Goal: Task Accomplishment & Management: Manage account settings

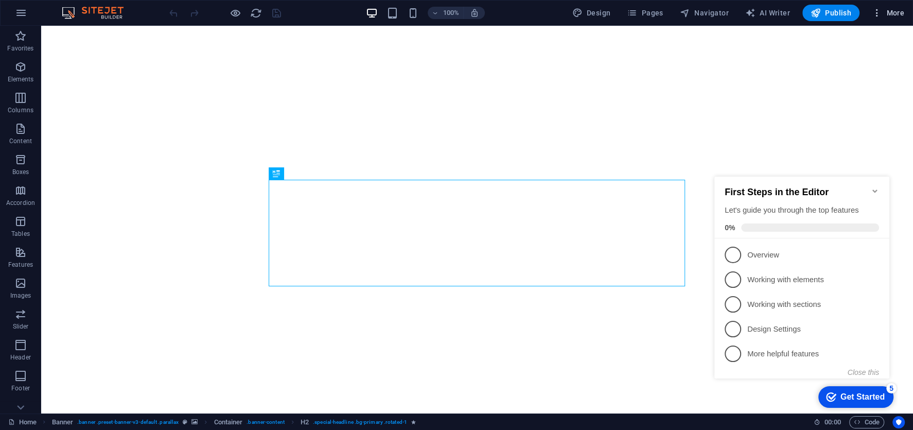
click at [888, 14] on span "More" at bounding box center [888, 13] width 32 height 10
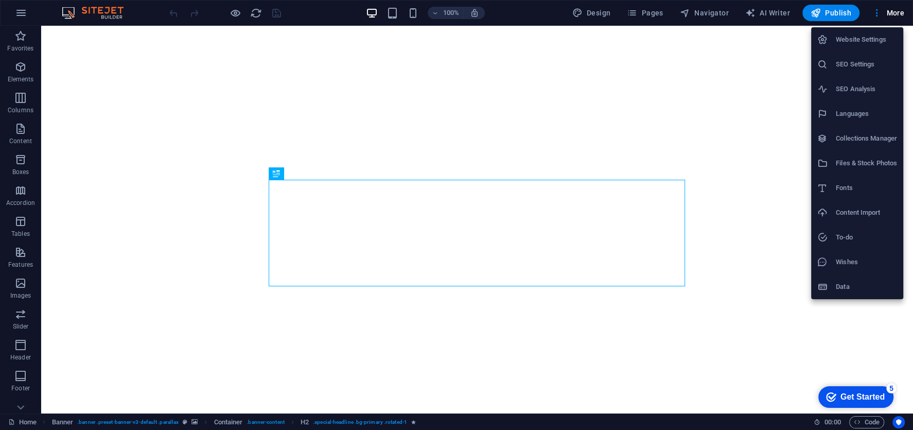
click at [864, 65] on h6 "SEO Settings" at bounding box center [866, 64] width 61 height 12
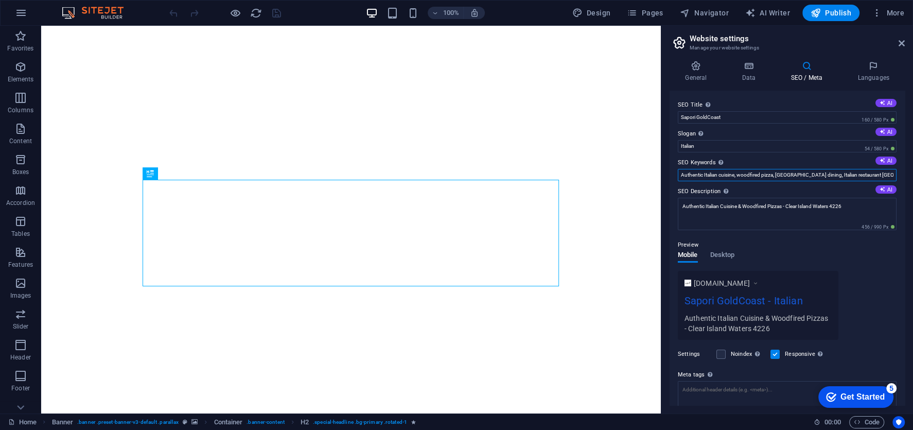
click at [805, 173] on input "Authentic Italian cuisine, woodfired pizza, Gold Coast dining, Italian restaura…" at bounding box center [787, 175] width 219 height 12
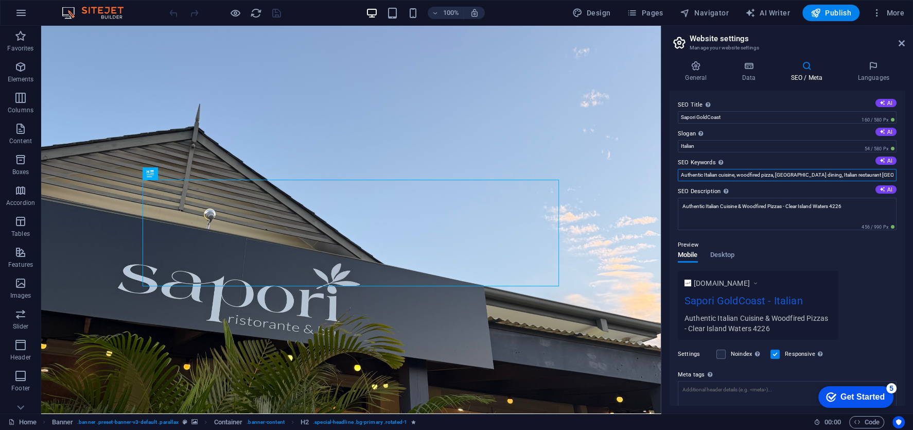
paste input "Sapori Gold Coast Sapori Authentic Italian cuisine Gold Coast Best Italian Gold…"
paste input "Fresh Italian dishes Gold Coast Italian dining Clear Island Waters Clear Island…"
paste input "Matteos Matteos Woodfire Pizza Restaurants near Clear Island Waters canals Clea…"
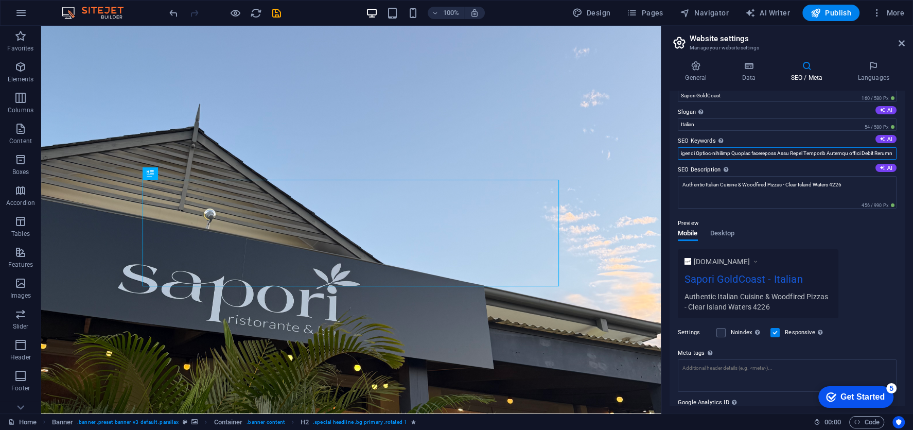
scroll to position [21, 0]
click at [867, 239] on div "Preview Mobile Desktop www.example.com Sapori GoldCoast - Italian Authentic Ita…" at bounding box center [787, 264] width 219 height 109
click at [888, 137] on button "AI" at bounding box center [886, 139] width 21 height 8
click at [833, 164] on label "SEO Description Describe the contents of your website - this is crucial for sea…" at bounding box center [787, 170] width 219 height 12
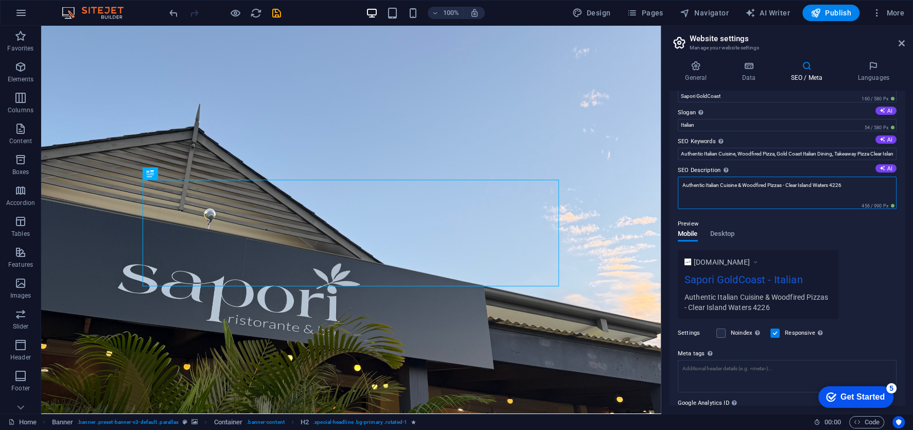
click at [833, 177] on textarea "Authentic Italian Cuisine & Woodfired Pizzas - Clear Island Waters 4226" at bounding box center [787, 193] width 219 height 32
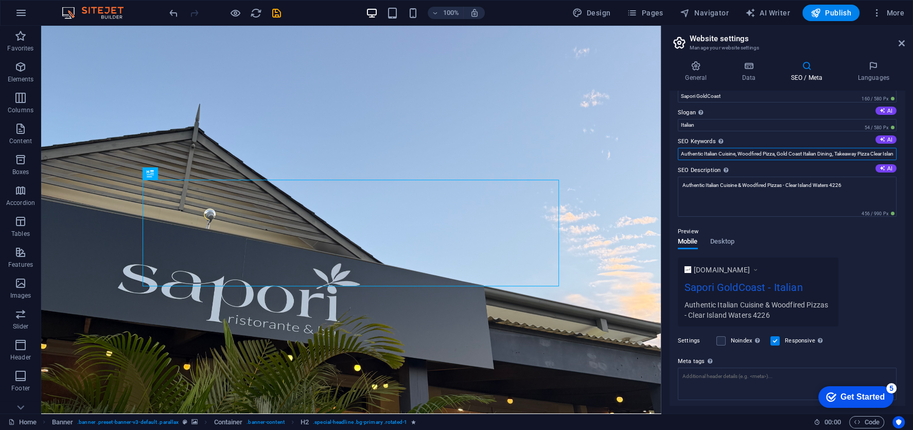
click at [827, 152] on input "Authentic Italian Cuisine, Woodfired Pizza, Gold Coast Italian Dining, Takeaway…" at bounding box center [787, 154] width 219 height 12
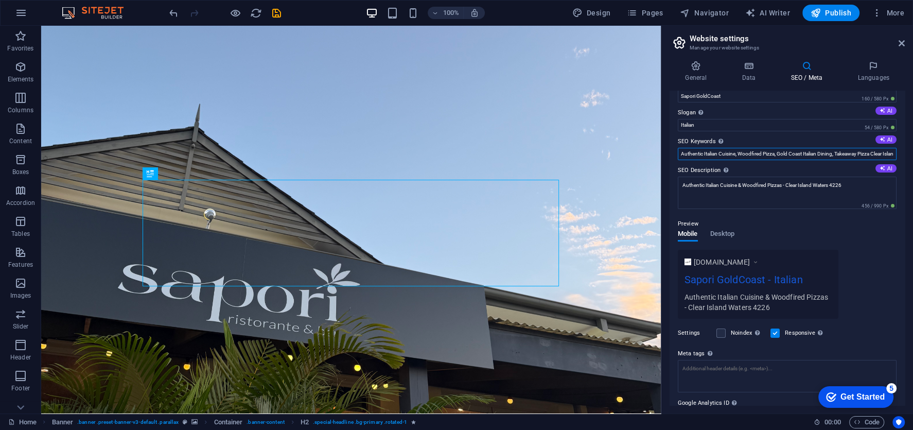
click at [817, 155] on input "Authentic Italian Cuisine, Woodfired Pizza, Gold Coast Italian Dining, Takeaway…" at bounding box center [787, 154] width 219 height 12
click at [888, 140] on button "AI" at bounding box center [886, 139] width 21 height 8
click at [757, 153] on input "Italian restaurant Gold Coast, authentic Italian cuisine, woodfired pizza takea…" at bounding box center [787, 154] width 219 height 12
paste input "Sapori Gold Coast Sapori Authentic Italian Cuisine Best Italian Restaurant Gold…"
type input "Sapori Gold Coast Sapori Authentic Italian Cuisine Best Italian Restaurant Gold…"
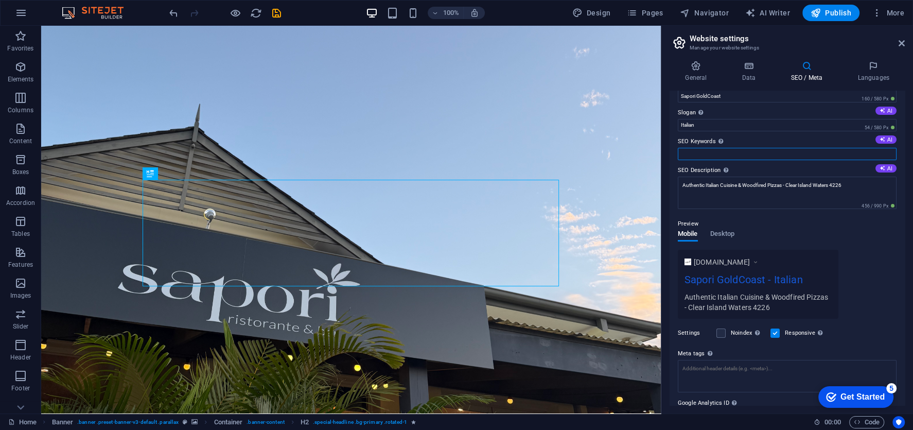
click at [750, 149] on input "SEO Keywords Comma-separated list of keywords representing your website. AI" at bounding box center [787, 154] width 219 height 12
paste input "Sapori Gold Coast Sapori Authentic Italian Cuisine Best Italian Restaurant Gold…"
type input "Sapori Gold Coast Sapori Authentic Italian Cuisine Best Italian Restaurant Gold…"
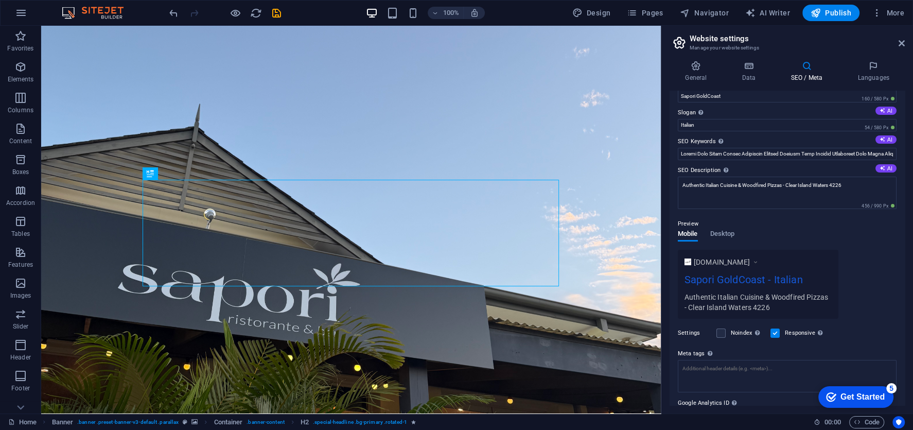
click at [859, 251] on div "www.example.com Sapori GoldCoast - Italian Authentic Italian Cuisine & Woodfire…" at bounding box center [787, 284] width 219 height 69
click at [837, 150] on input "SEO Keywords Comma-separated list of keywords representing your website. AI" at bounding box center [787, 154] width 219 height 12
click at [847, 395] on div "Get Started" at bounding box center [863, 396] width 44 height 9
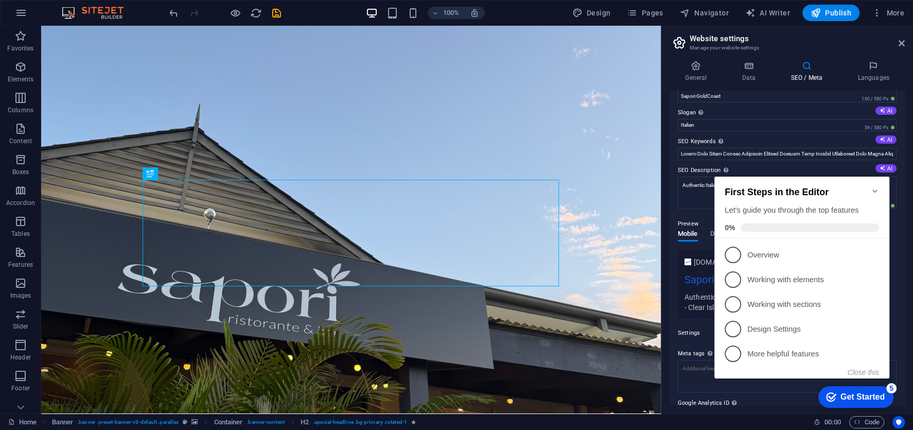
click at [874, 187] on icon "Minimize checklist" at bounding box center [875, 191] width 8 height 8
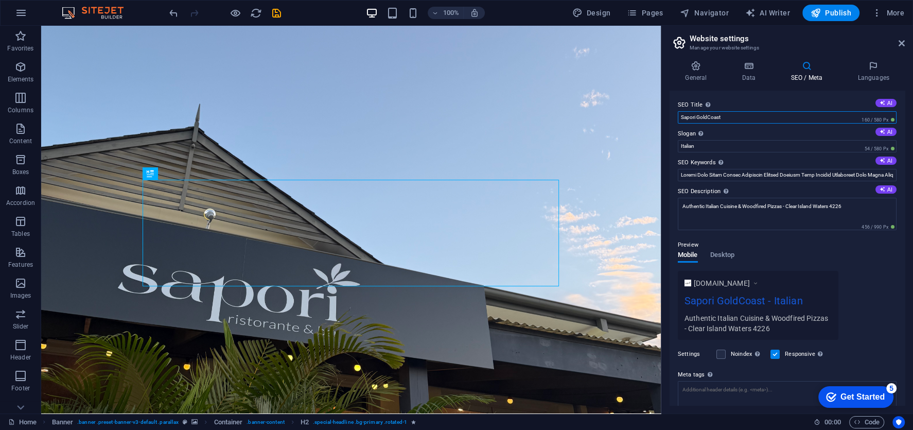
click at [813, 120] on input "Sapori GoldCoast" at bounding box center [787, 117] width 219 height 12
click at [764, 146] on input "Italian" at bounding box center [787, 146] width 219 height 12
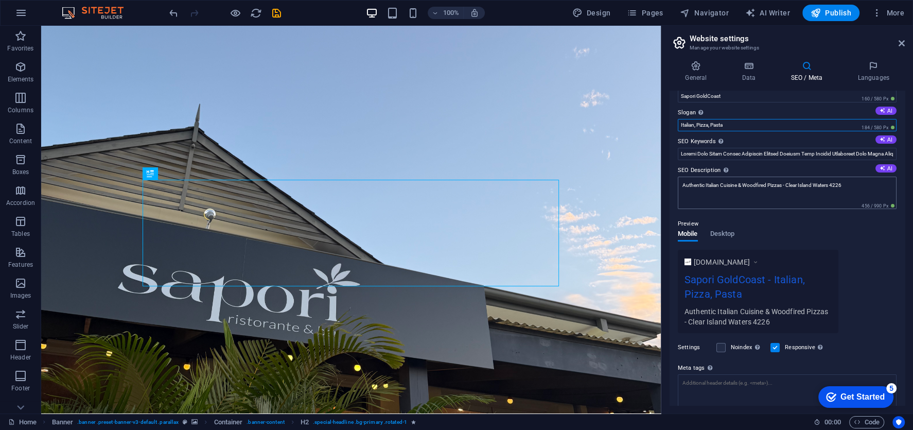
scroll to position [22, 0]
type input "Italian, Pizza, Pasta"
click at [764, 194] on textarea "Authentic Italian Cuisine & Woodfired Pizzas - Clear Island Waters 4226" at bounding box center [787, 192] width 219 height 32
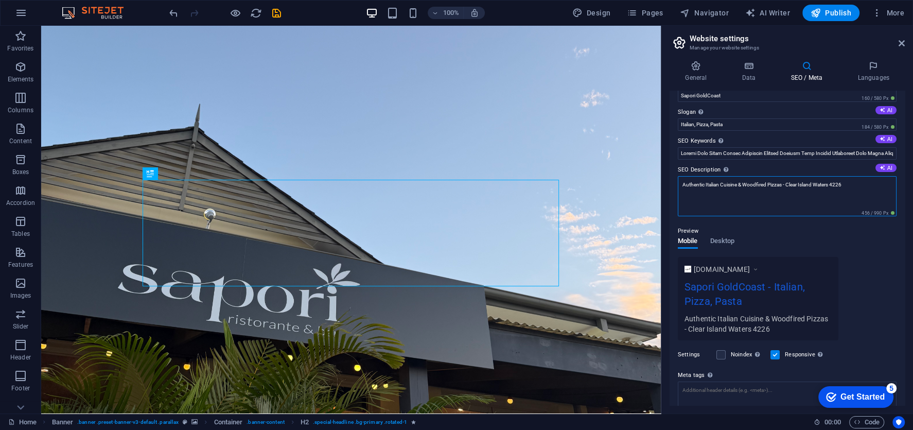
paste textarea "Experience authentic Italian cuisine at Sapori, your go-to Italian restaurant o…"
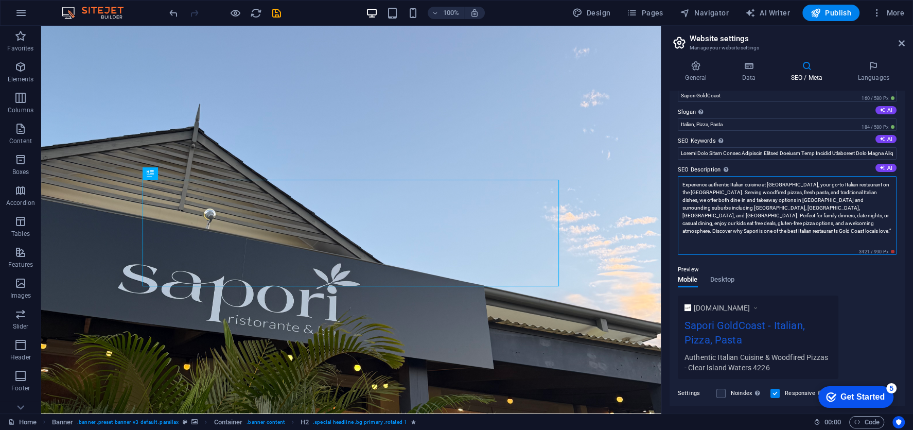
scroll to position [0, 0]
click at [835, 266] on div "Preview Mobile Desktop www.example.com Sapori GoldCoast - Italian, Pizza, Pasta…" at bounding box center [787, 337] width 219 height 165
click at [824, 178] on textarea "Experience authentic Italian cuisine at Sapori, your go-to Italian restaurant o…" at bounding box center [787, 215] width 219 height 79
click at [734, 222] on textarea "Experience authentic Italian cuisine at Sapori, your go-to Italian restaurant o…" at bounding box center [787, 215] width 219 height 79
paste textarea "the Gold Coast’s premier Italian restaurant in Clear Island Waters. We speciali…"
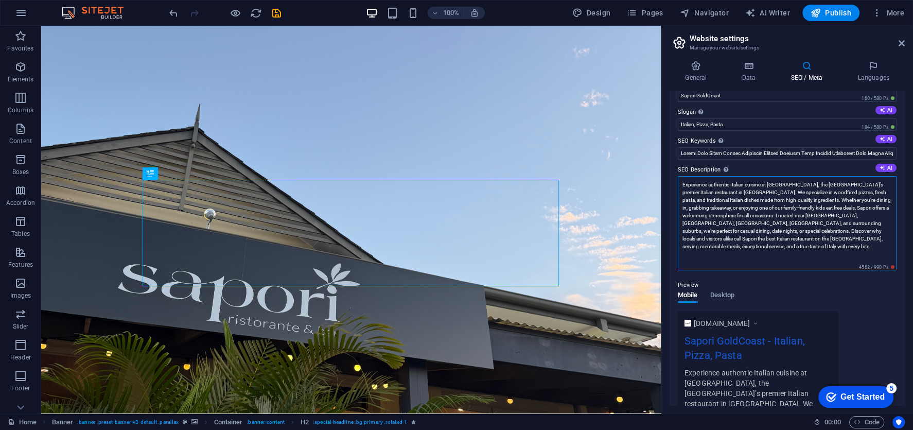
type textarea "Experience authentic Italian cuisine at Sapori, the Gold Coast’s premier Italia…"
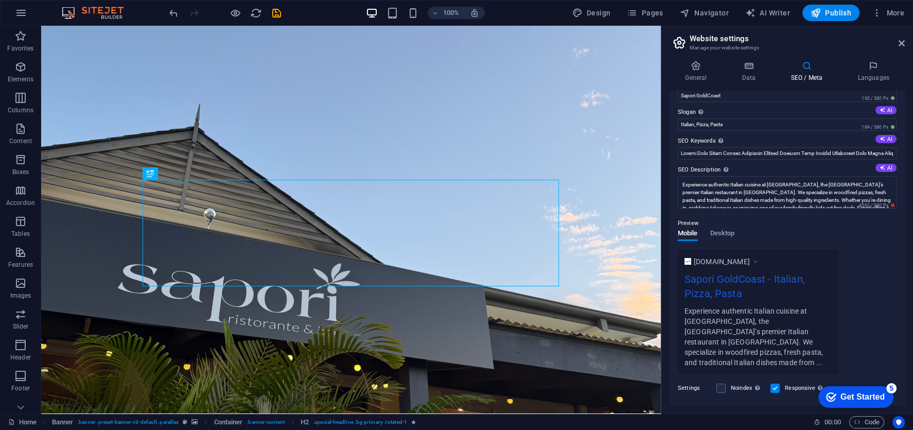
click at [789, 277] on div "Preview Mobile Desktop www.example.com Sapori GoldCoast - Italian, Pizza, Pasta…" at bounding box center [787, 291] width 219 height 165
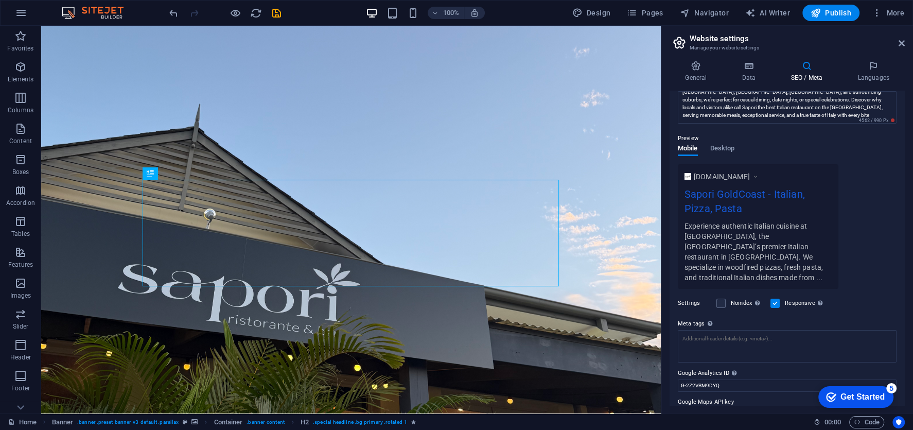
scroll to position [118, 0]
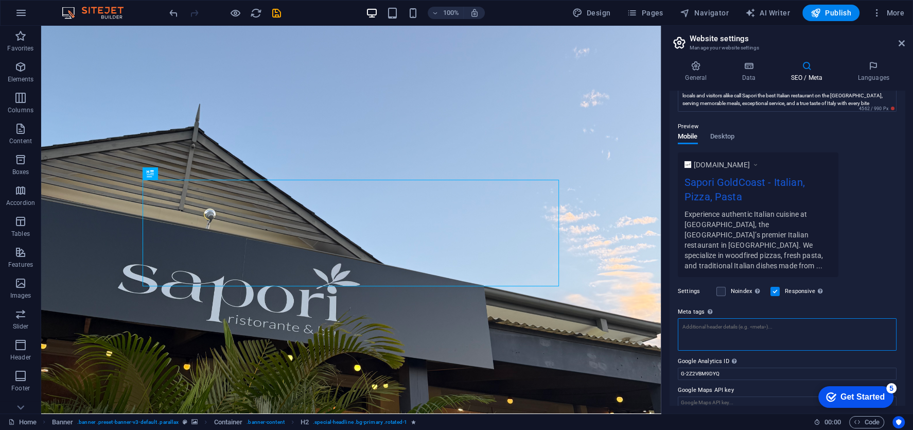
click at [751, 318] on textarea "Meta tags Enter HTML code here that will be placed inside the tags of your webs…" at bounding box center [787, 334] width 219 height 32
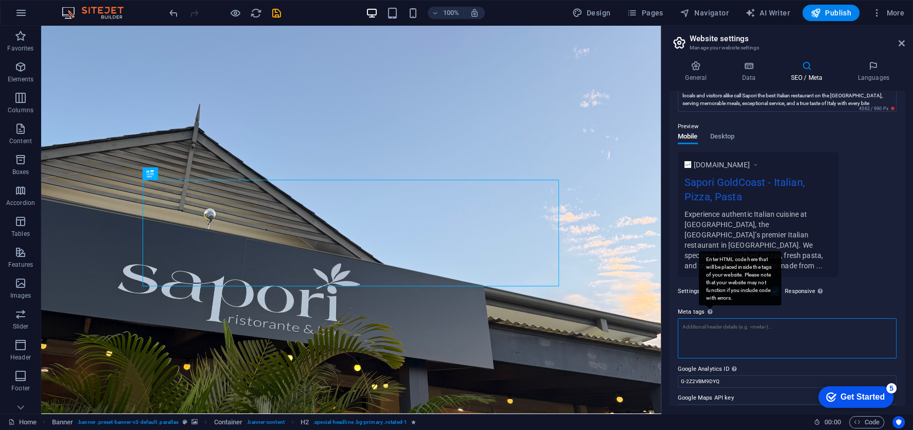
scroll to position [126, 0]
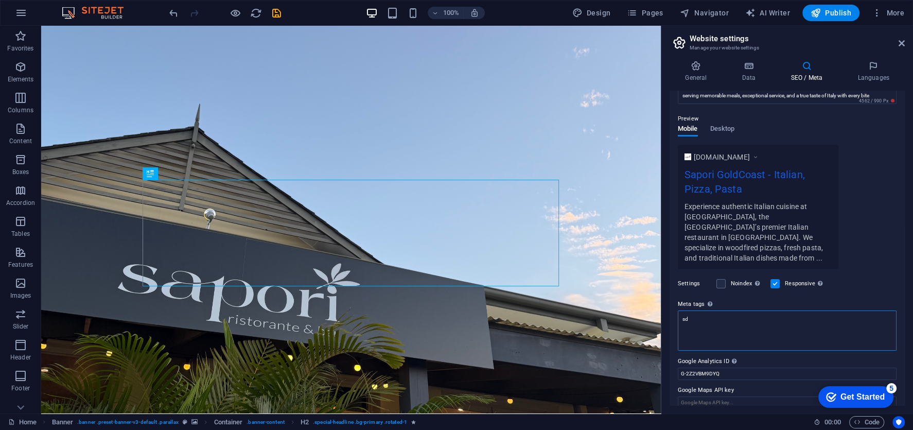
type textarea "sd"
click at [864, 235] on body "saporigc.com.au Home Favorites Elements Columns Content Boxes Accordion Tables …" at bounding box center [456, 215] width 913 height 430
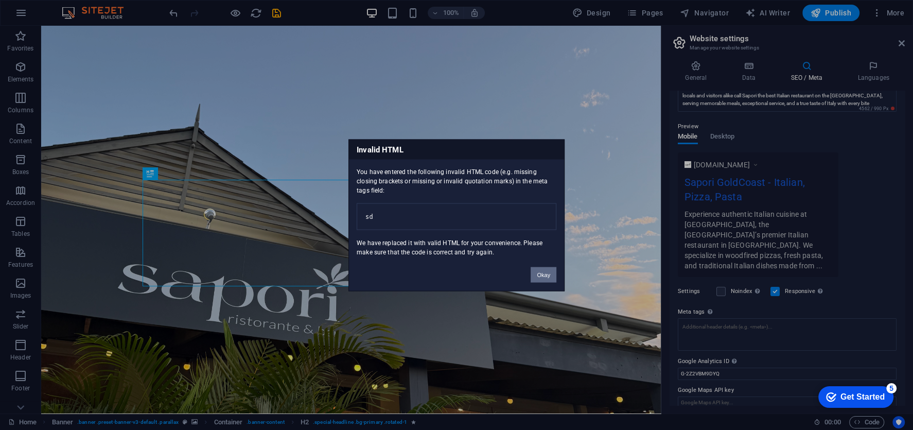
click at [552, 274] on button "Okay" at bounding box center [544, 274] width 26 height 15
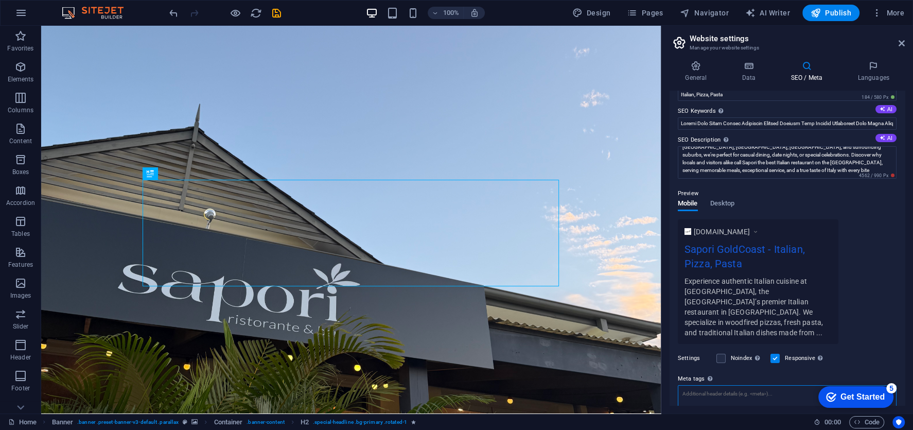
scroll to position [43, 0]
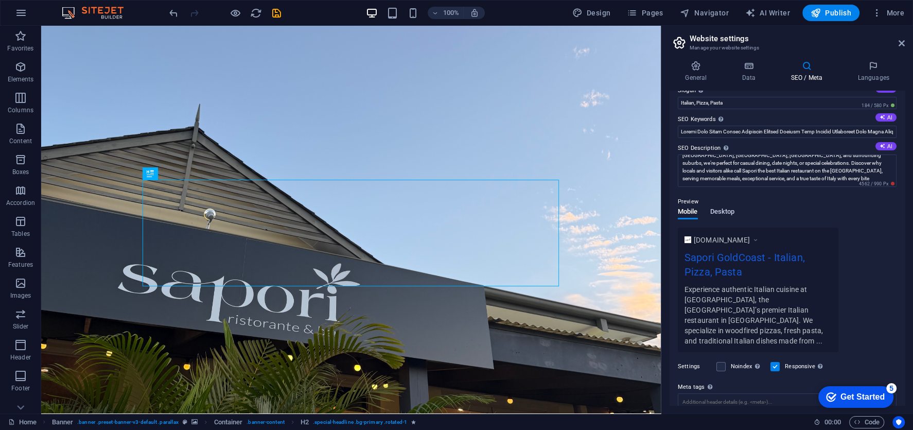
click at [728, 210] on span "Desktop" at bounding box center [722, 212] width 25 height 14
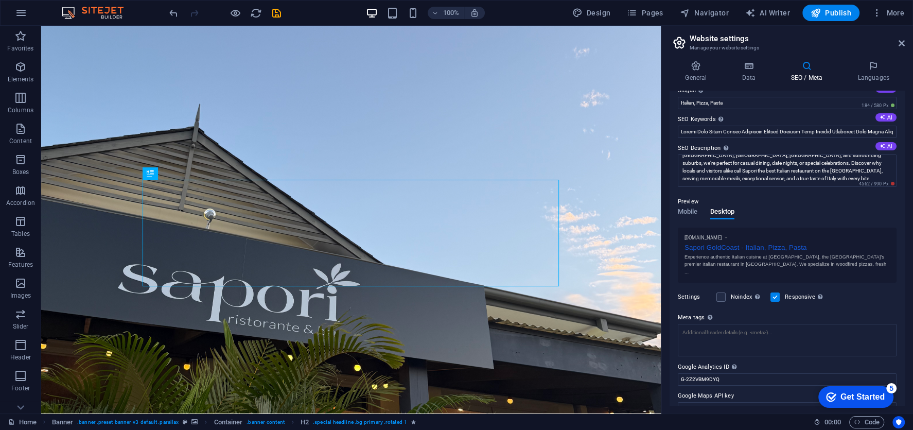
click at [678, 205] on p "Preview" at bounding box center [688, 202] width 21 height 12
click at [689, 208] on span "Mobile" at bounding box center [688, 212] width 20 height 14
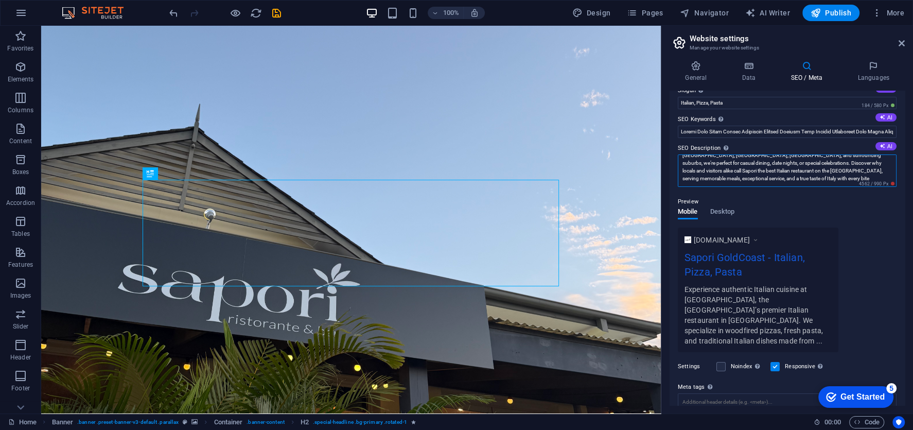
click at [762, 164] on textarea "Experience authentic Italian cuisine at Sapori, the Gold Coast’s premier Italia…" at bounding box center [787, 170] width 219 height 32
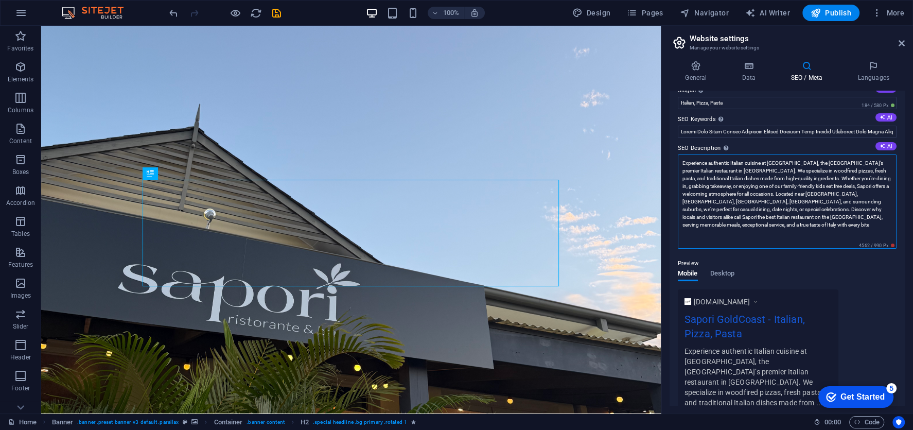
paste textarea "Sapori, the Gold Coast’s top Italian restaurant. Woodfired pizzas and fresh pas…"
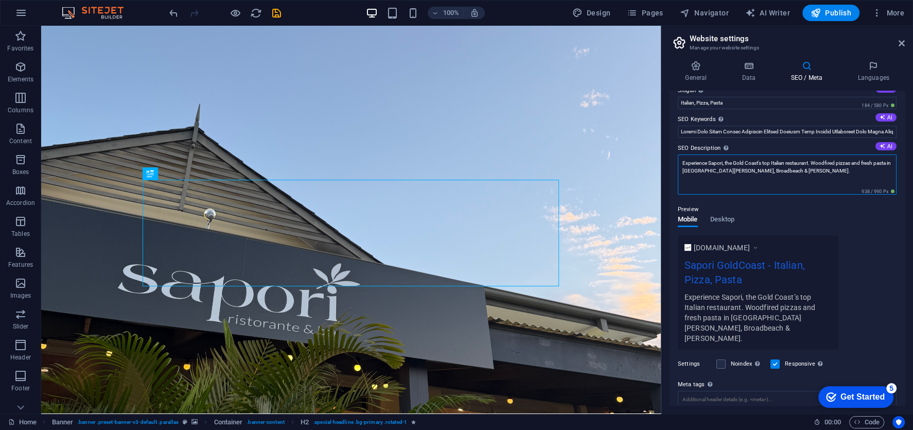
type textarea "Experience Sapori, the Gold Coast’s top Italian restaurant. Woodfired pizzas an…"
click at [856, 245] on div "www.example.com Sapori GoldCoast - Italian, Pizza, Pasta Experience Sapori, the…" at bounding box center [787, 292] width 219 height 114
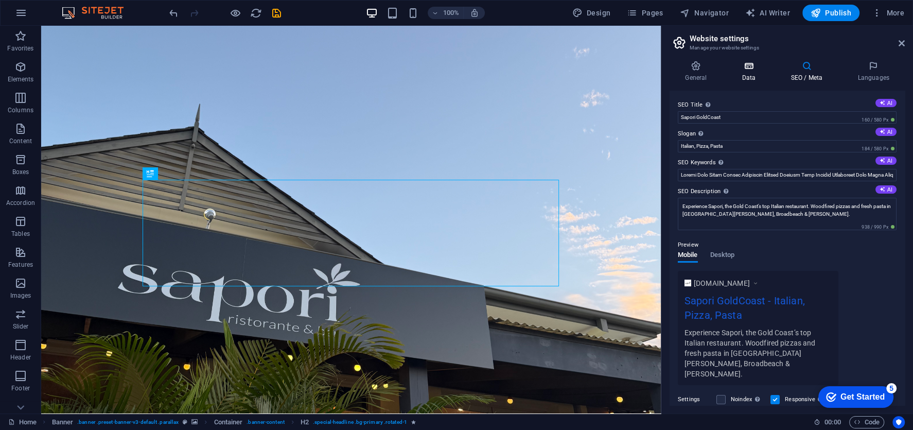
click at [753, 71] on icon at bounding box center [748, 66] width 45 height 10
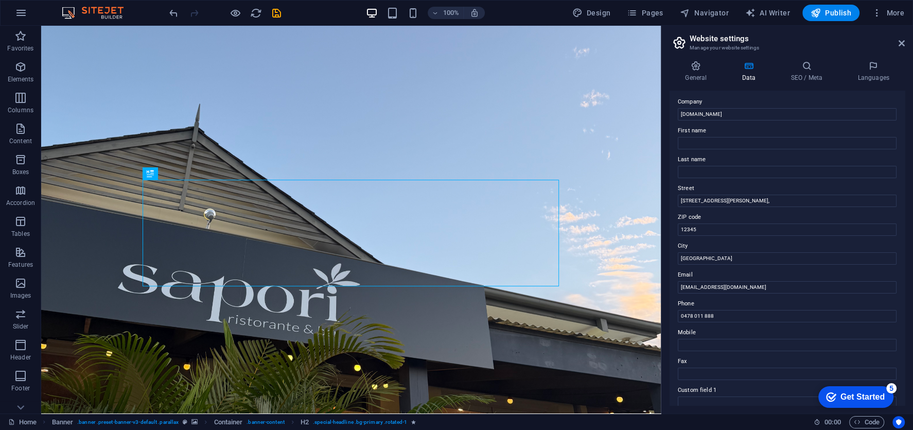
scroll to position [26, 0]
click at [711, 227] on input "12345" at bounding box center [787, 228] width 219 height 12
click at [763, 252] on input "[GEOGRAPHIC_DATA]" at bounding box center [787, 257] width 219 height 12
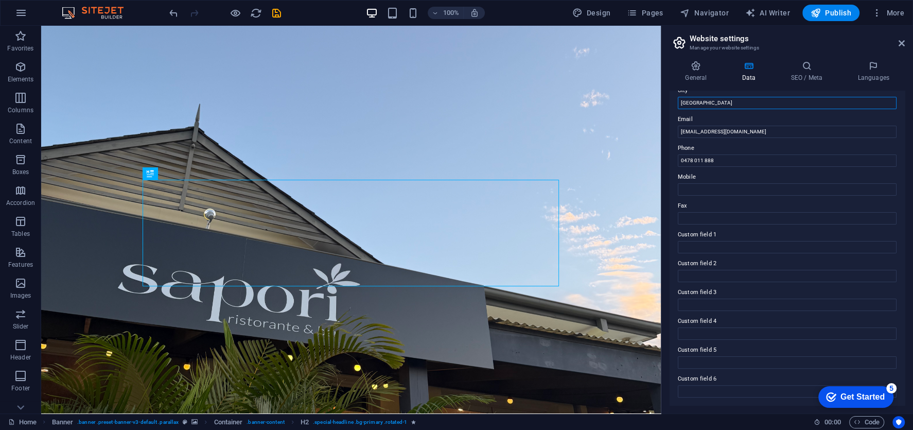
scroll to position [0, 0]
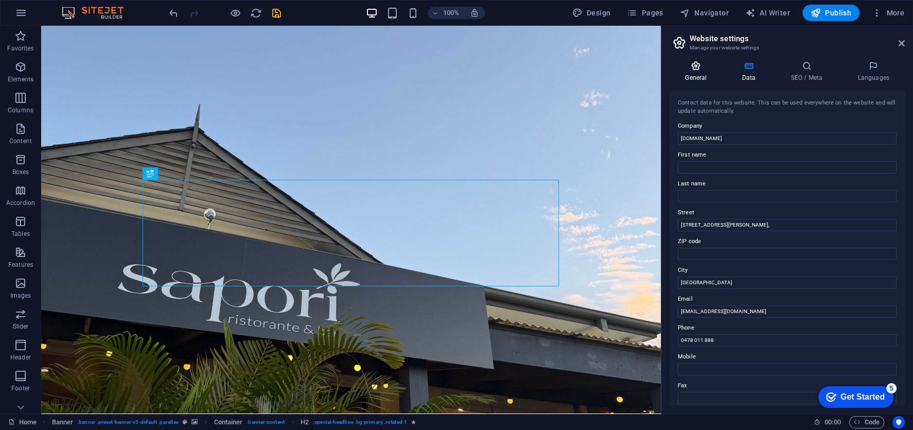
click at [699, 61] on icon at bounding box center [696, 66] width 53 height 10
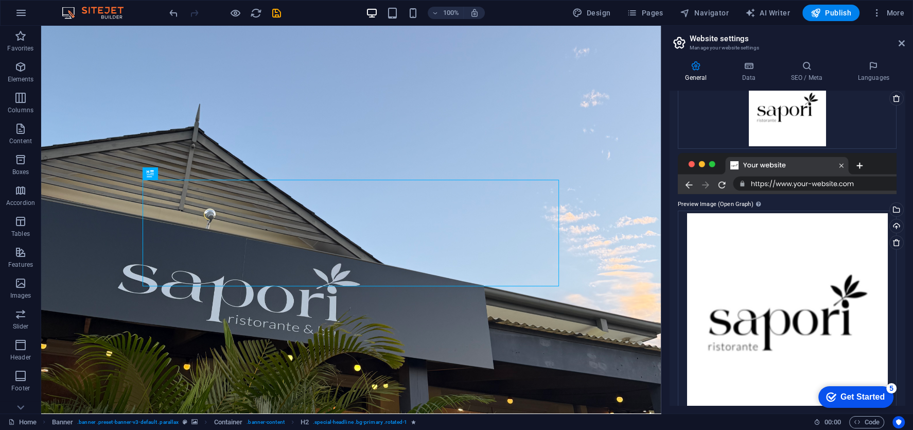
scroll to position [156, 0]
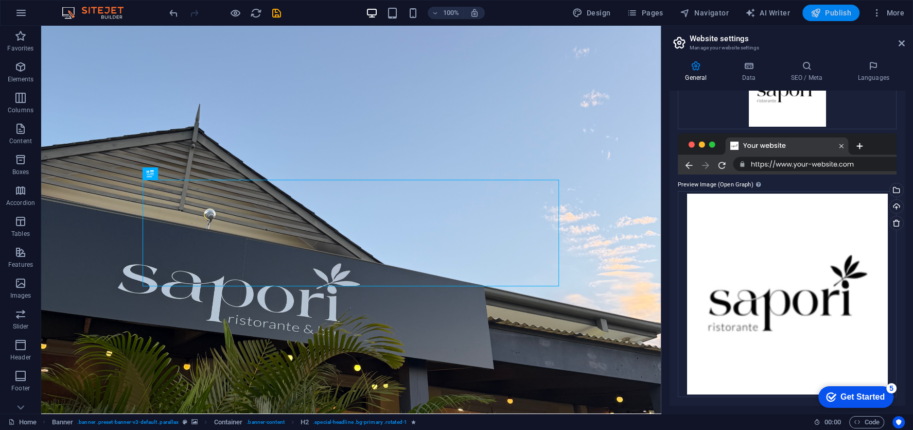
click at [837, 15] on span "Publish" at bounding box center [831, 13] width 41 height 10
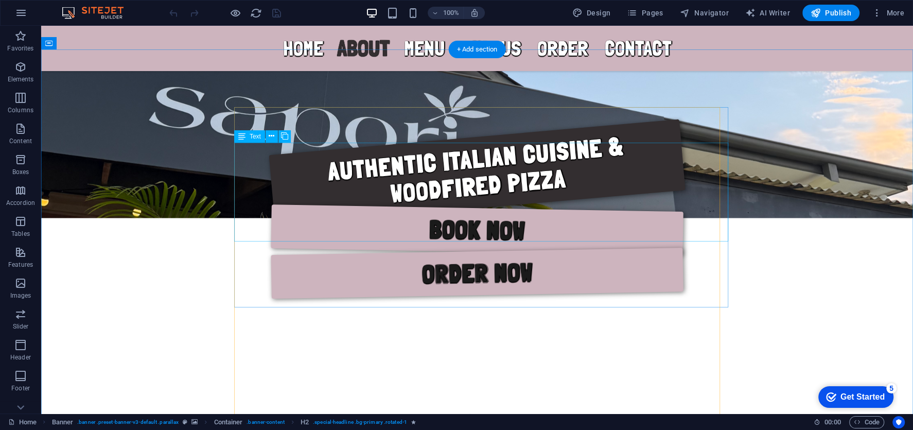
scroll to position [375, 0]
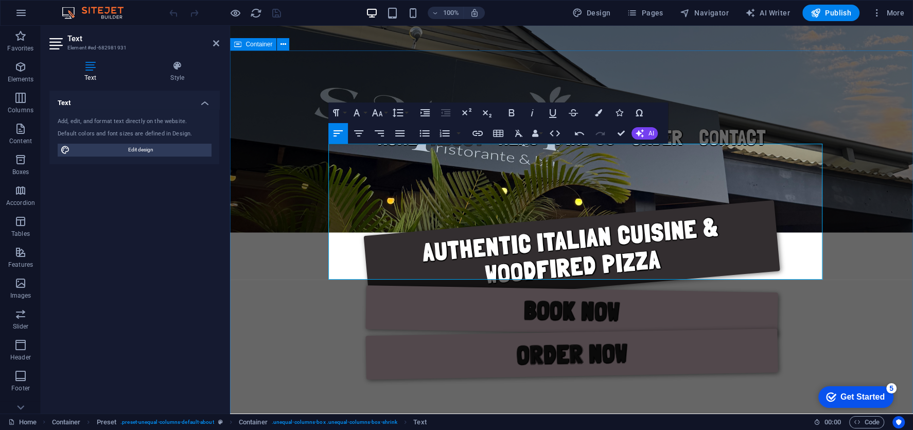
click at [777, 160] on div "Authentic Italian Cuisine & Woodfired Pizza Book now Order now" at bounding box center [571, 296] width 683 height 273
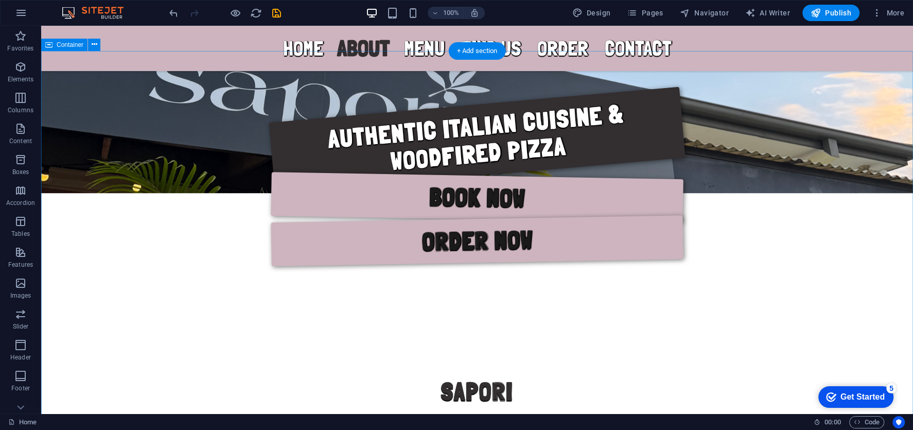
scroll to position [530, 0]
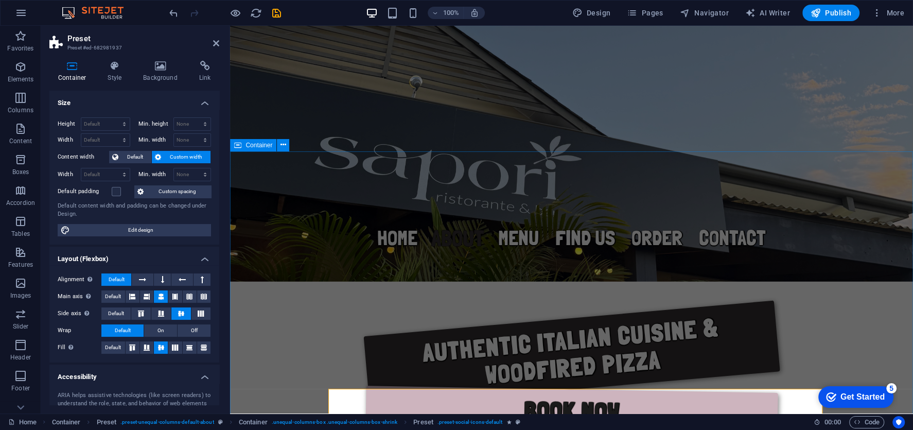
scroll to position [272, 0]
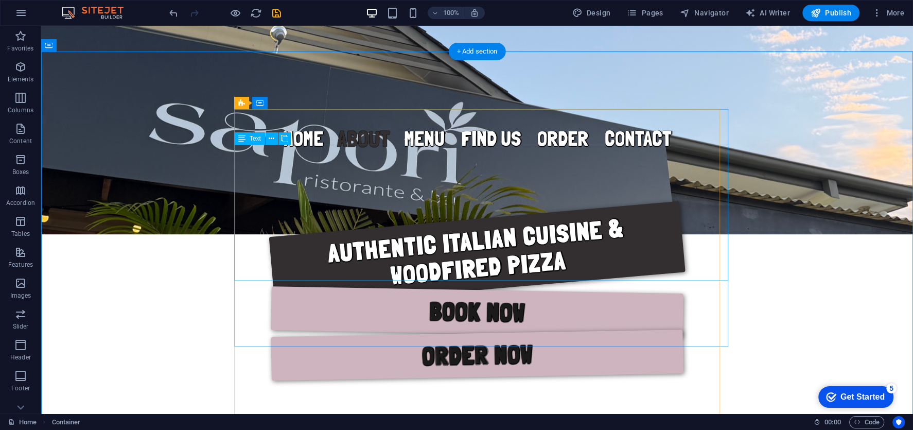
scroll to position [376, 0]
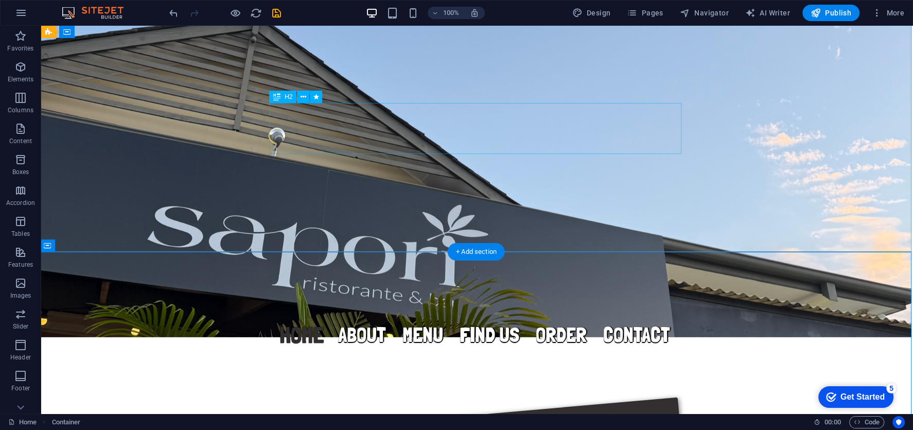
scroll to position [174, 2]
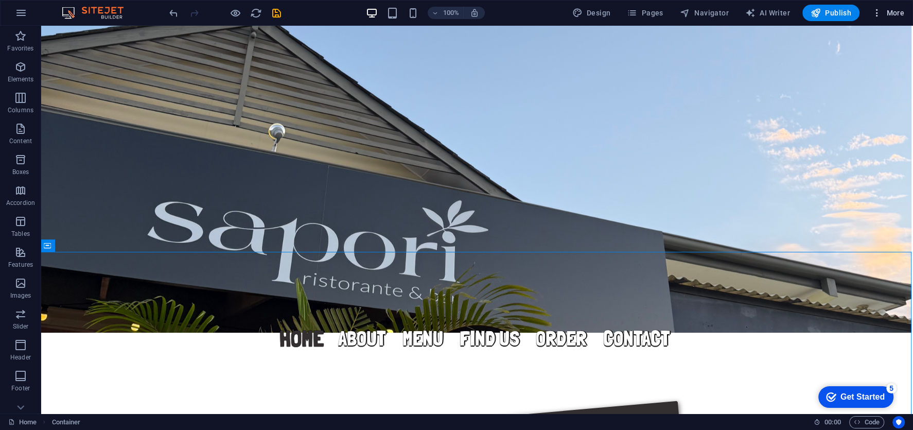
click at [883, 12] on span "More" at bounding box center [888, 13] width 32 height 10
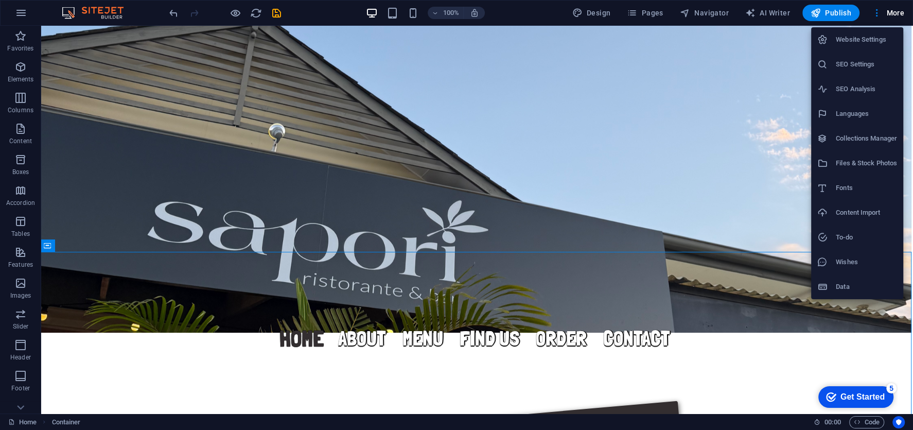
click at [861, 45] on h6 "Website Settings" at bounding box center [866, 39] width 61 height 12
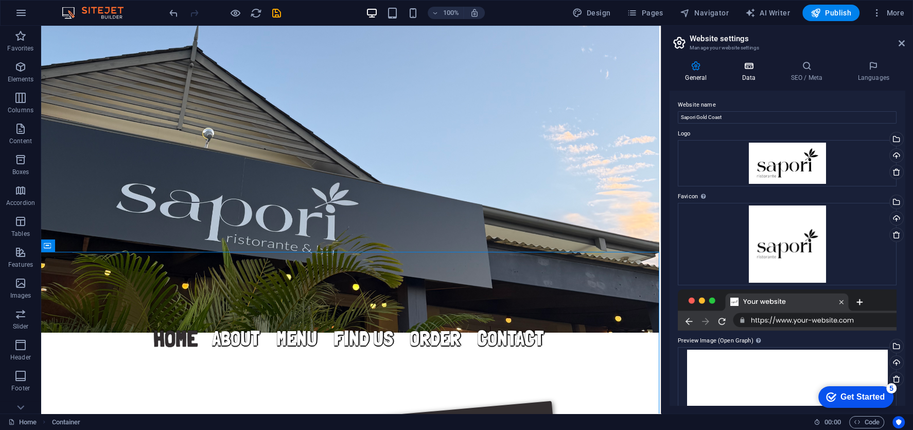
click at [752, 70] on icon at bounding box center [748, 66] width 45 height 10
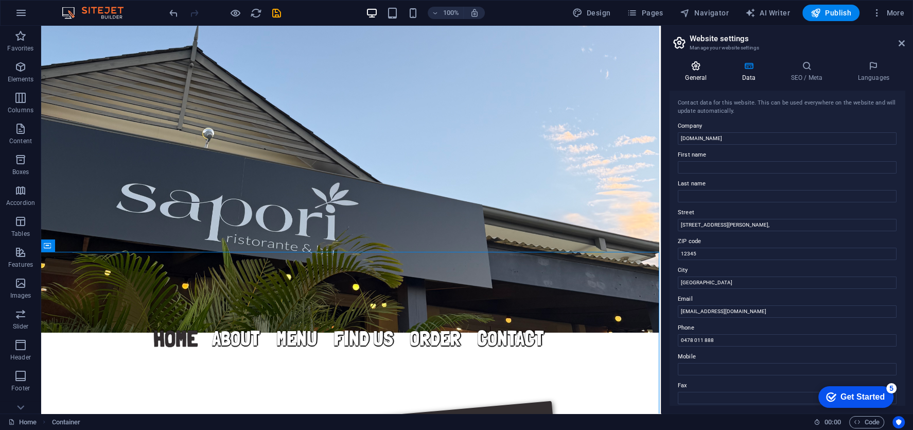
click at [703, 75] on h4 "General" at bounding box center [698, 72] width 57 height 22
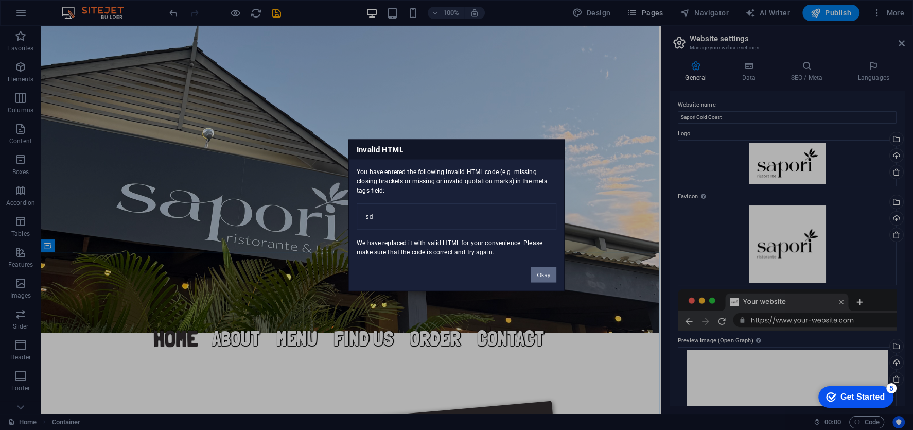
click at [654, 14] on body "saporigc.com.au Home Favorites Elements Columns Content Boxes Accordion Tables …" at bounding box center [456, 215] width 913 height 430
click at [500, 219] on pre "sd" at bounding box center [457, 216] width 200 height 27
click at [481, 209] on pre "sd" at bounding box center [457, 216] width 200 height 27
click at [536, 280] on button "Okay" at bounding box center [544, 274] width 26 height 15
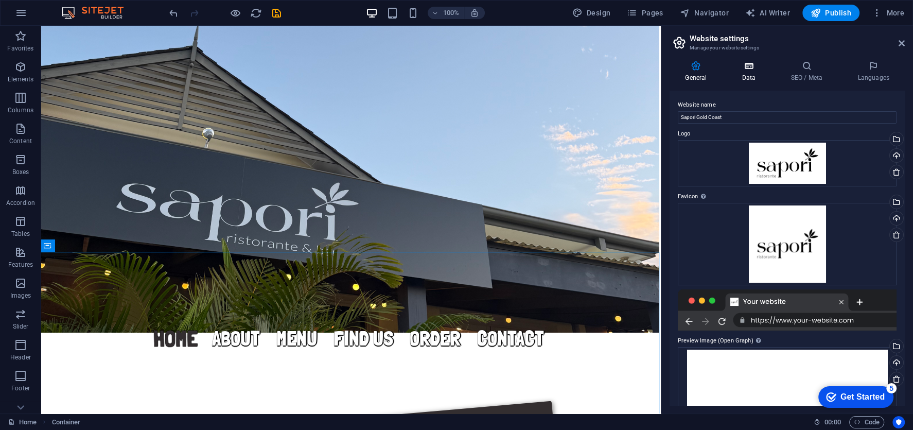
click at [743, 76] on h4 "Data" at bounding box center [750, 72] width 49 height 22
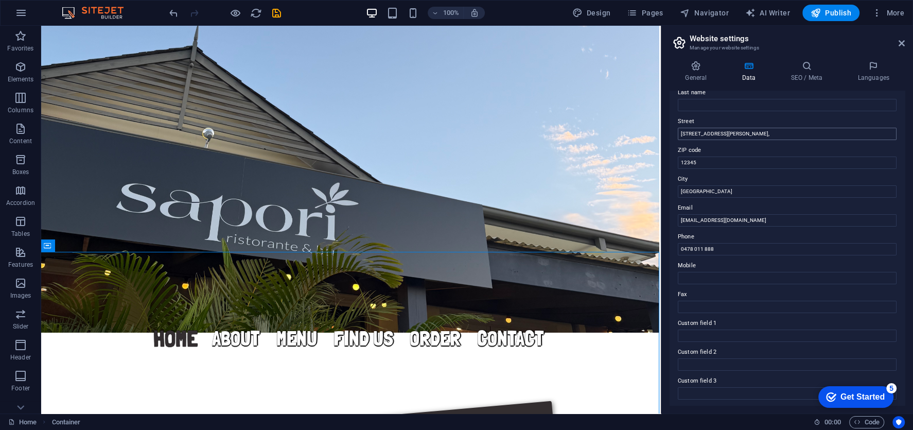
scroll to position [180, 0]
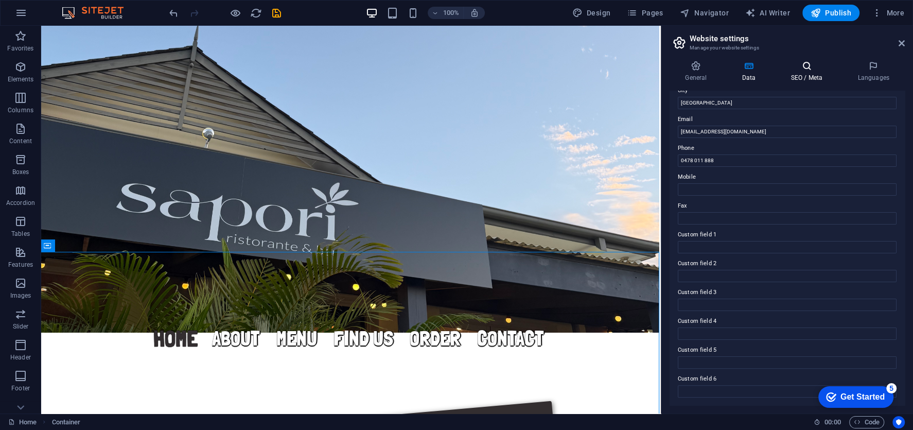
click at [803, 71] on h4 "SEO / Meta" at bounding box center [808, 72] width 67 height 22
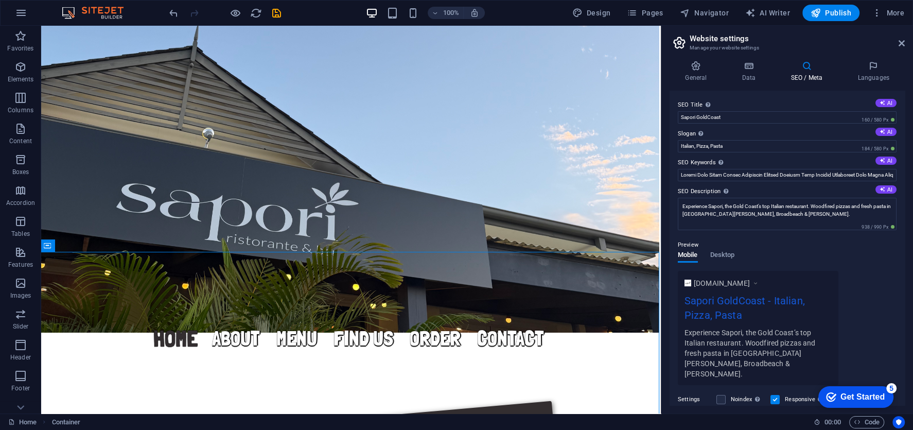
scroll to position [108, 0]
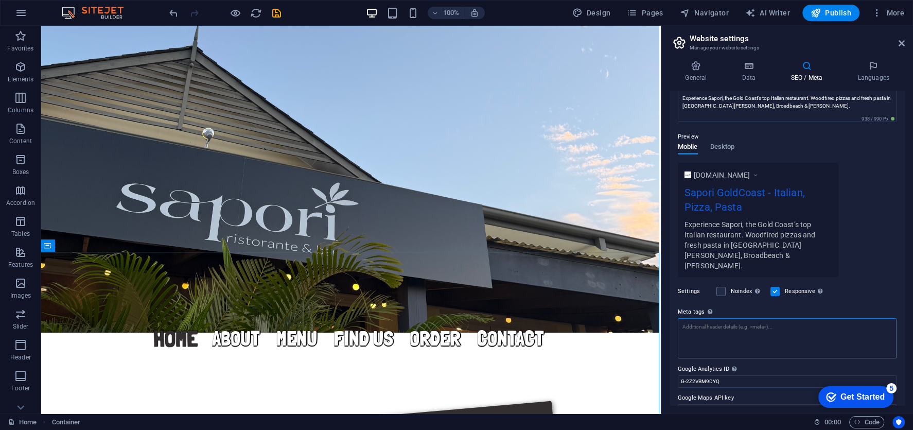
click at [719, 318] on textarea "Meta tags Enter HTML code here that will be placed inside the tags of your webs…" at bounding box center [787, 338] width 219 height 40
click at [644, 14] on span "Pages" at bounding box center [645, 13] width 36 height 10
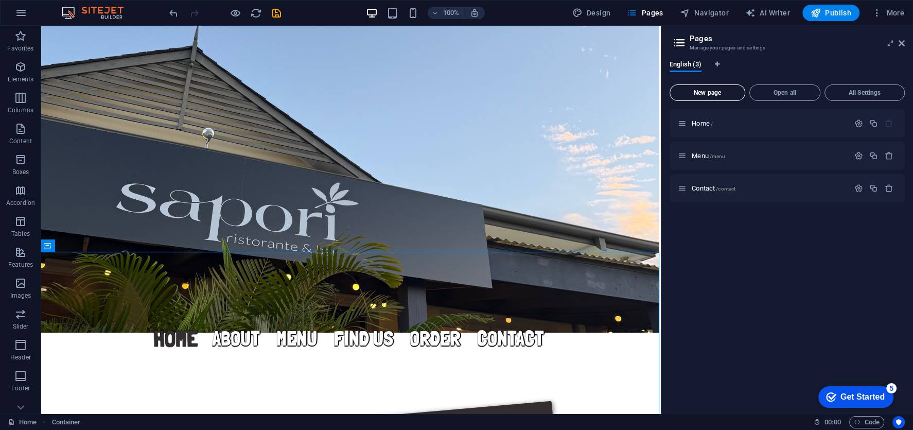
click at [707, 96] on button "New page" at bounding box center [708, 92] width 76 height 16
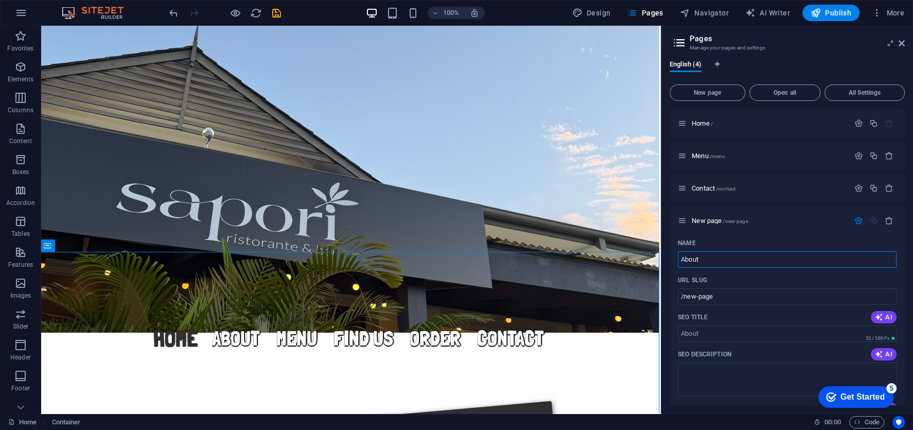
type input "About"
type input "/about"
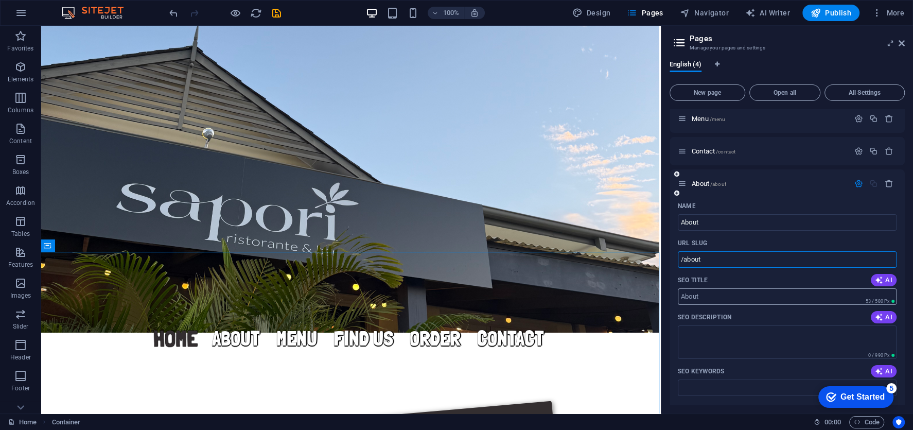
scroll to position [45, 0]
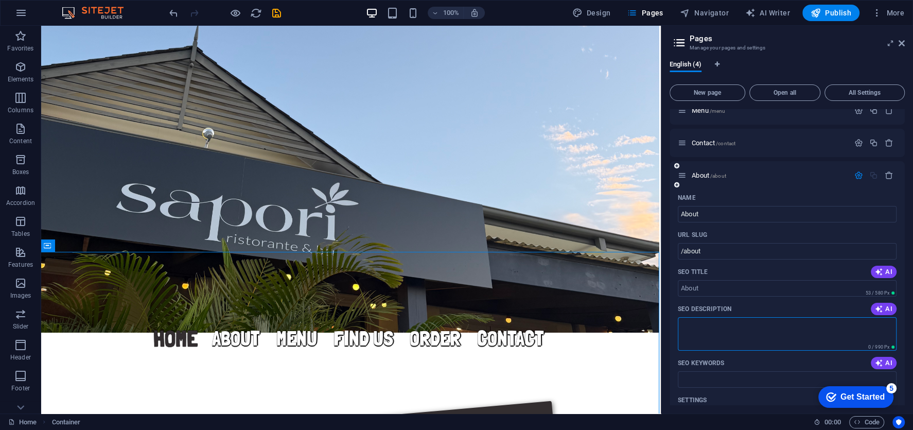
click at [767, 328] on textarea "SEO Description" at bounding box center [787, 333] width 219 height 33
paste textarea "Welcome to Sapori, your go-to Italian restaurant for authentic Italian cuisine …"
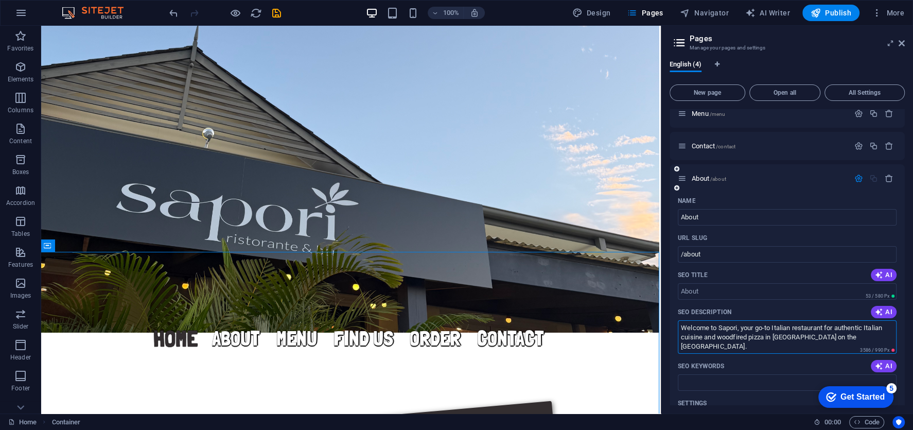
scroll to position [43, 0]
click at [768, 336] on textarea "Welcome to Sapori, your go-to Italian restaurant for authentic Italian cuisine …" at bounding box center [787, 336] width 219 height 33
paste textarea "Sapori Gold Coast Sapori Authentic Italian Cuisine Best Italian Restaurant Gold…"
type textarea "Sapori Gold Coast Sapori Authentic Italian Cuisine Best Italian Restaurant Gold…"
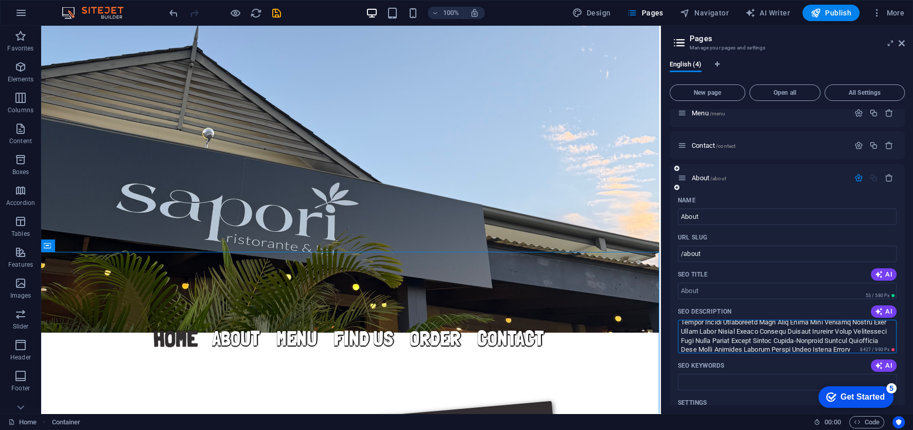
click at [769, 361] on div "SEO Keywords AI" at bounding box center [787, 365] width 219 height 16
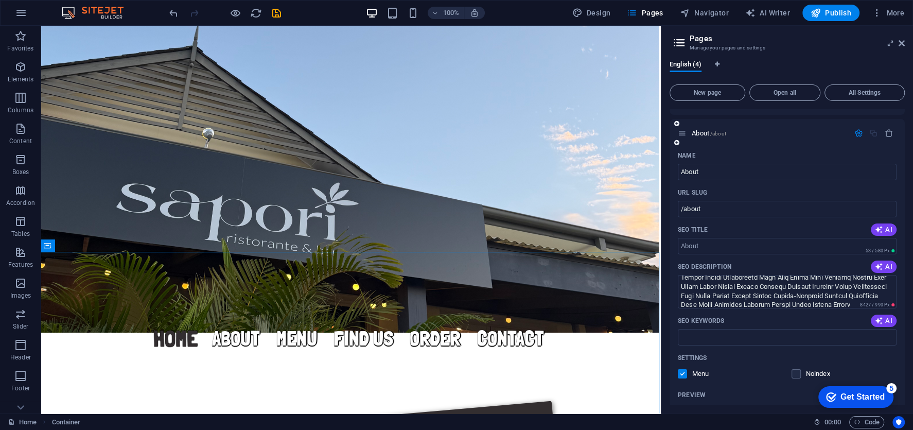
scroll to position [96, 0]
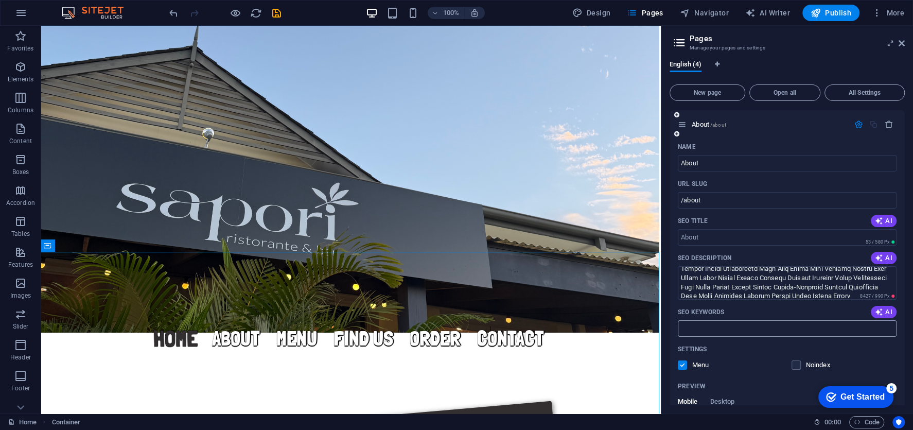
click at [755, 331] on input "SEO Keywords" at bounding box center [787, 328] width 219 height 16
paste input "Sapori Gold Coast Sapori Authentic Italian Cuisine Best Italian Restaurant Gold…"
type input "Sapori Gold Coast Sapori Authentic Italian Cuisine Best Italian Restaurant Gold…"
click at [786, 248] on div "Name About ​ URL SLUG /about ​ SEO Title AI ​ 53 / 580 Px SEO Description AI ​ …" at bounding box center [787, 348] width 235 height 421
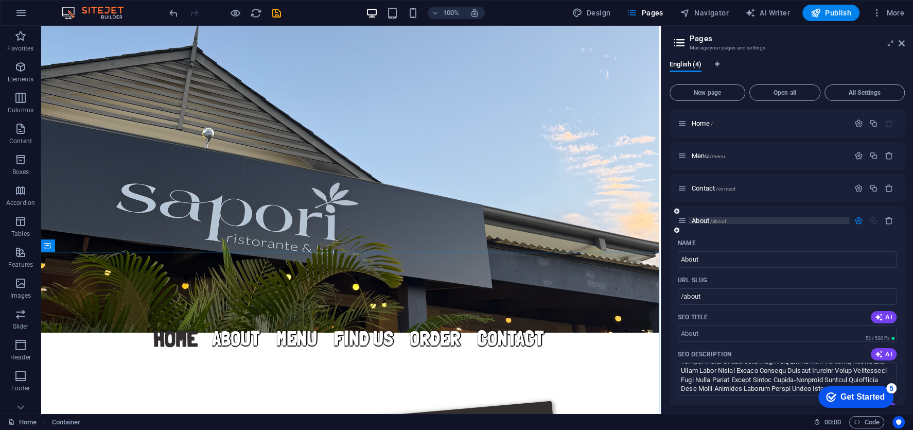
click at [704, 217] on span "About /about" at bounding box center [709, 221] width 34 height 8
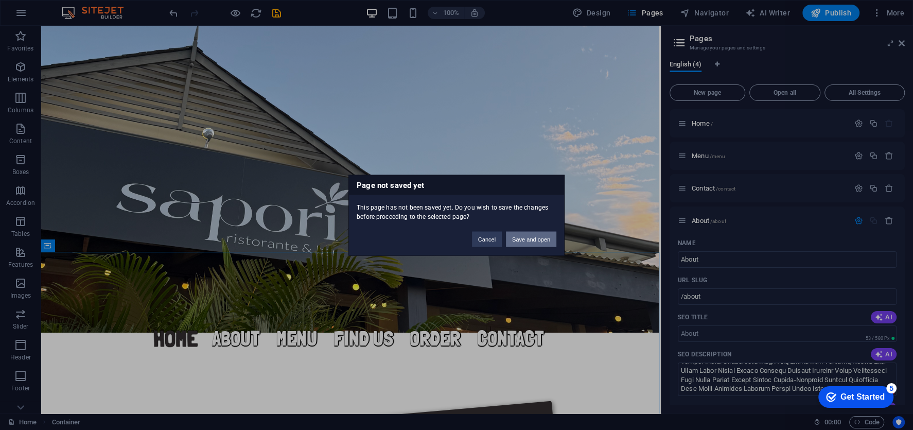
click at [547, 242] on button "Save and open" at bounding box center [531, 238] width 50 height 15
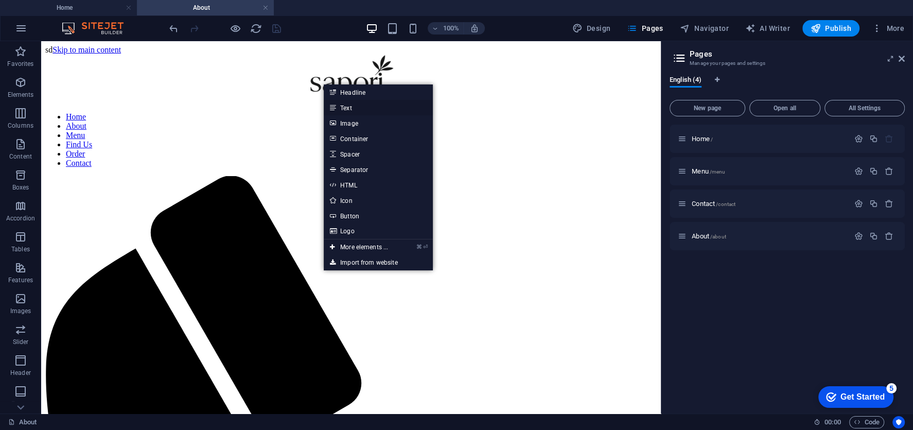
click at [358, 110] on link "Text" at bounding box center [378, 107] width 109 height 15
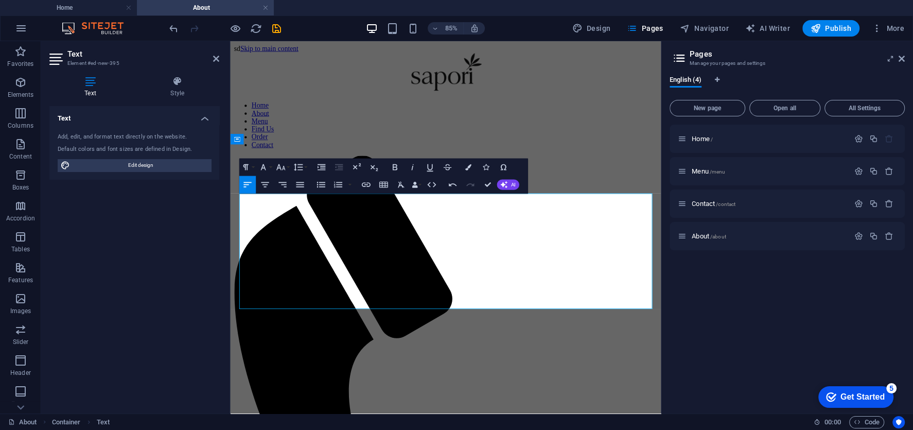
click at [850, 381] on iframe "Contextual help checklist present on screen" at bounding box center [854, 396] width 88 height 31
click at [646, 25] on span "Pages" at bounding box center [645, 28] width 36 height 10
click at [708, 96] on figure at bounding box center [483, 79] width 498 height 49
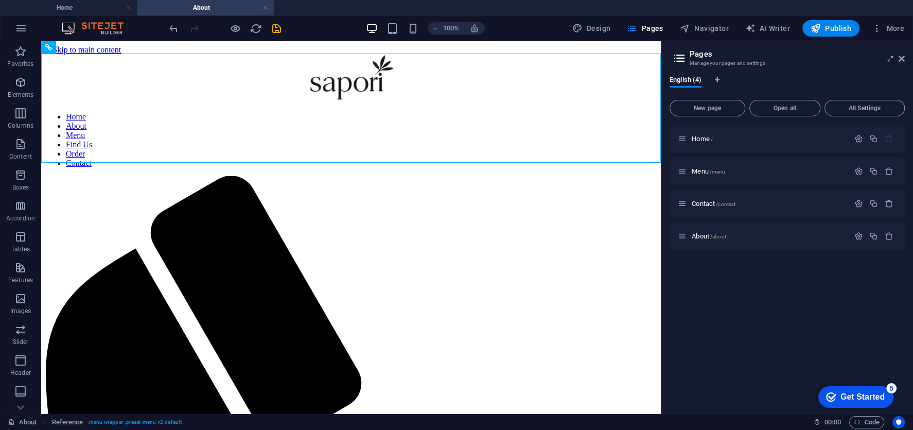
click at [286, 26] on div "100% Design Pages Navigator AI Writer Publish More" at bounding box center [537, 28] width 741 height 16
click at [273, 25] on icon "save" at bounding box center [277, 29] width 12 height 12
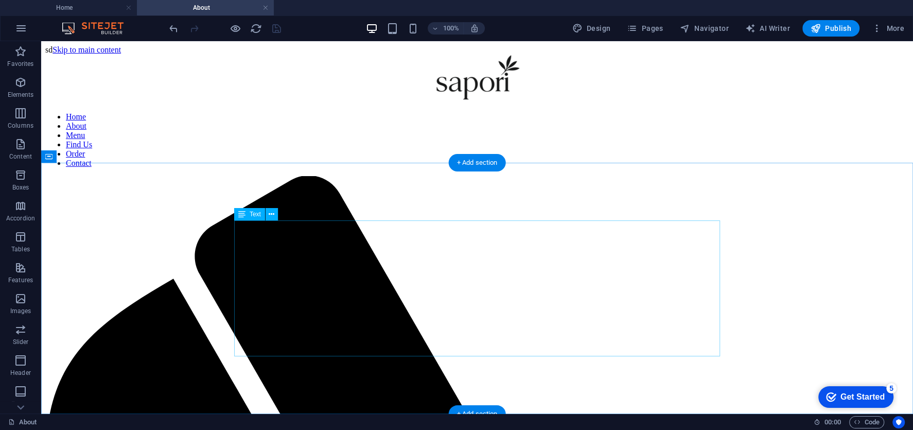
scroll to position [1, 0]
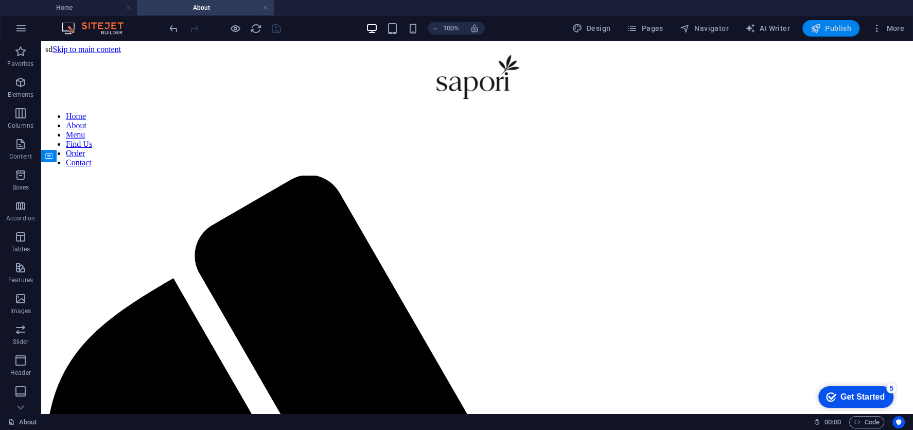
click at [835, 29] on span "Publish" at bounding box center [831, 28] width 41 height 10
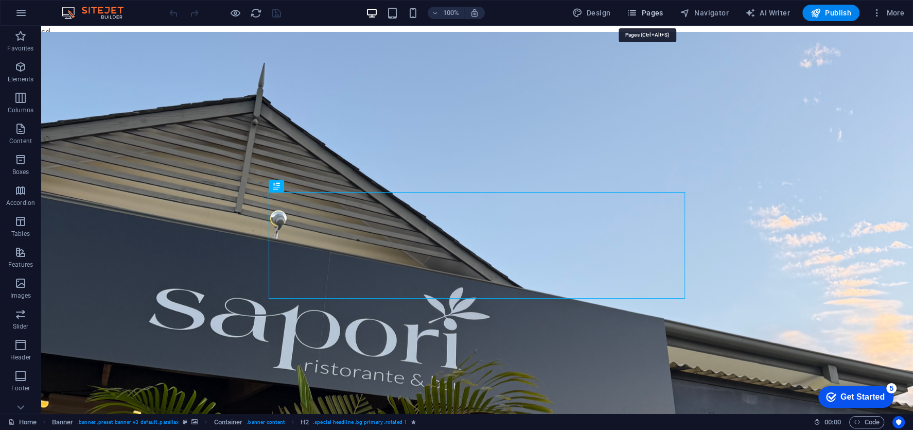
click at [654, 15] on span "Pages" at bounding box center [645, 13] width 36 height 10
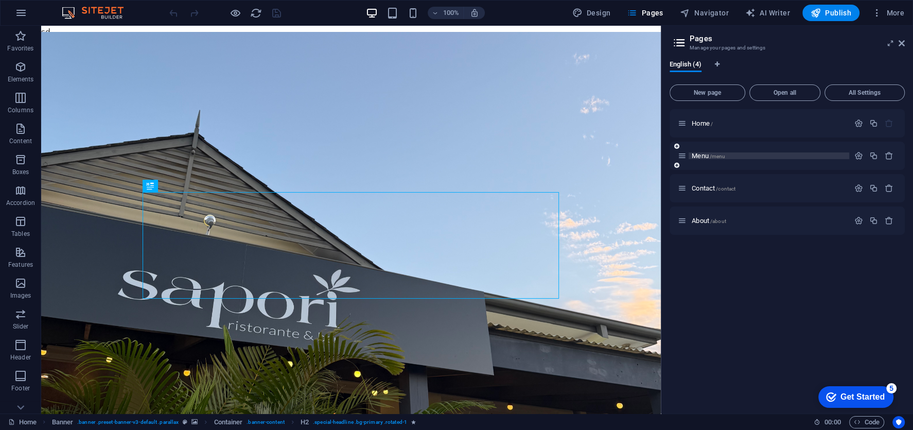
click at [701, 152] on span "Menu /menu" at bounding box center [708, 156] width 33 height 8
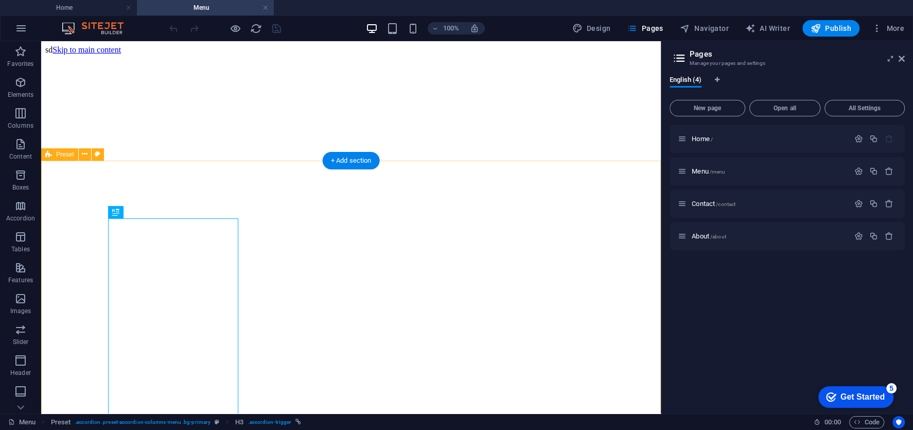
scroll to position [275, 0]
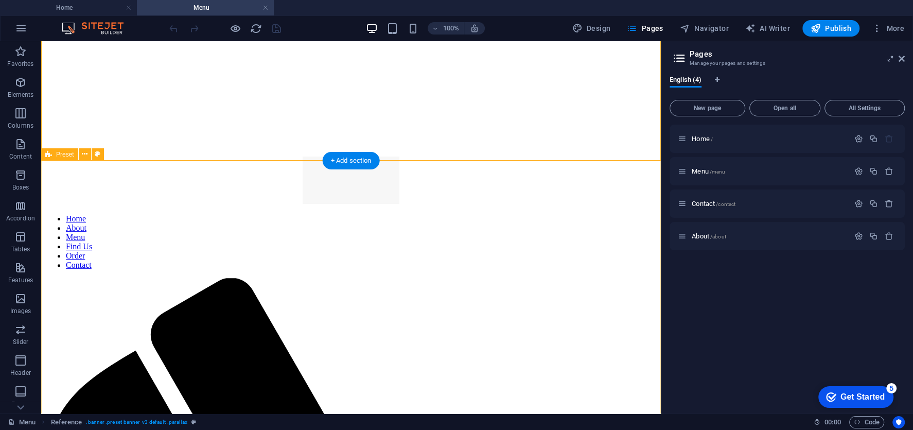
click at [85, 156] on icon at bounding box center [85, 154] width 6 height 11
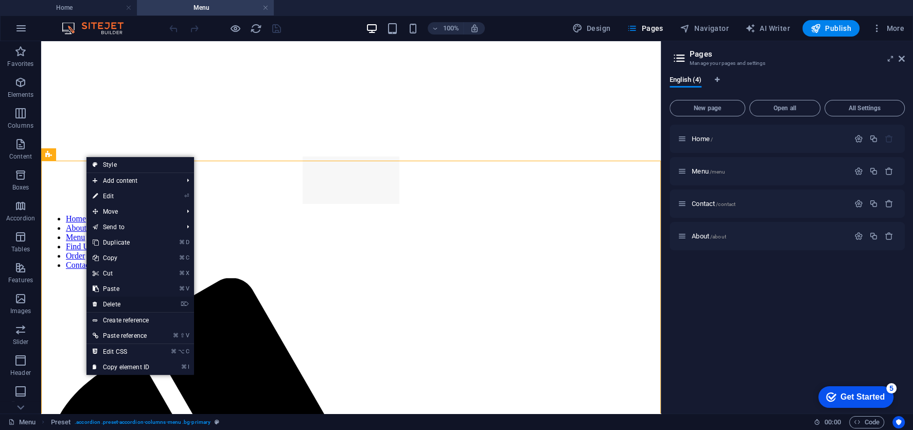
click at [130, 304] on link "⌦ Delete" at bounding box center [120, 304] width 69 height 15
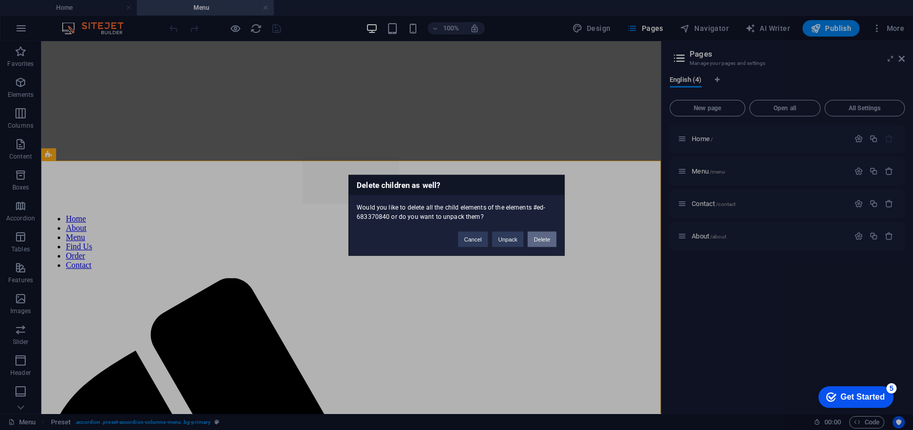
click at [547, 238] on button "Delete" at bounding box center [542, 238] width 29 height 15
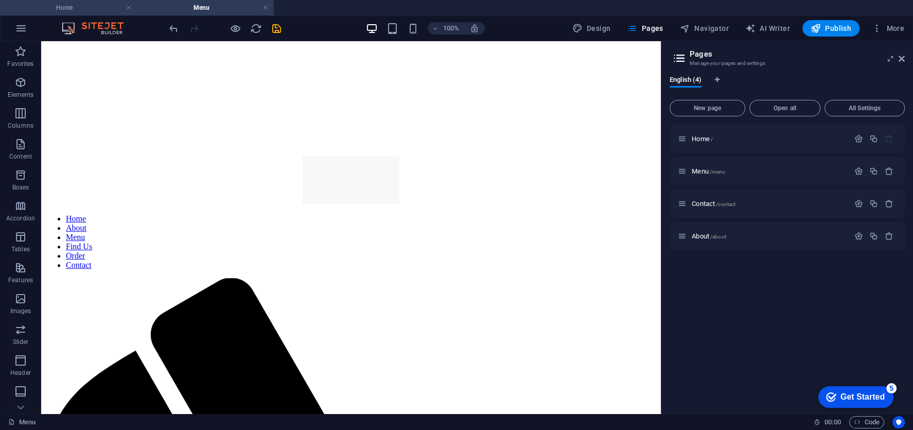
click at [113, 14] on li "Home" at bounding box center [68, 7] width 137 height 15
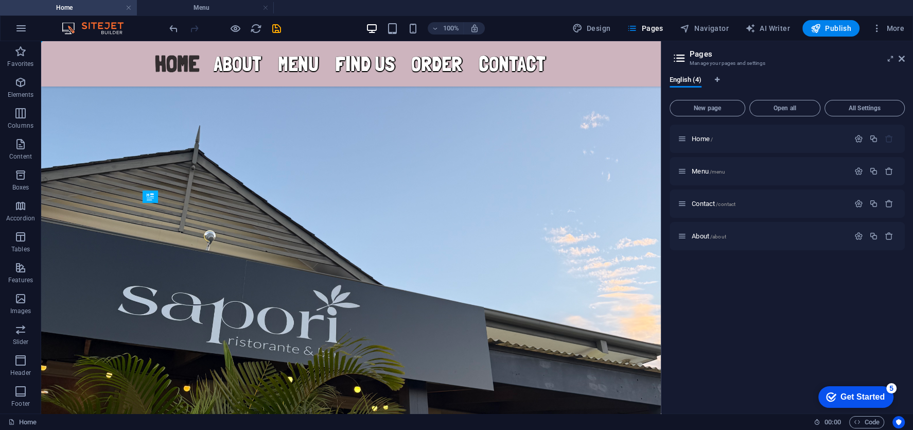
scroll to position [0, 0]
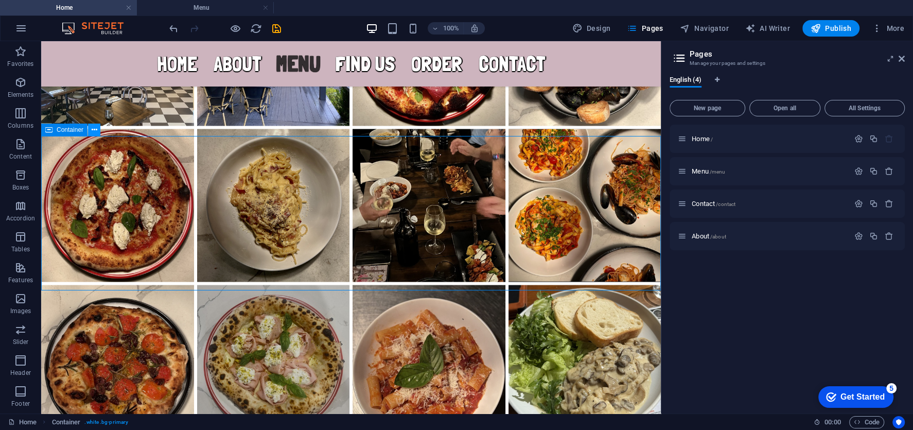
click at [97, 128] on button at bounding box center [94, 130] width 12 height 12
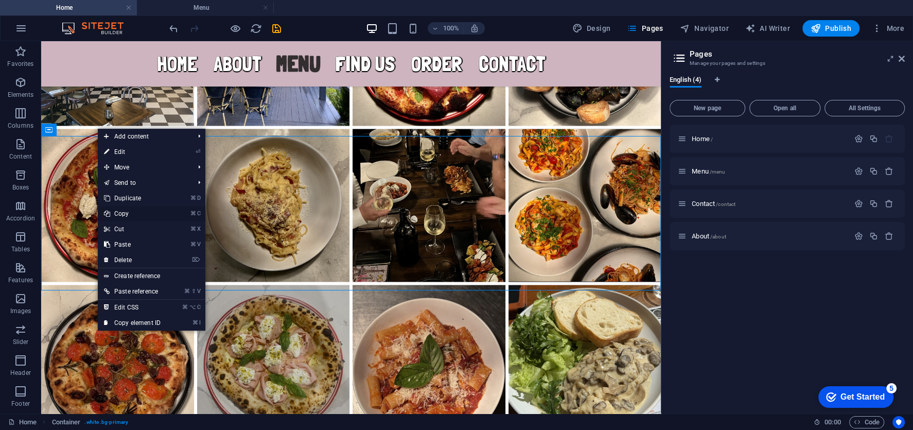
click at [125, 216] on link "⌘ C Copy" at bounding box center [132, 213] width 69 height 15
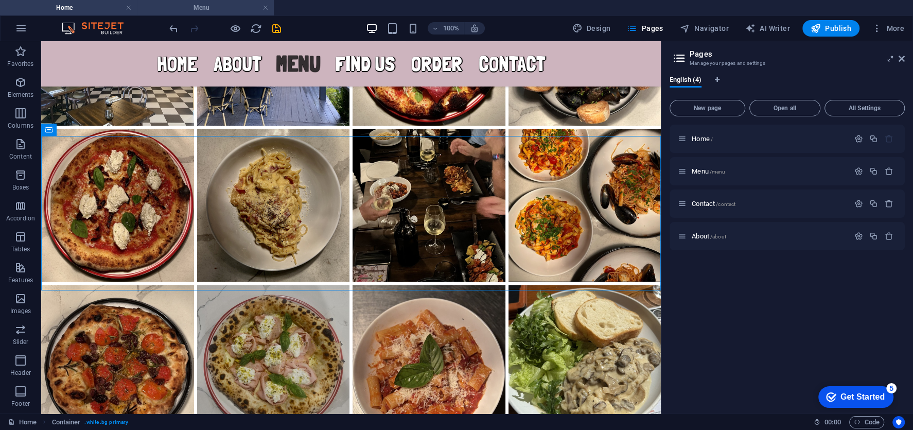
click at [211, 41] on div "Home Menu Favorites Elements Columns Content Boxes Accordion Tables Features Im…" at bounding box center [330, 227] width 661 height 372
click at [197, 11] on h4 "Menu" at bounding box center [205, 7] width 137 height 11
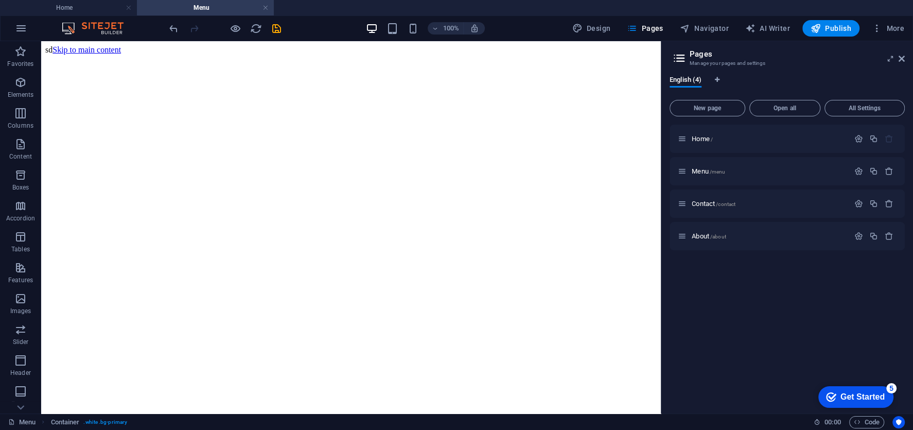
scroll to position [275, 0]
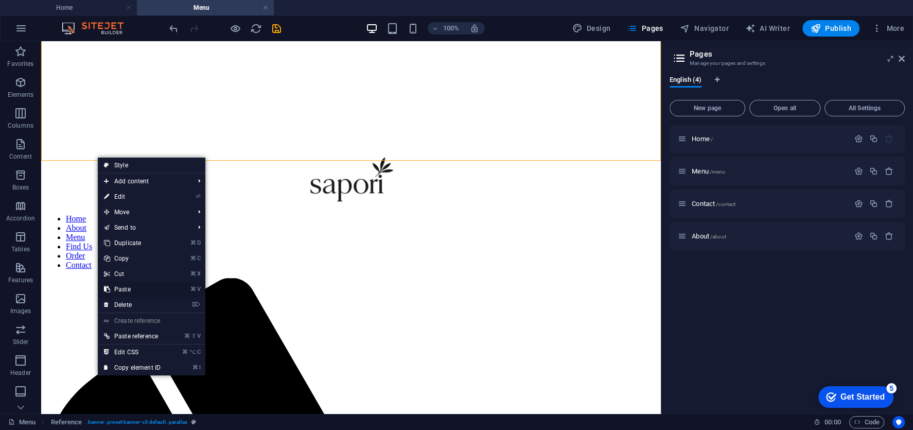
click at [134, 294] on link "⌘ V Paste" at bounding box center [132, 289] width 69 height 15
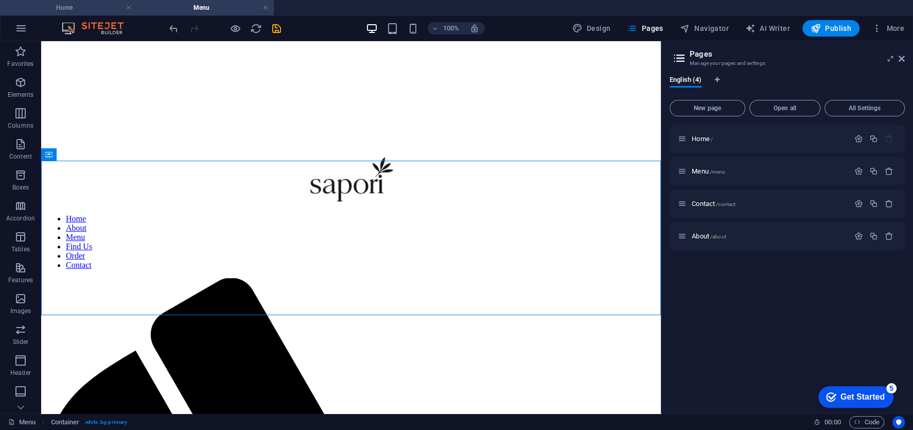
click at [105, 5] on h4 "Home" at bounding box center [68, 7] width 137 height 11
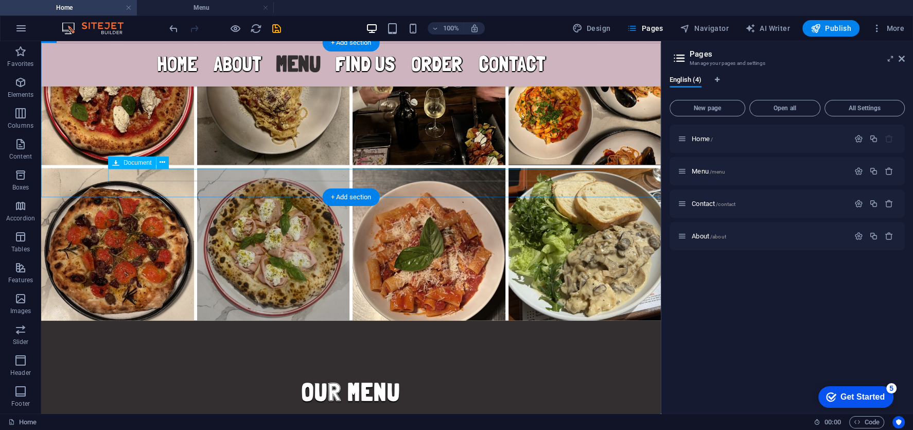
scroll to position [1862, 0]
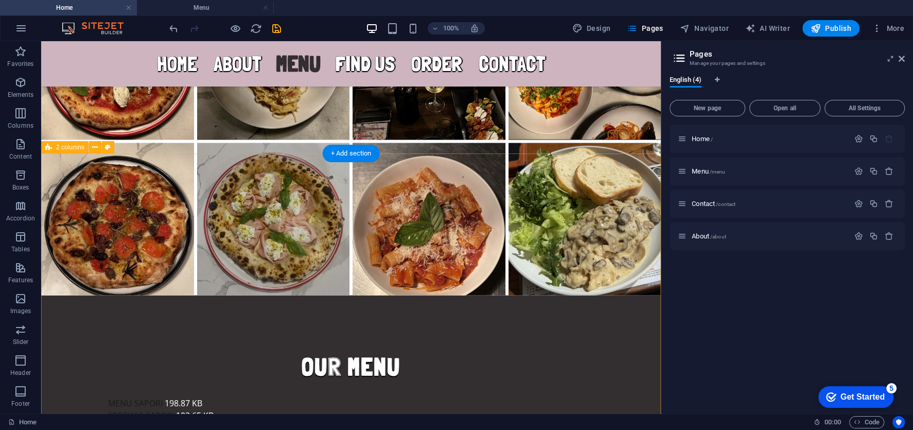
click at [98, 148] on button at bounding box center [95, 147] width 12 height 12
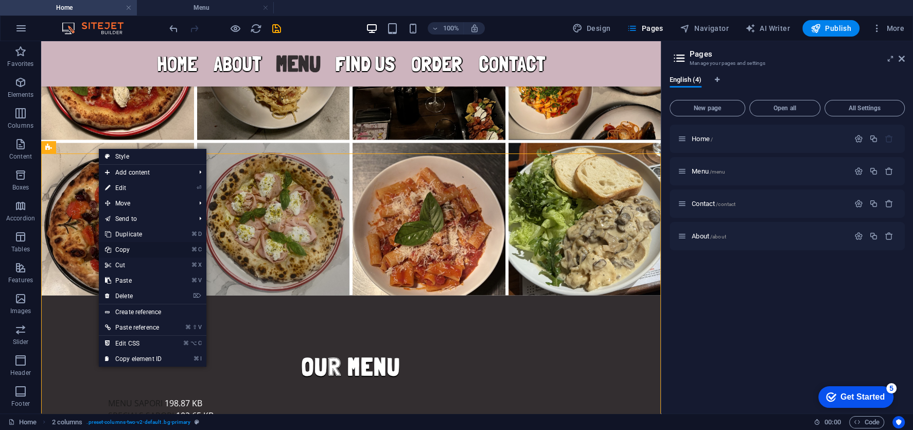
click at [128, 245] on link "⌘ C Copy" at bounding box center [133, 249] width 69 height 15
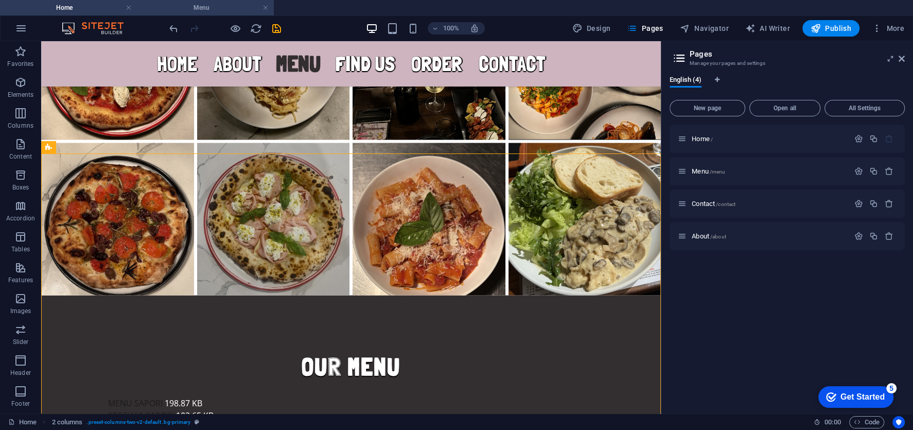
click at [188, 14] on li "Menu" at bounding box center [205, 7] width 137 height 15
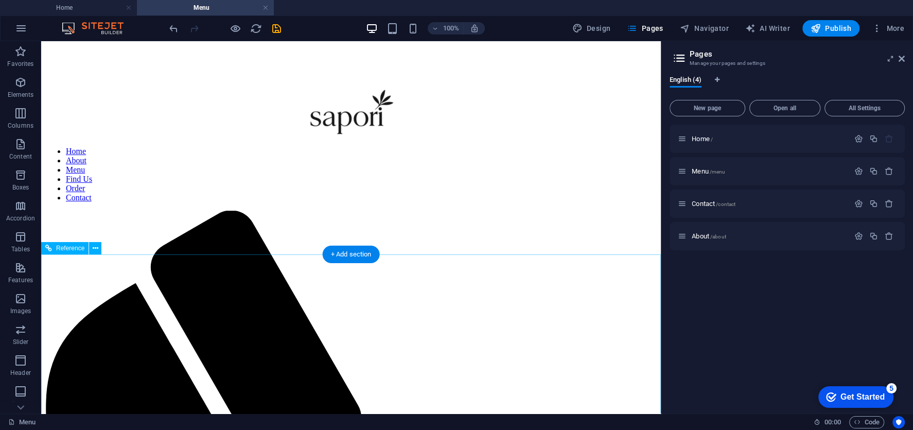
scroll to position [344, 0]
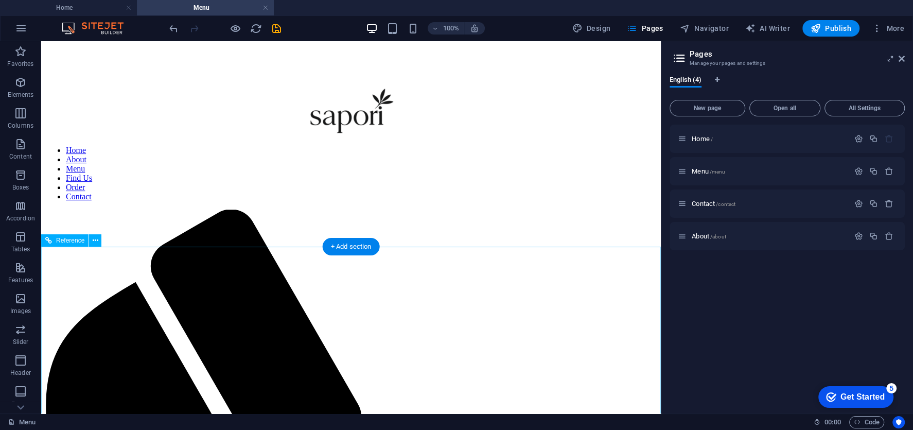
click at [95, 240] on icon at bounding box center [96, 240] width 6 height 11
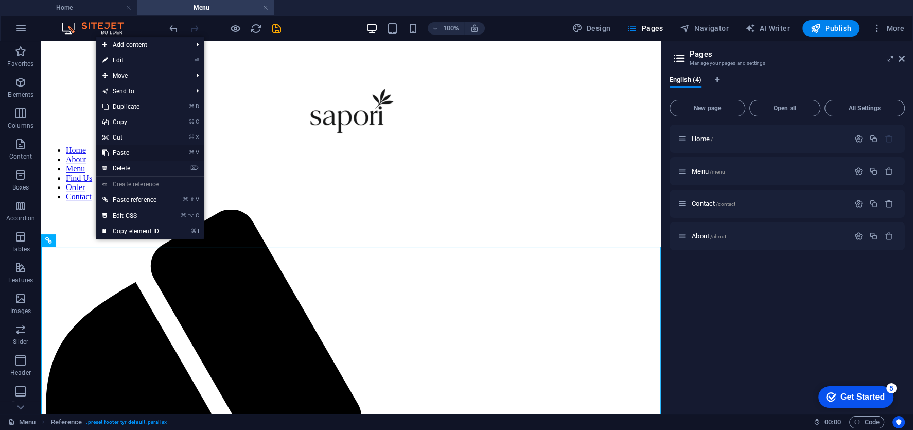
click at [127, 150] on link "⌘ V Paste" at bounding box center [130, 152] width 69 height 15
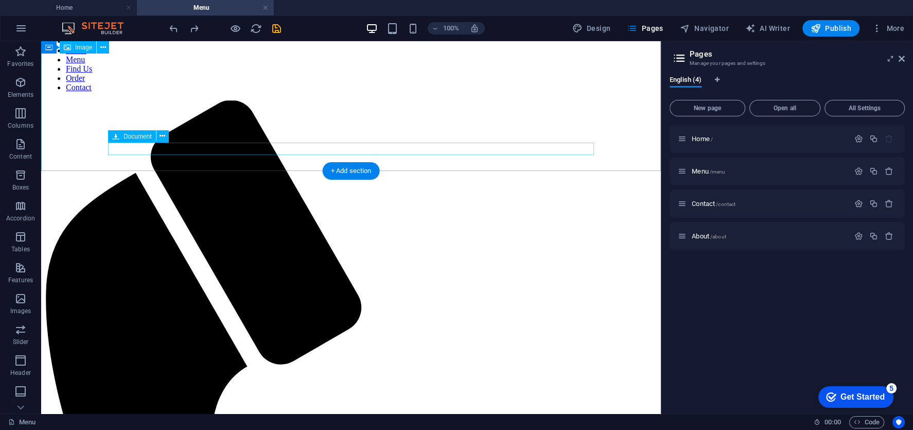
scroll to position [343, 0]
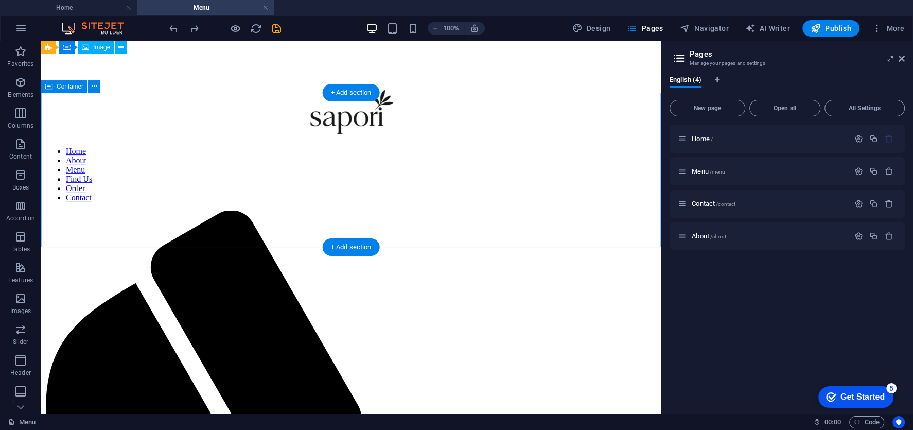
click at [92, 90] on icon at bounding box center [95, 86] width 6 height 11
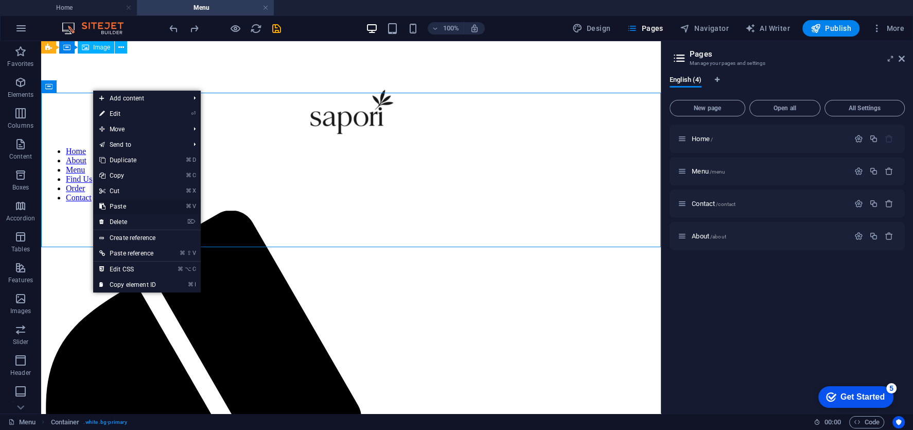
click at [124, 205] on link "⌘ V Paste" at bounding box center [127, 206] width 69 height 15
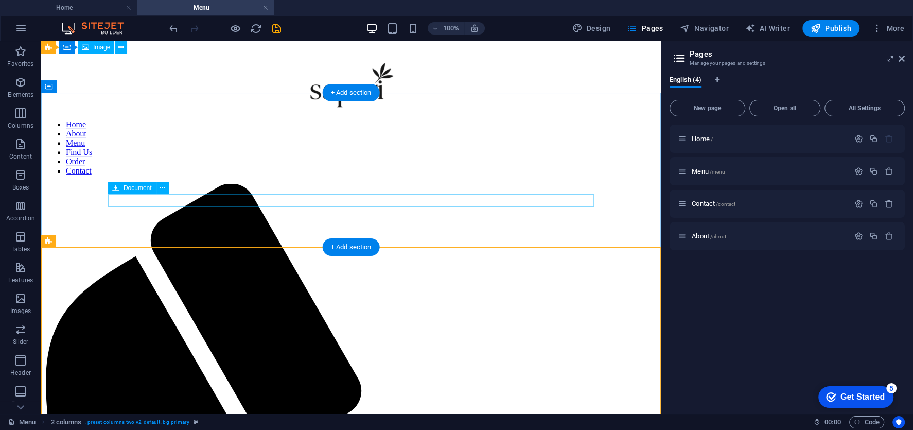
scroll to position [371, 0]
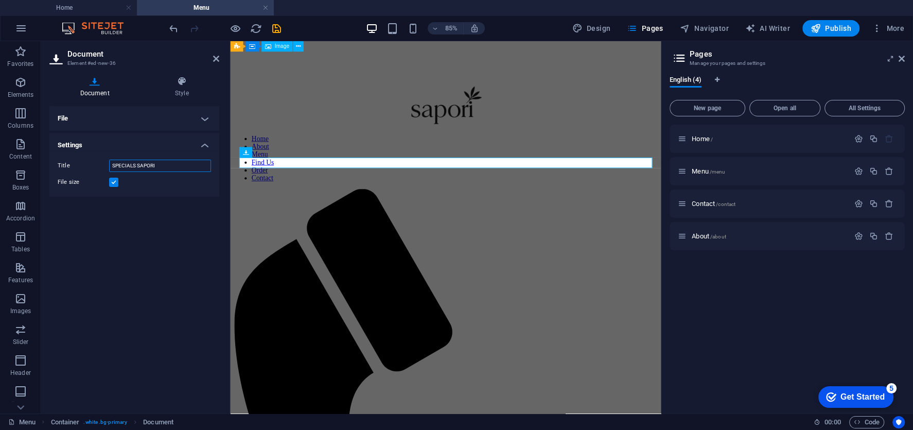
click at [158, 163] on input "SPECIALS SAPORI" at bounding box center [160, 166] width 102 height 12
click at [183, 123] on h4 "File" at bounding box center [134, 118] width 170 height 25
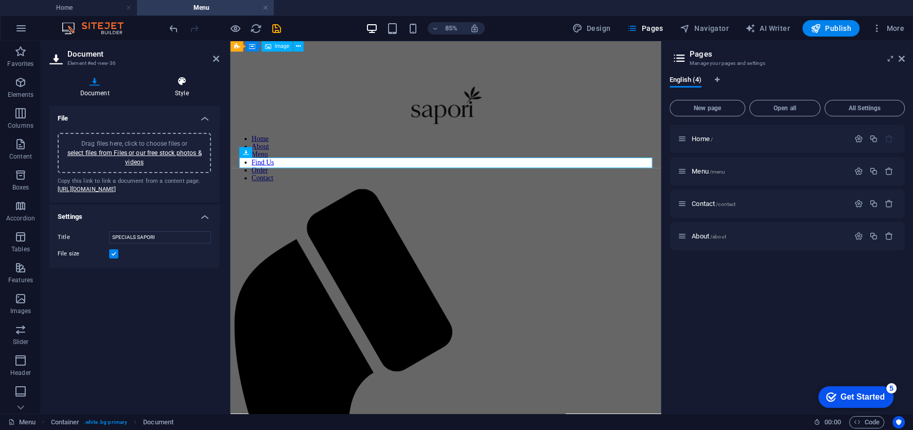
click at [183, 92] on h4 "Style" at bounding box center [181, 87] width 75 height 22
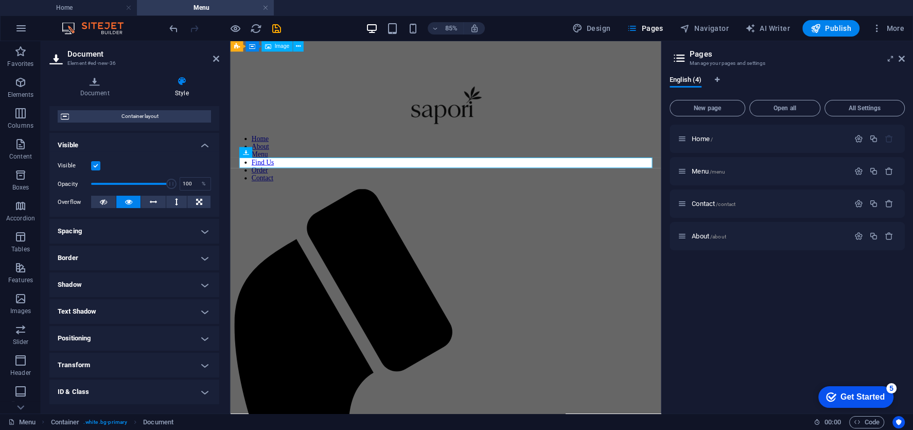
scroll to position [135, 0]
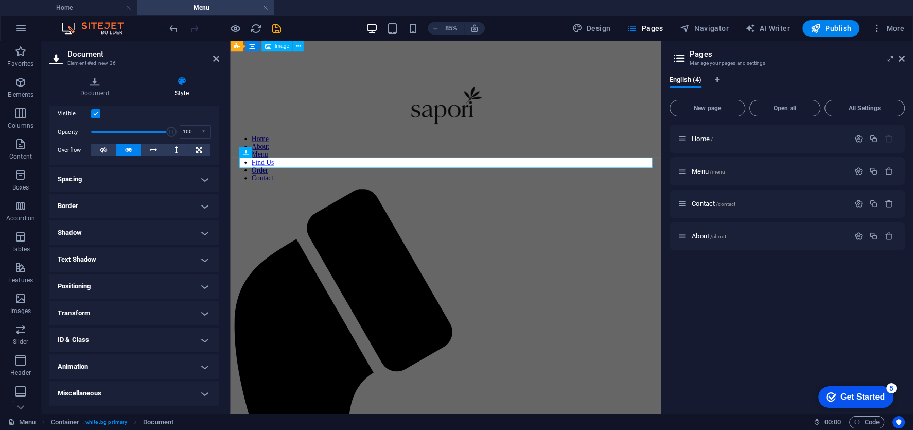
click at [128, 391] on h4 "Miscellaneous" at bounding box center [134, 393] width 170 height 25
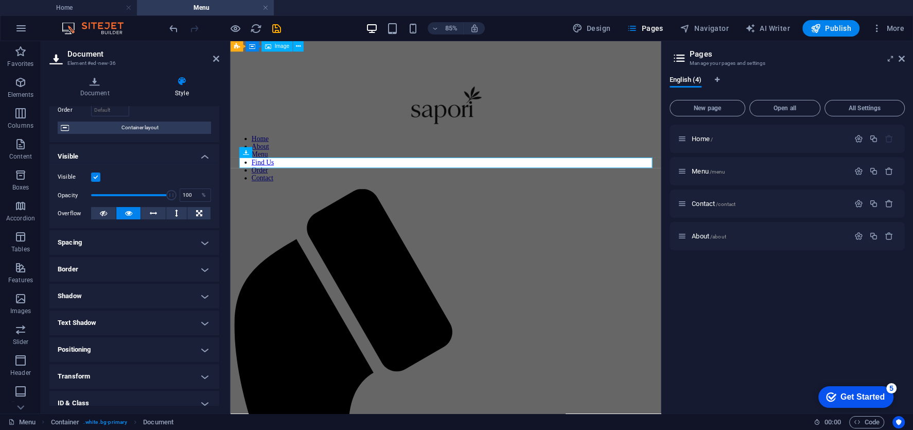
scroll to position [0, 0]
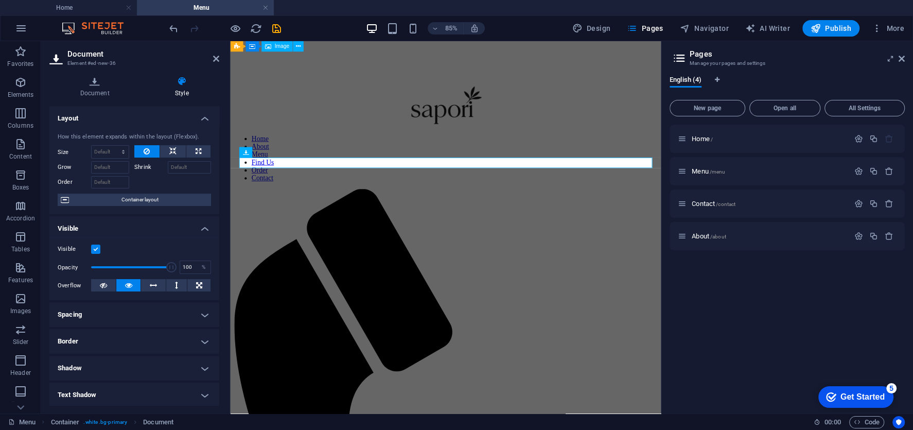
click at [191, 119] on h4 "Layout" at bounding box center [134, 115] width 170 height 19
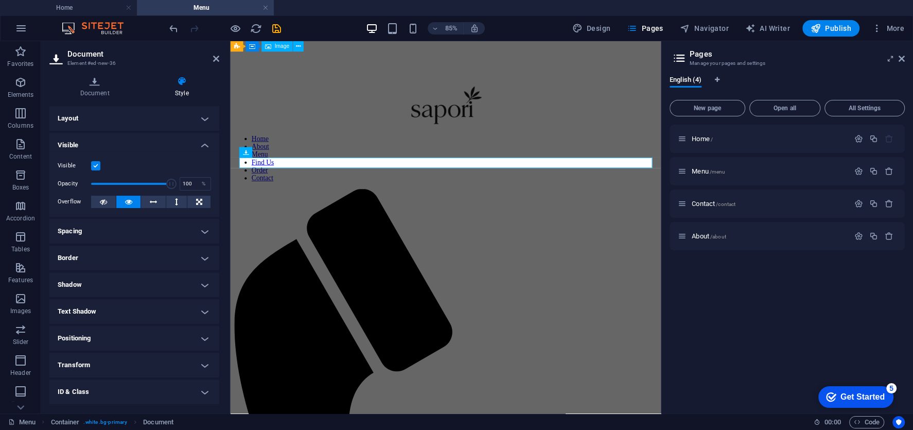
click at [186, 150] on h4 "Visible" at bounding box center [134, 142] width 170 height 19
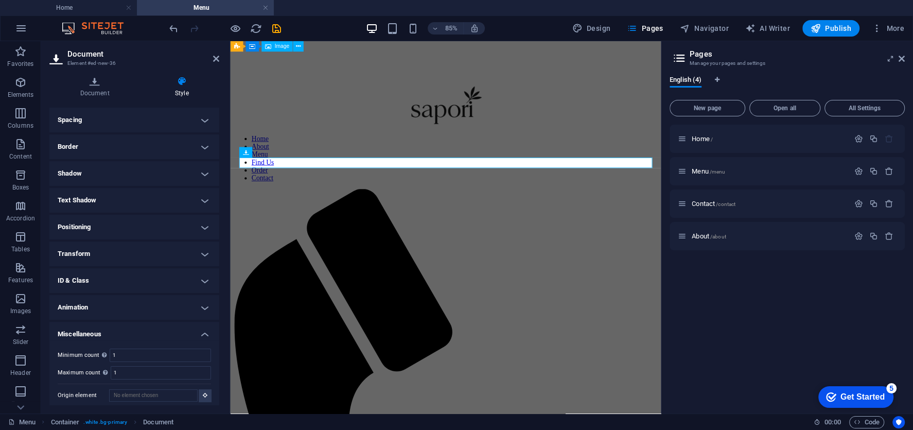
scroll to position [56, 0]
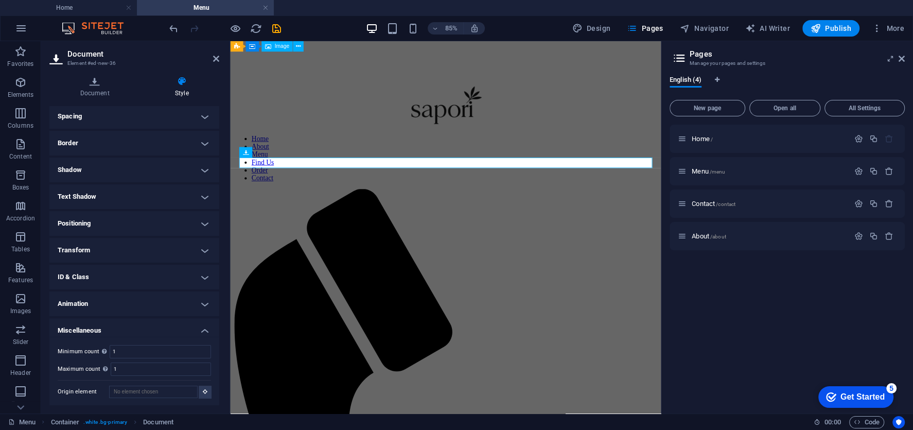
click at [173, 325] on h4 "Miscellaneous" at bounding box center [134, 327] width 170 height 19
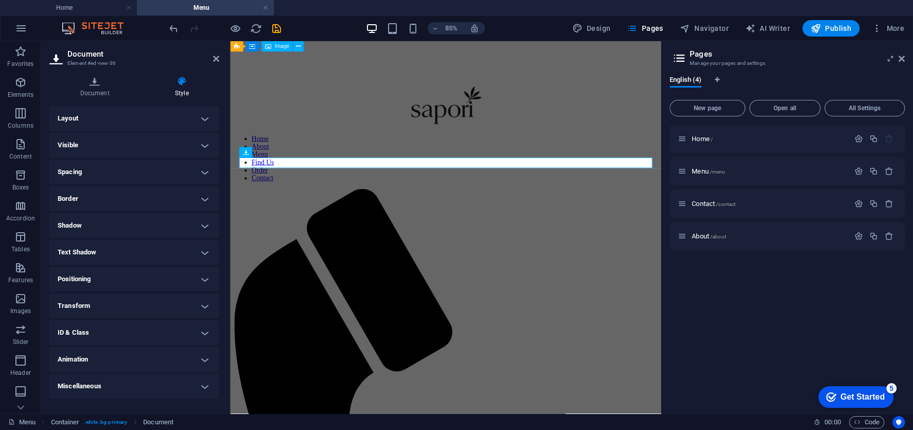
scroll to position [0, 0]
select select "px"
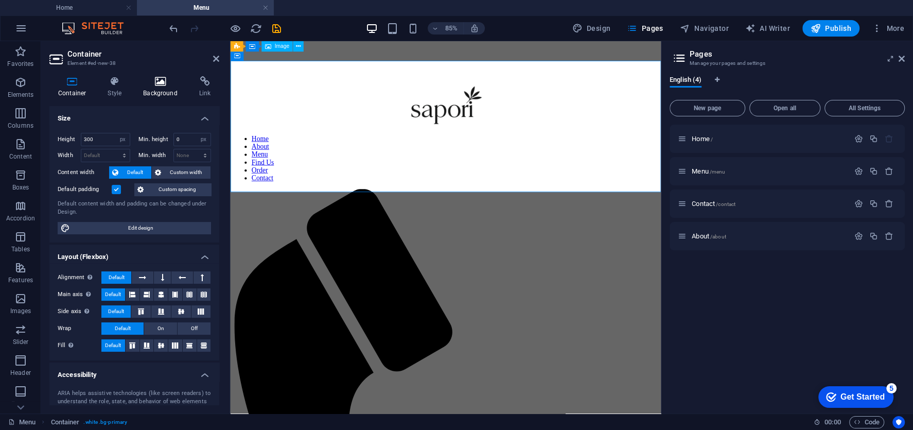
click at [169, 85] on icon at bounding box center [160, 81] width 52 height 10
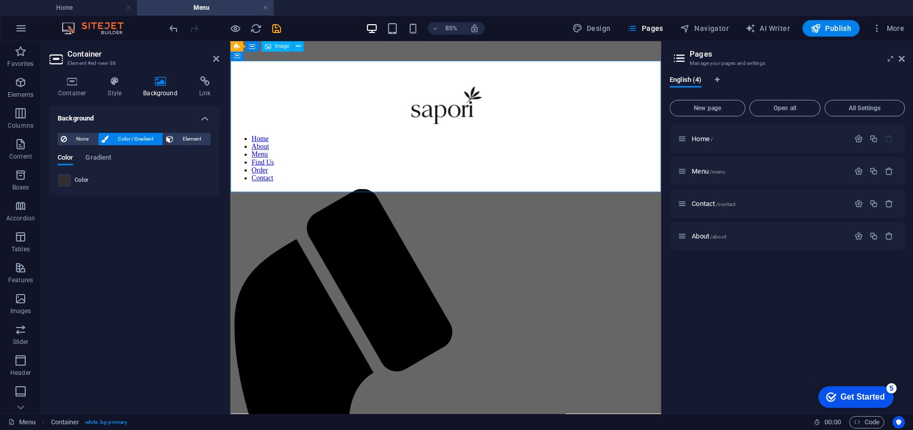
click at [65, 182] on span at bounding box center [64, 180] width 11 height 11
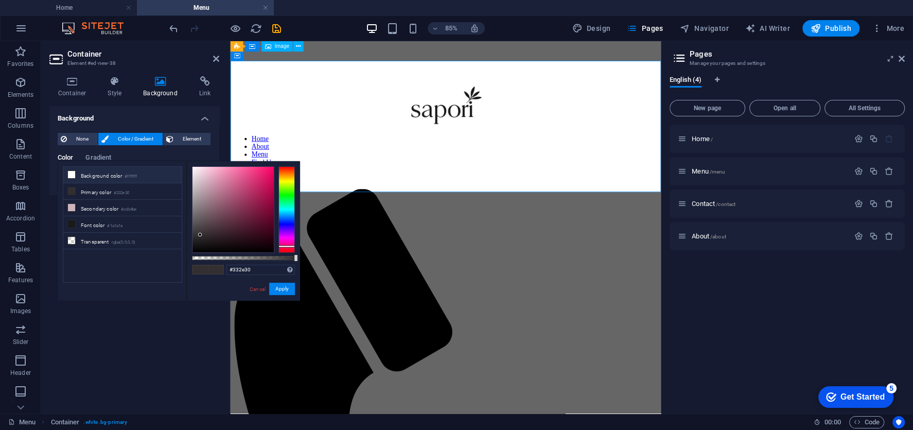
click at [76, 173] on li "Background color #ffffff" at bounding box center [122, 175] width 118 height 16
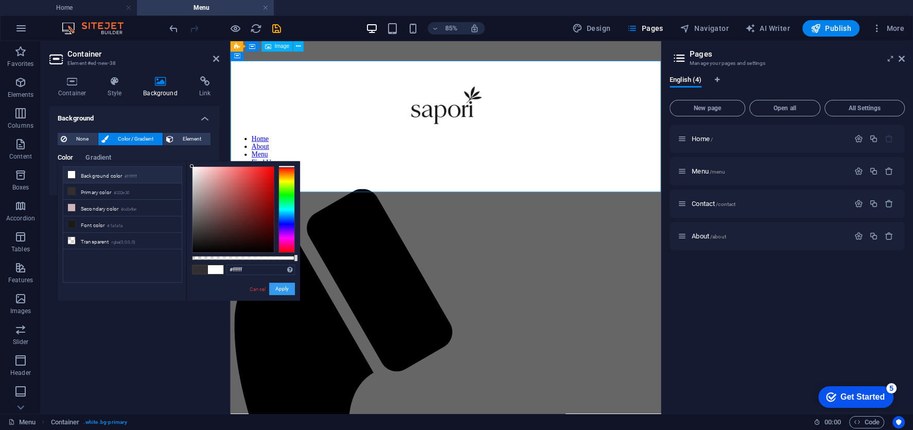
click at [284, 290] on button "Apply" at bounding box center [282, 289] width 26 height 12
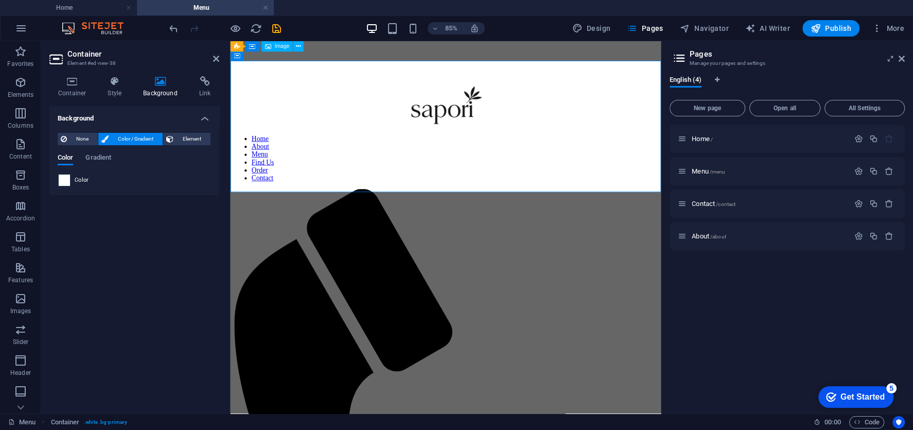
click at [64, 178] on span at bounding box center [64, 180] width 11 height 11
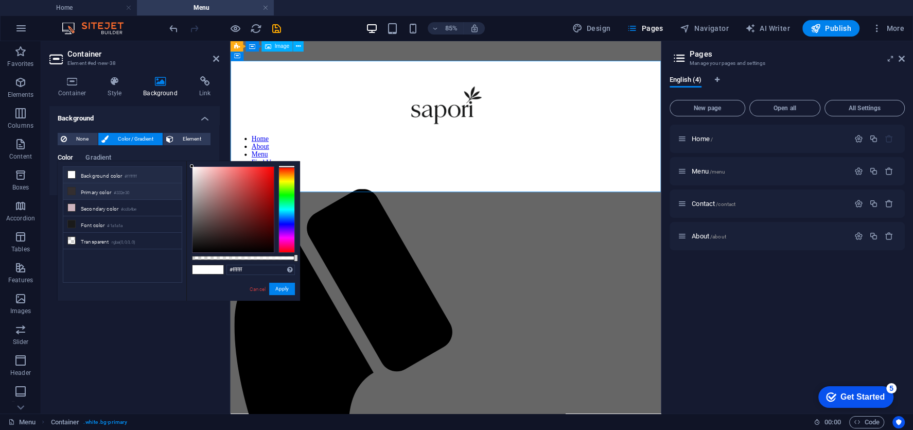
click at [134, 195] on li "Primary color #332e30" at bounding box center [122, 191] width 118 height 16
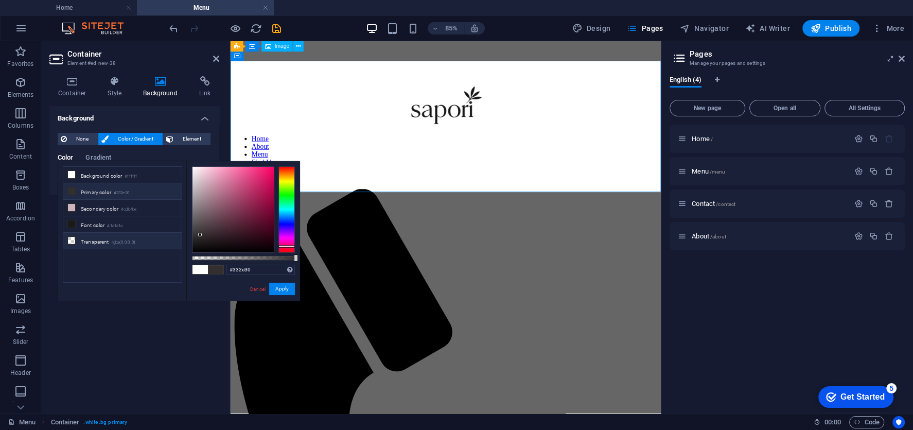
click at [127, 243] on li "Transparent rgba(0,0,0,.0)" at bounding box center [122, 241] width 118 height 16
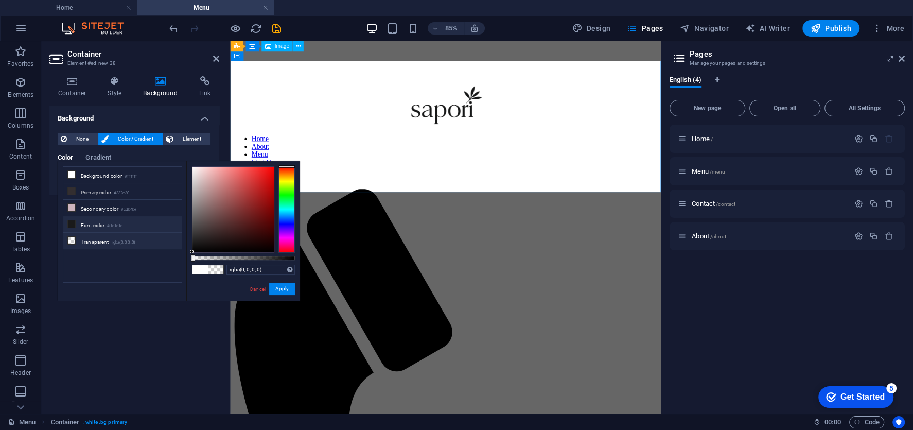
click at [131, 226] on li "Font color #1a1a1a" at bounding box center [122, 224] width 118 height 16
click at [131, 207] on small "#cdb4be" at bounding box center [128, 209] width 15 height 7
type input "#cdb4be"
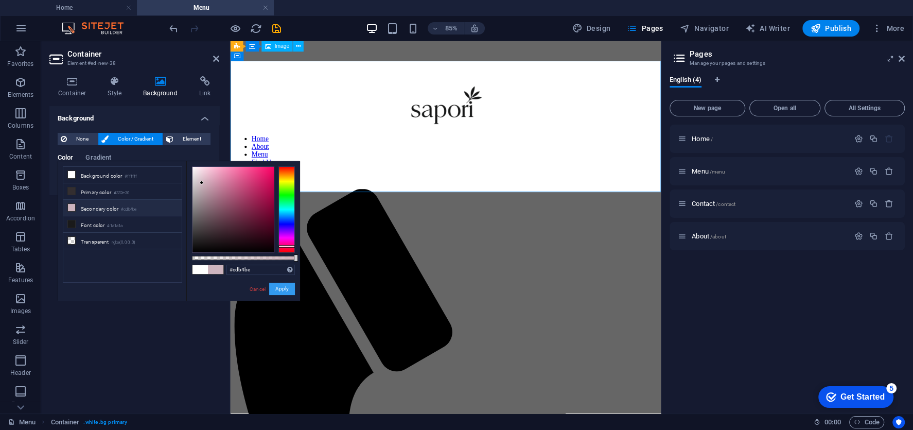
click at [285, 286] on button "Apply" at bounding box center [282, 289] width 26 height 12
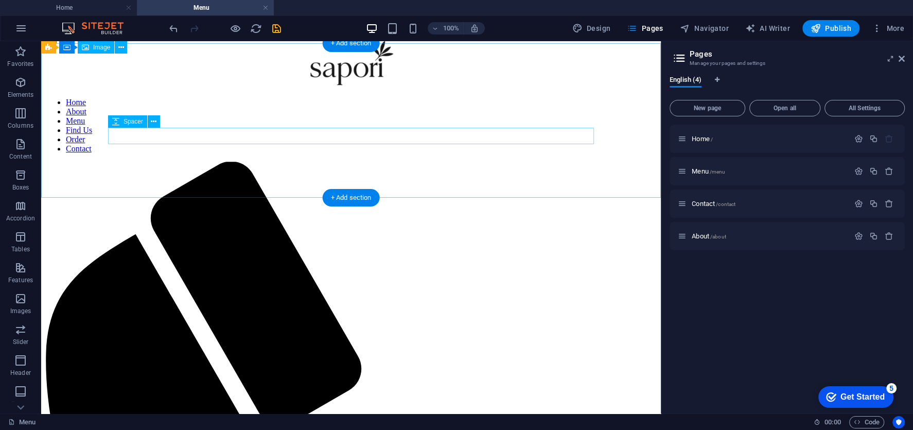
scroll to position [393, 0]
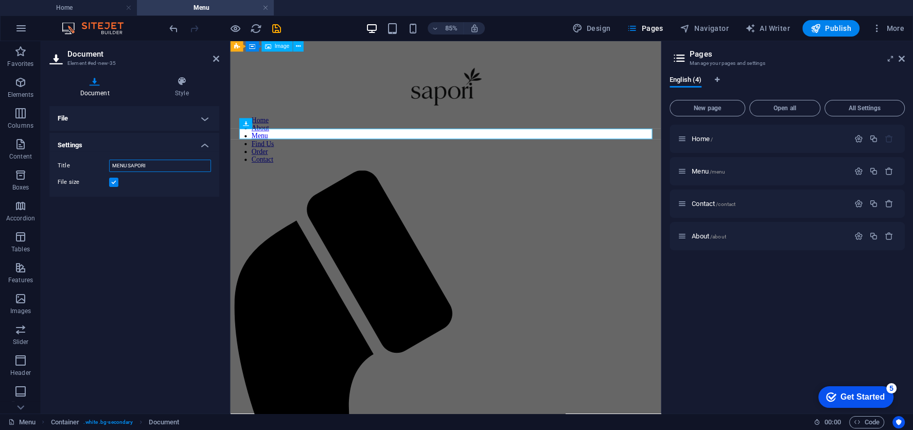
click at [154, 163] on input "MENU SAPORI" at bounding box center [160, 166] width 102 height 12
type input "MENU"
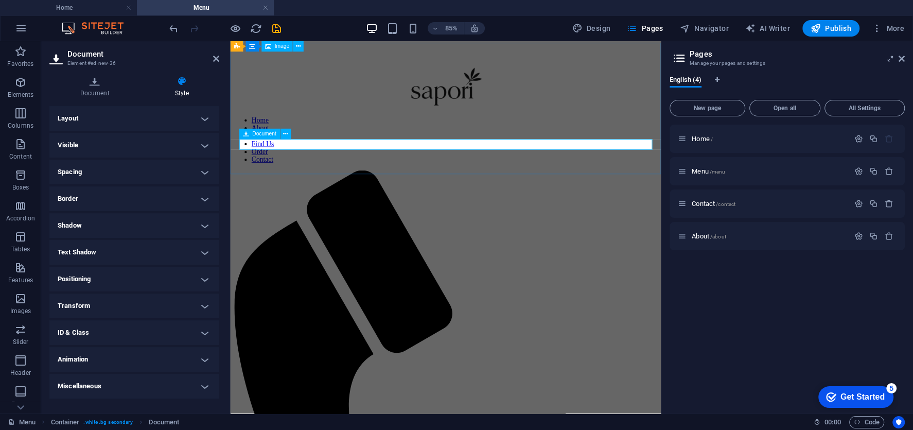
click at [103, 84] on icon at bounding box center [94, 81] width 91 height 10
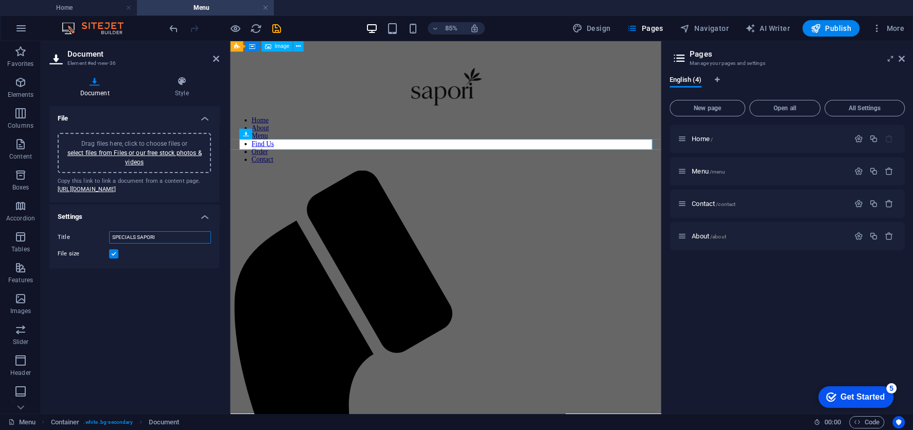
click at [149, 244] on input "SPECIALS SAPORI" at bounding box center [160, 237] width 102 height 12
type input "SPECIALS"
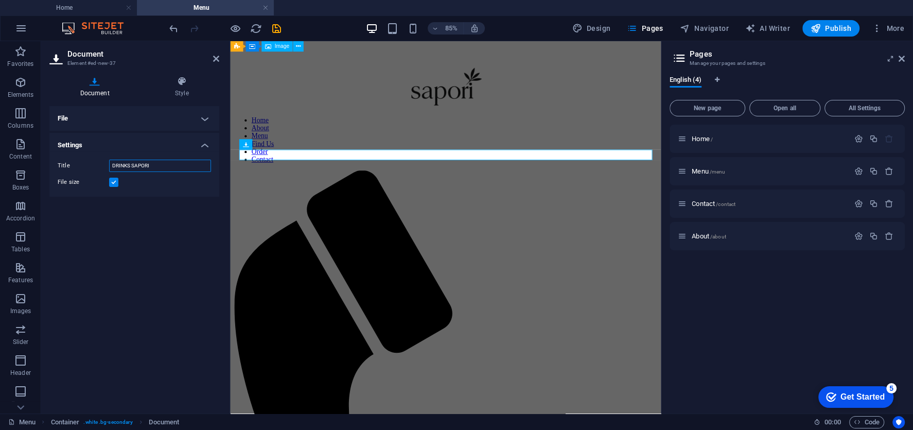
click at [148, 166] on input "DRINKS SAPORI" at bounding box center [160, 166] width 102 height 12
type input "DRINKS"
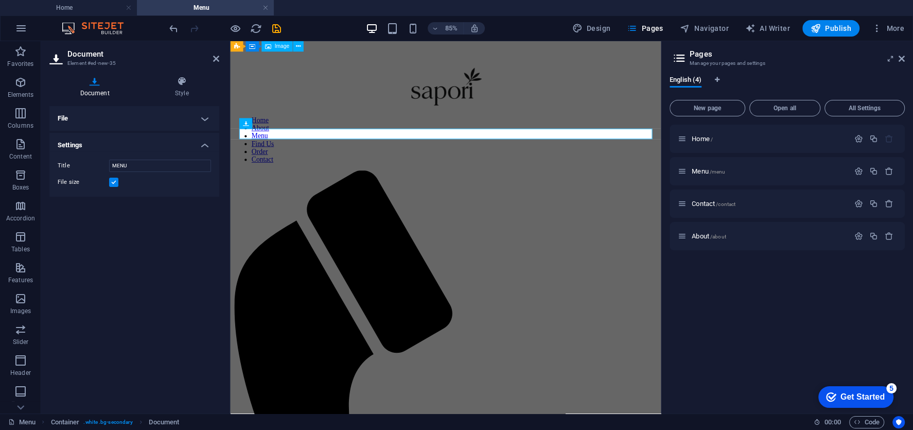
click at [112, 184] on label at bounding box center [113, 182] width 9 height 9
click at [0, 0] on input "File size" at bounding box center [0, 0] width 0 height 0
click at [280, 145] on button at bounding box center [285, 145] width 10 height 10
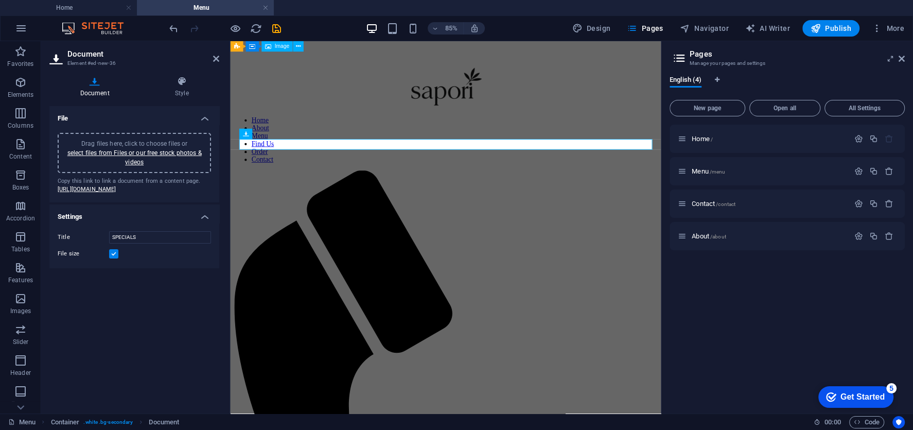
click at [116, 260] on div "File size" at bounding box center [134, 254] width 153 height 12
click at [112, 258] on label at bounding box center [113, 253] width 9 height 9
click at [0, 0] on input "File size" at bounding box center [0, 0] width 0 height 0
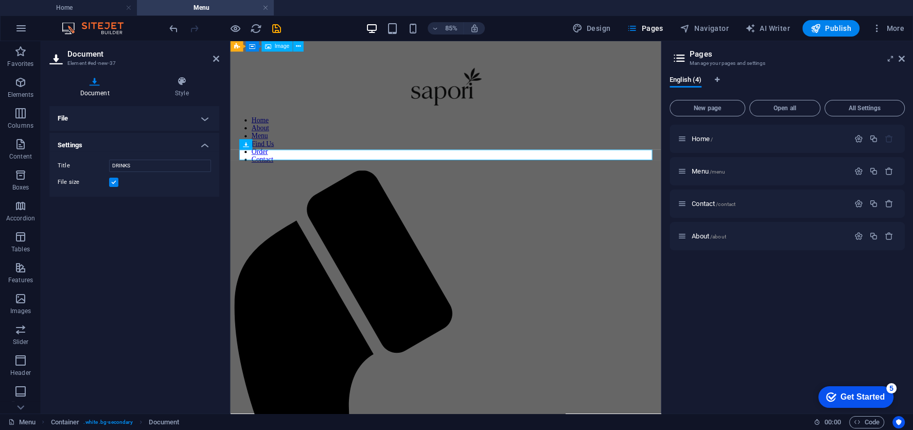
click at [113, 183] on label at bounding box center [113, 182] width 9 height 9
click at [0, 0] on input "File size" at bounding box center [0, 0] width 0 height 0
click at [138, 120] on h4 "File" at bounding box center [134, 118] width 170 height 25
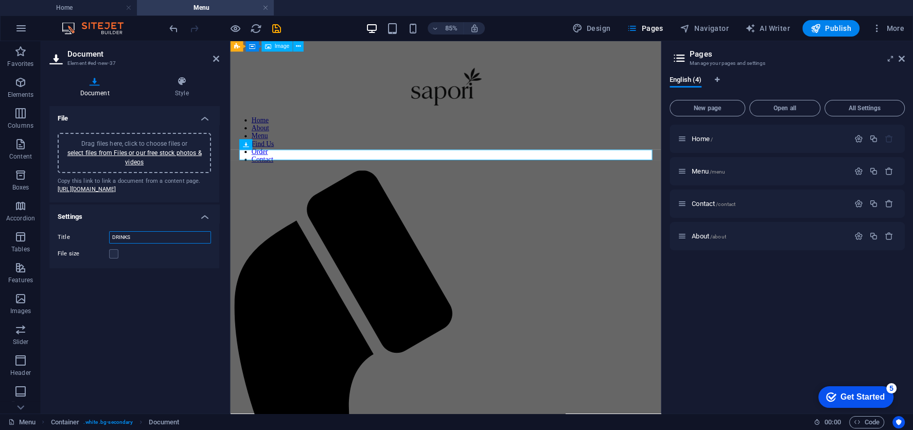
click at [149, 244] on input "DRINKS" at bounding box center [160, 237] width 102 height 12
type input "Drinks Menu"
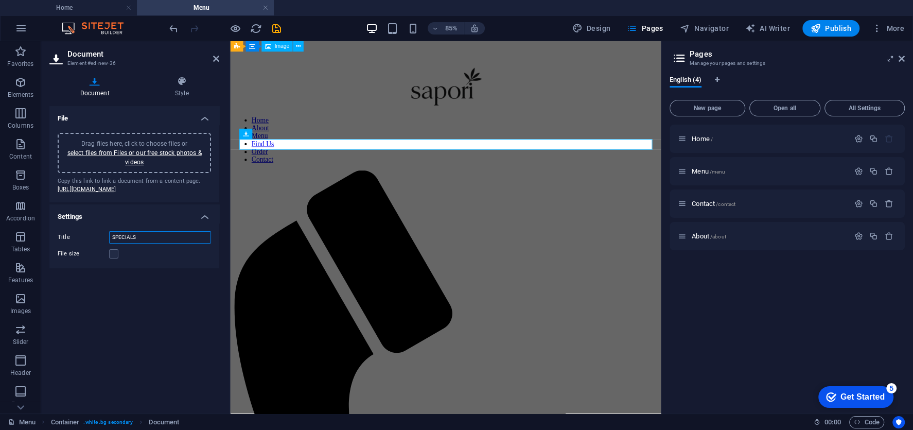
click at [145, 244] on input "SPECIALS" at bounding box center [160, 237] width 102 height 12
type input "Specials Menu Download"
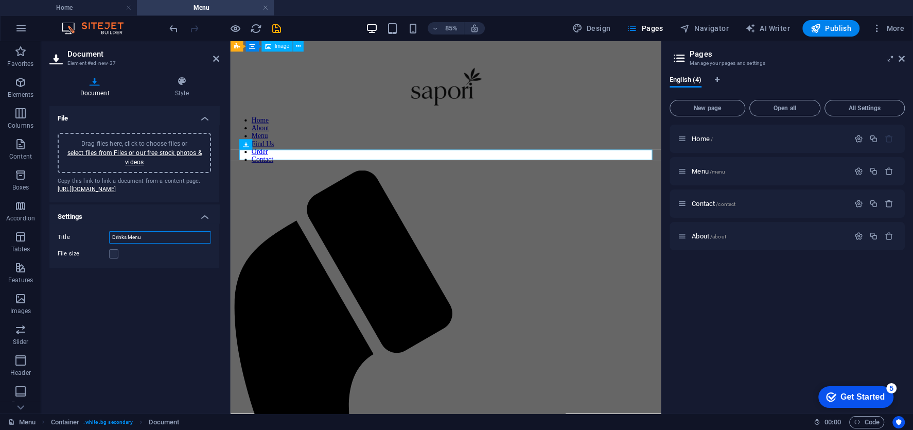
click at [176, 244] on input "Drinks Menu" at bounding box center [160, 237] width 102 height 12
click at [126, 244] on input "Drinks Menu Download" at bounding box center [160, 237] width 102 height 12
type input "Drinks Menu Download"
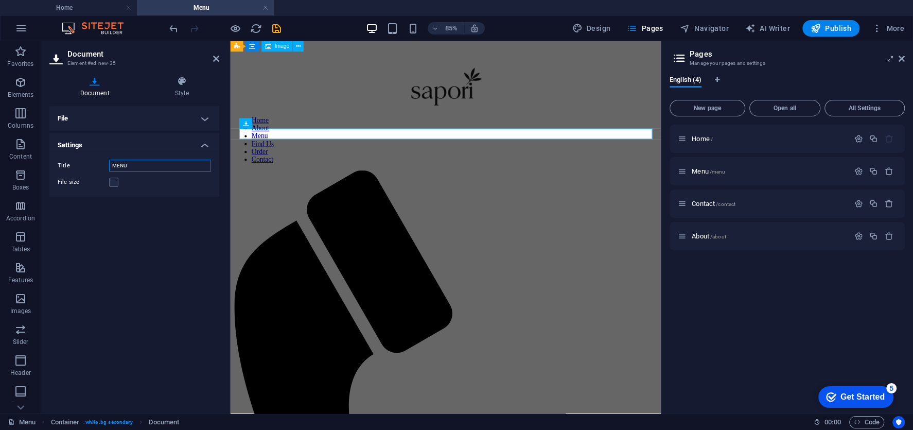
click at [129, 171] on input "MENU" at bounding box center [160, 166] width 102 height 12
paste input "Menu Download"
type input "Food Menu Download"
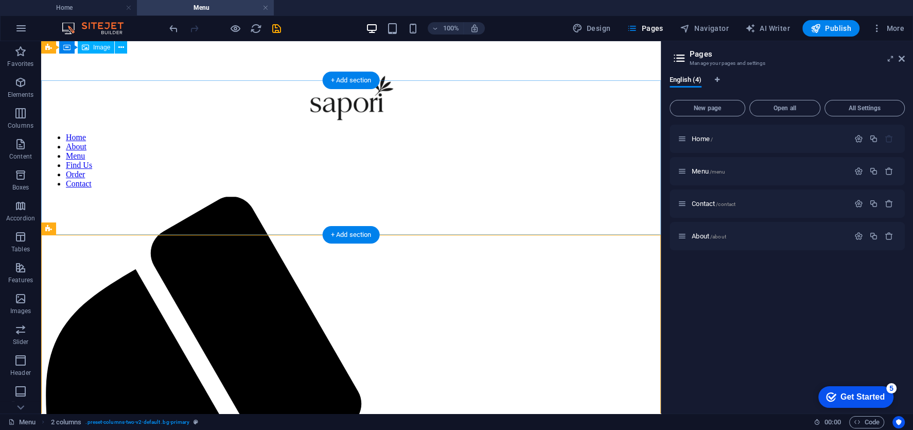
scroll to position [356, 0]
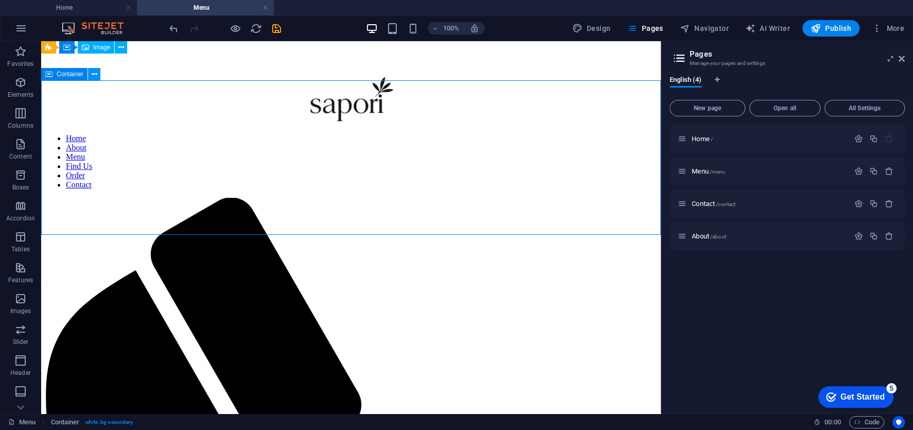
click at [93, 75] on icon at bounding box center [95, 74] width 6 height 11
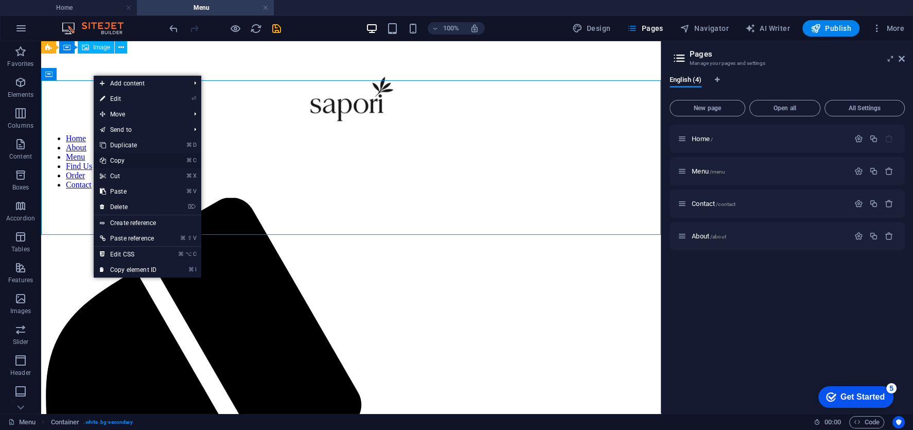
click at [116, 156] on link "⌘ C Copy" at bounding box center [128, 160] width 69 height 15
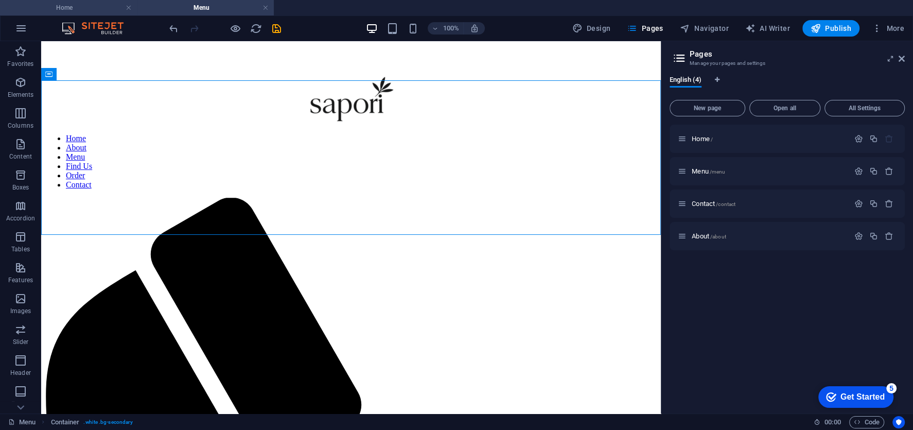
click at [108, 7] on h4 "Home" at bounding box center [68, 7] width 137 height 11
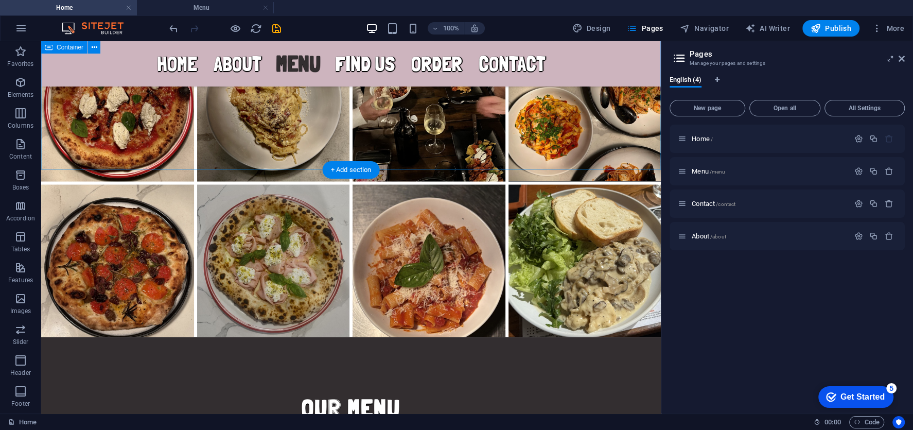
scroll to position [1809, 0]
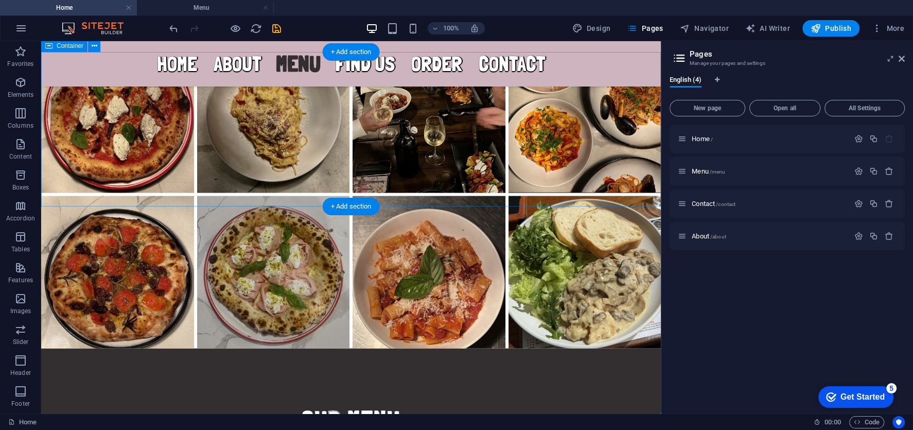
click at [64, 348] on div "Our menu MENU SAPORI 198.87 KB SPECIALS SAPORI 102.65 KB DRINKS SAPORI 62.29 KB" at bounding box center [351, 425] width 620 height 154
click at [45, 348] on div "Our menu MENU SAPORI 198.87 KB SPECIALS SAPORI 102.65 KB DRINKS SAPORI 62.29 KB" at bounding box center [351, 425] width 620 height 154
select select "px"
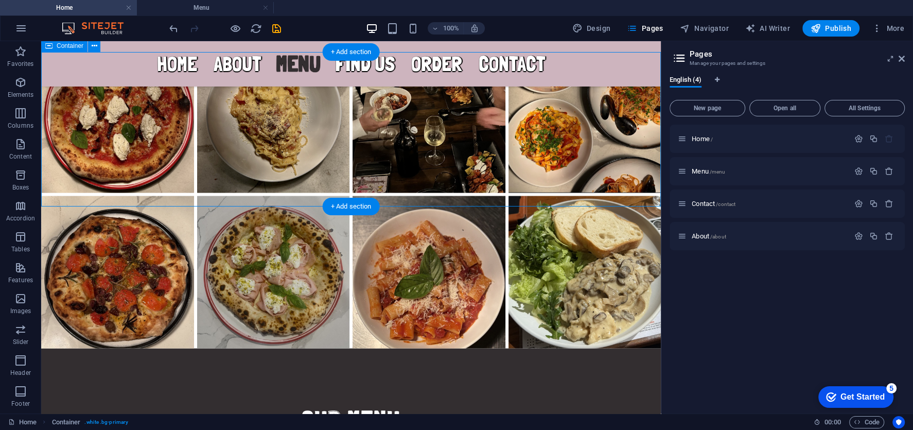
select select "px"
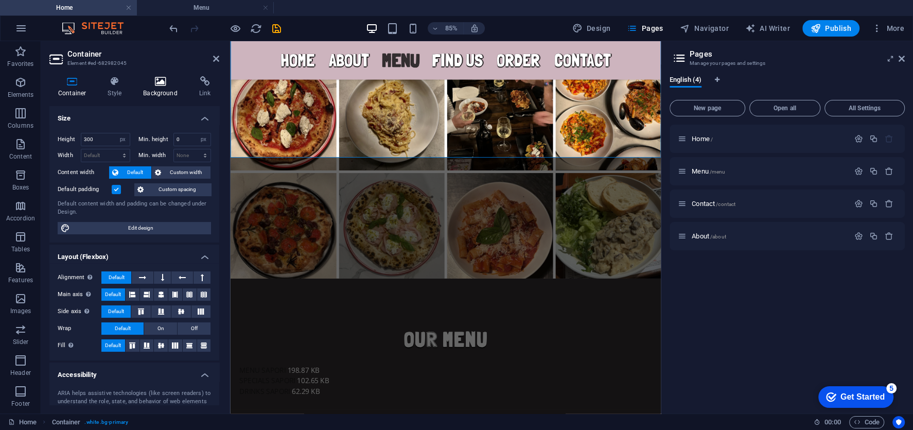
click at [163, 84] on icon at bounding box center [160, 81] width 52 height 10
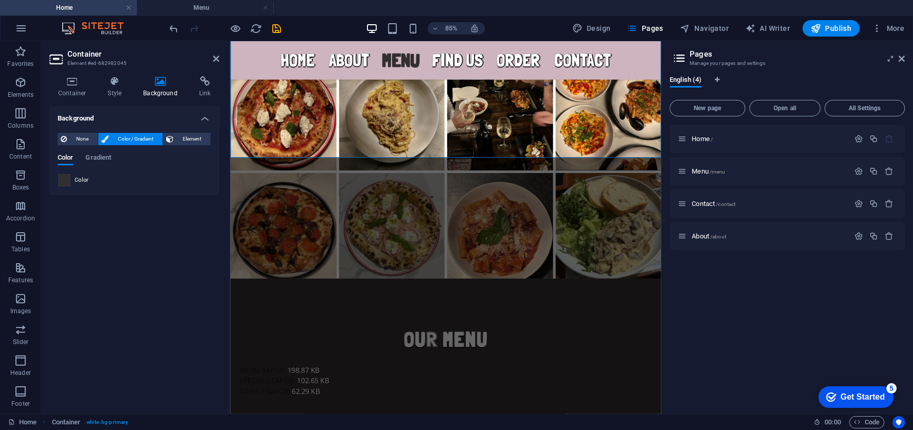
click at [64, 176] on span at bounding box center [64, 180] width 11 height 11
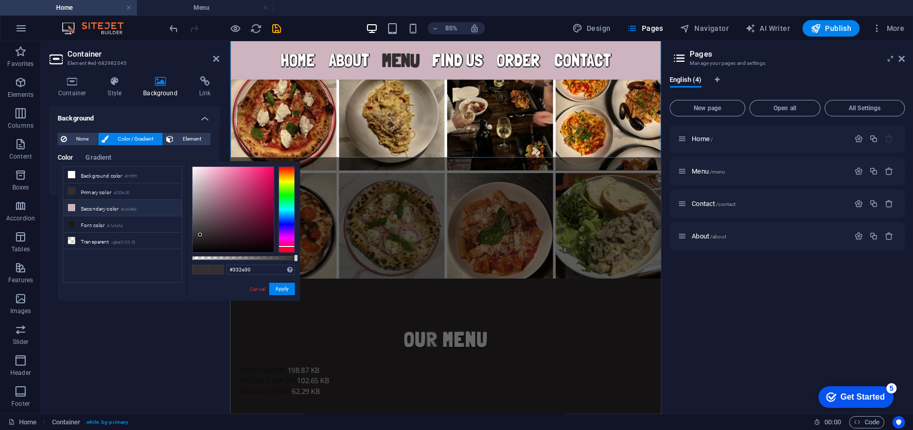
click at [96, 207] on li "Secondary color #cdb4be" at bounding box center [122, 208] width 118 height 16
type input "#cdb4be"
click at [286, 286] on button "Apply" at bounding box center [282, 289] width 26 height 12
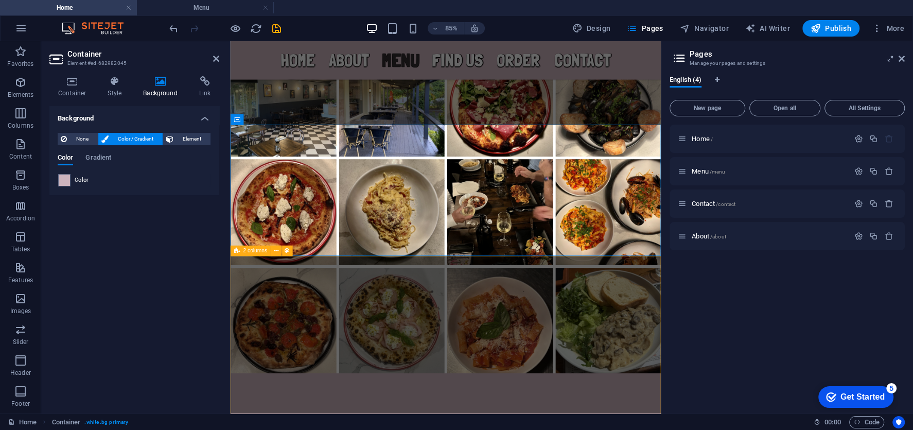
scroll to position [1673, 0]
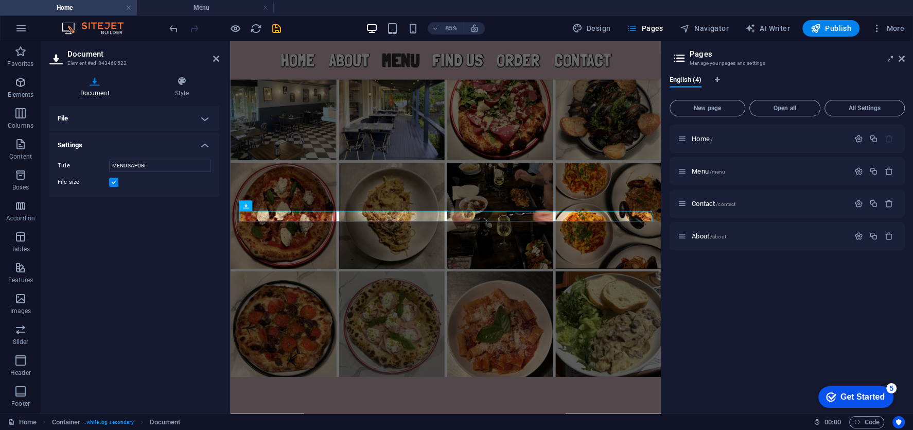
click at [118, 180] on div "File size" at bounding box center [134, 182] width 153 height 12
click at [111, 180] on label at bounding box center [113, 182] width 9 height 9
click at [0, 0] on input "File size" at bounding box center [0, 0] width 0 height 0
click at [152, 163] on input "MENU SAPORI" at bounding box center [160, 166] width 102 height 12
paste input "Menu Download"
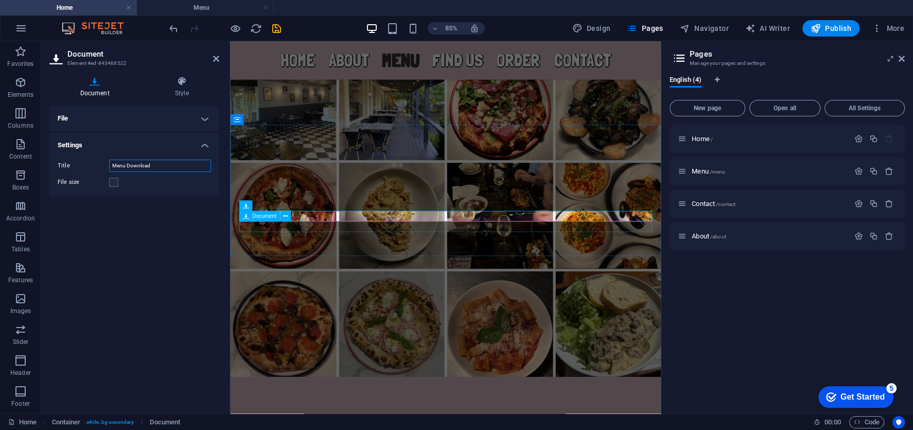
type input "Menu Download"
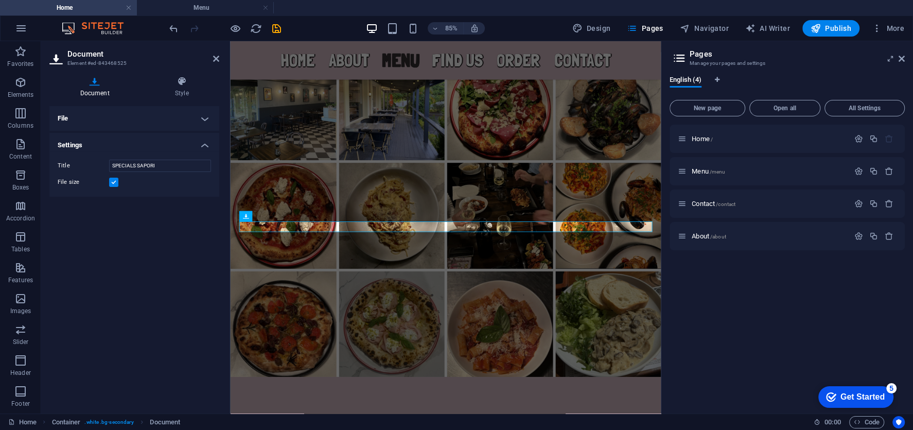
click at [114, 184] on label at bounding box center [113, 182] width 9 height 9
click at [0, 0] on input "File size" at bounding box center [0, 0] width 0 height 0
click at [149, 164] on input "SPECIALS SAPORI" at bounding box center [160, 166] width 102 height 12
paste input "Menu Download"
type input "Specials Menu Download"
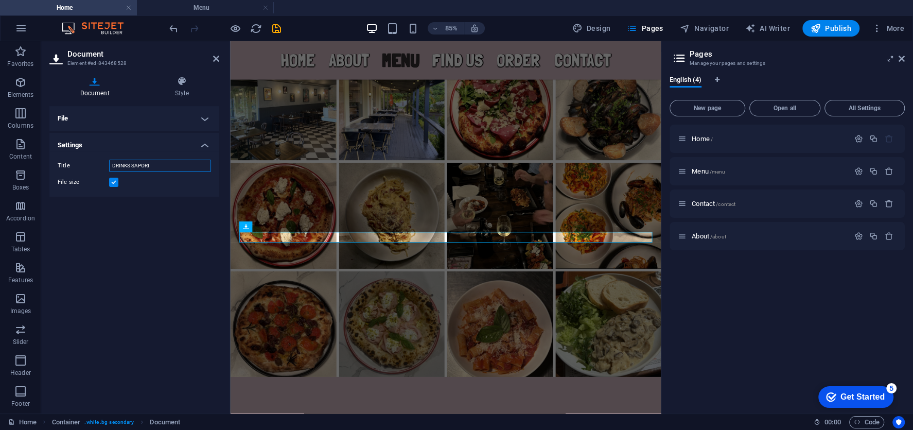
click at [170, 165] on input "DRINKS SAPORI" at bounding box center [160, 166] width 102 height 12
paste input "Menu Download"
type input "Drinks Menu Download"
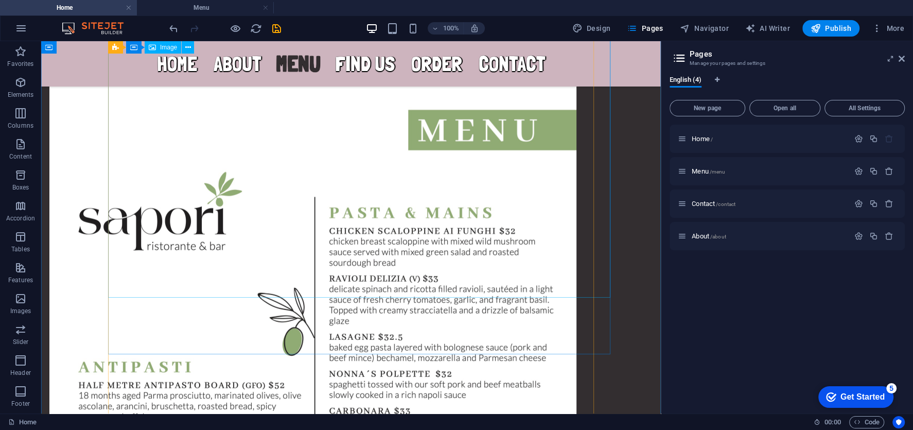
scroll to position [2017, 0]
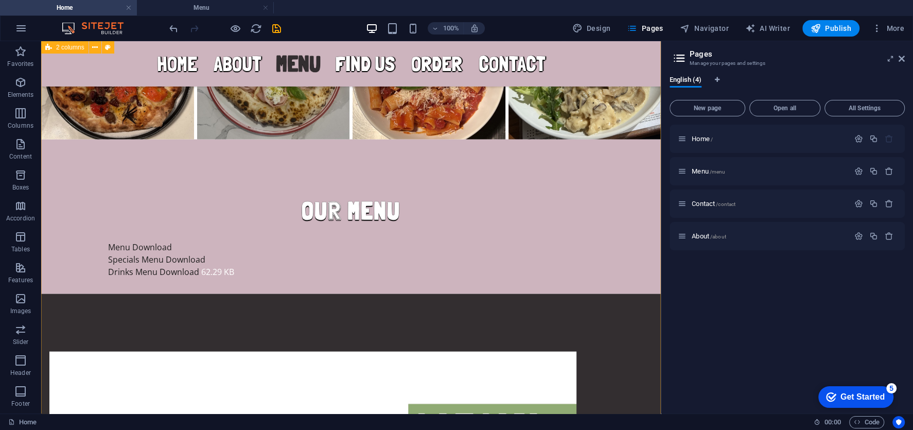
click at [825, 28] on span "Publish" at bounding box center [831, 28] width 41 height 10
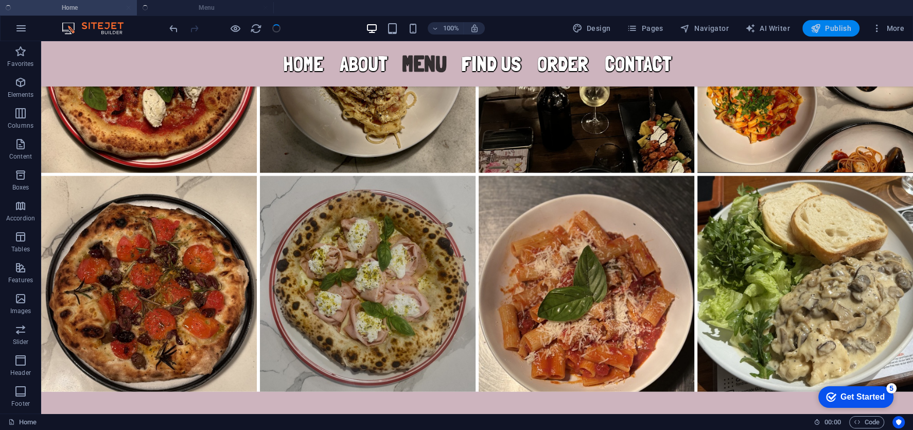
scroll to position [2269, 0]
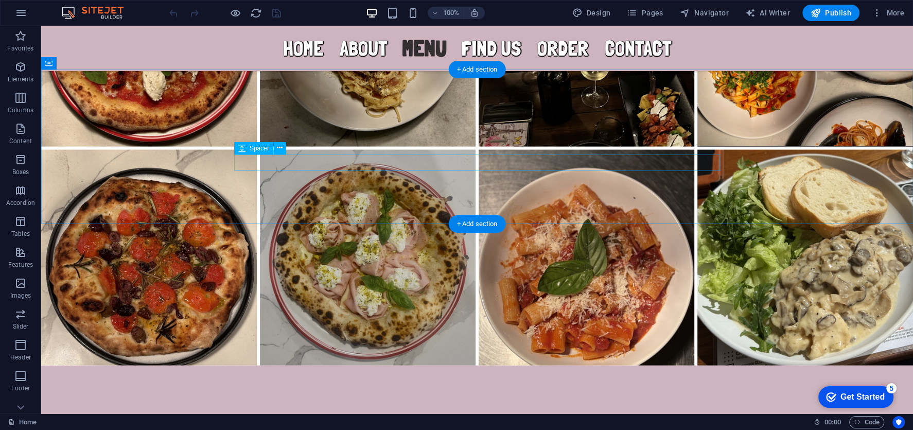
scroll to position [2023, 0]
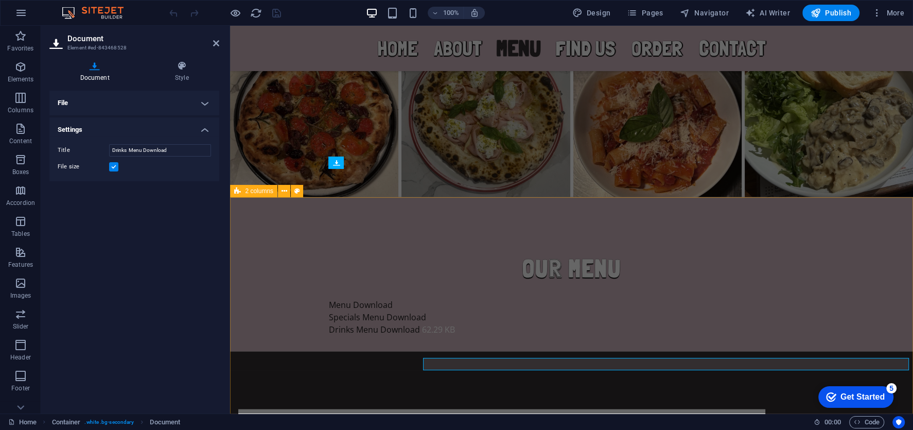
scroll to position [1881, 0]
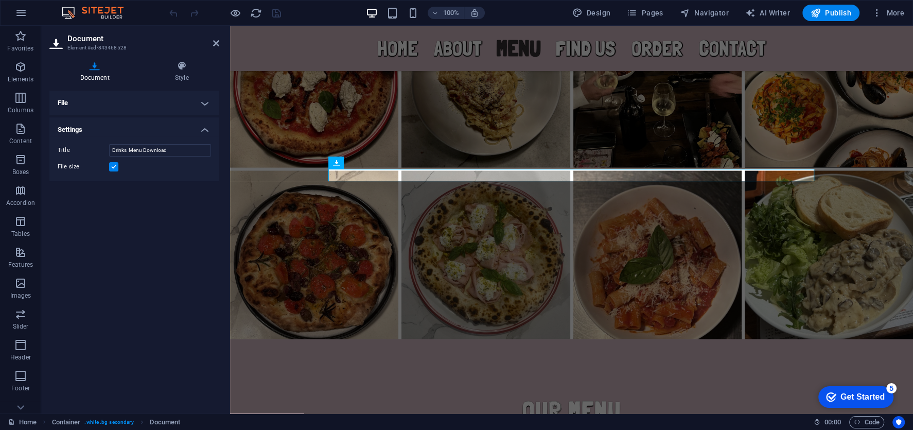
click at [112, 169] on label at bounding box center [113, 166] width 9 height 9
click at [0, 0] on input "File size" at bounding box center [0, 0] width 0 height 0
click at [678, 397] on div "Our menu" at bounding box center [572, 410] width 486 height 27
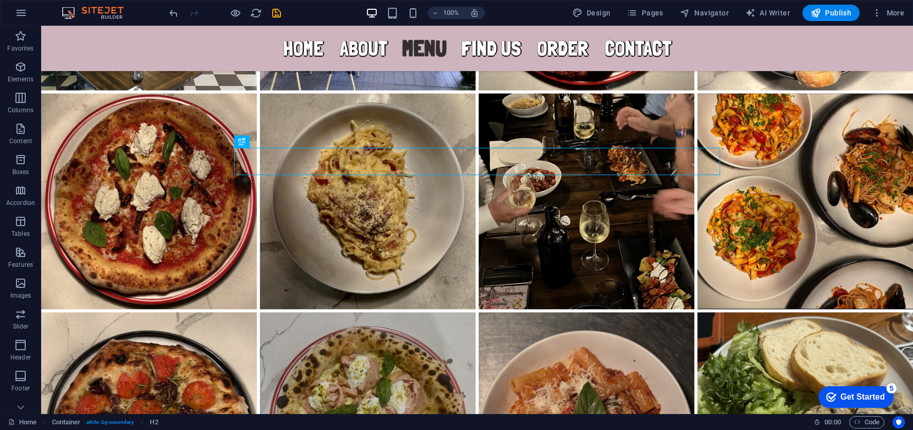
scroll to position [2023, 0]
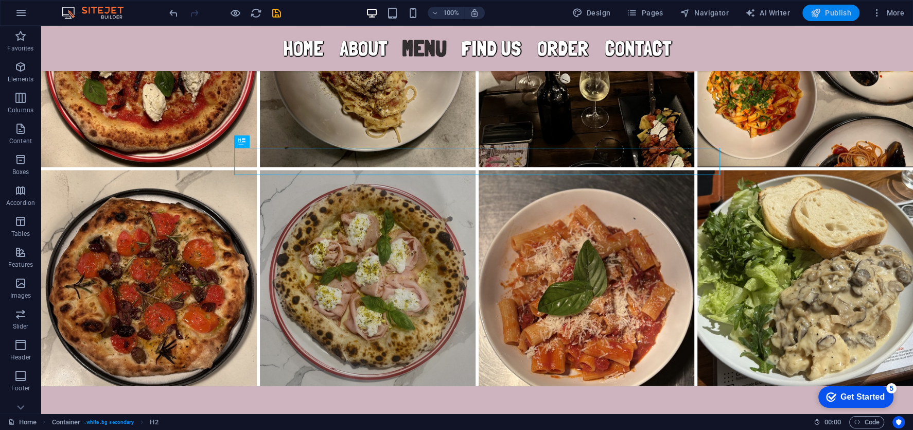
click at [837, 8] on span "Publish" at bounding box center [831, 13] width 41 height 10
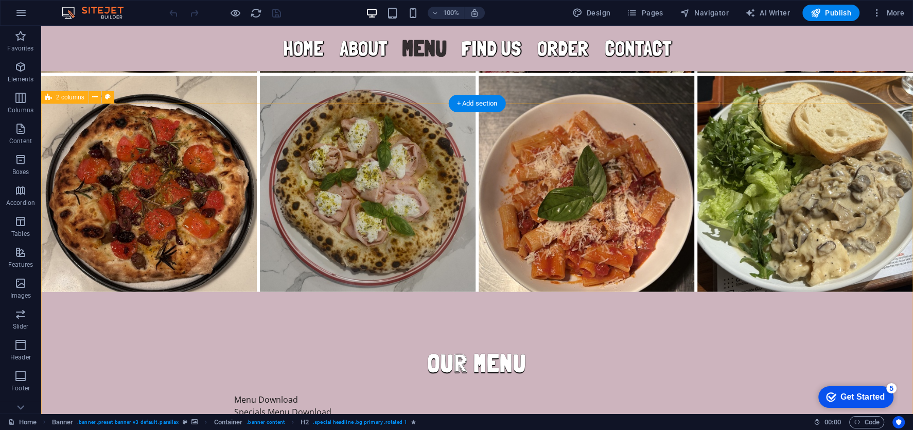
scroll to position [2112, 0]
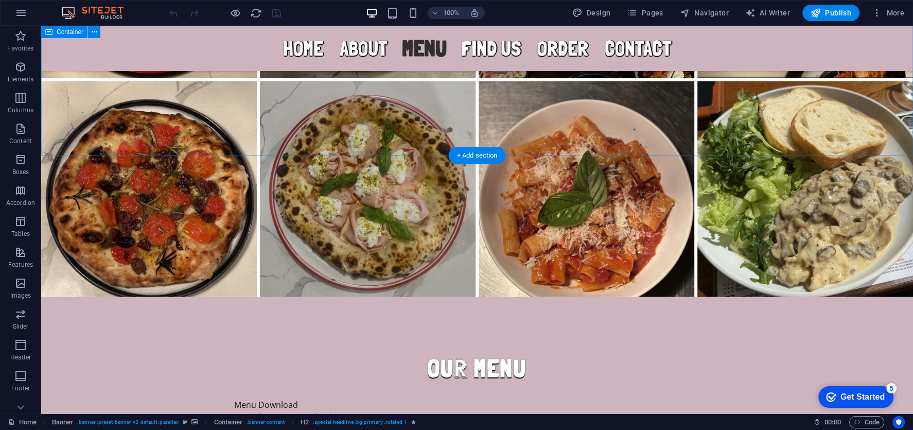
click at [336, 297] on div "Our menu Menu Download 198.87 KB Specials Menu Download 102.65 KB Drinks Menu D…" at bounding box center [477, 374] width 872 height 154
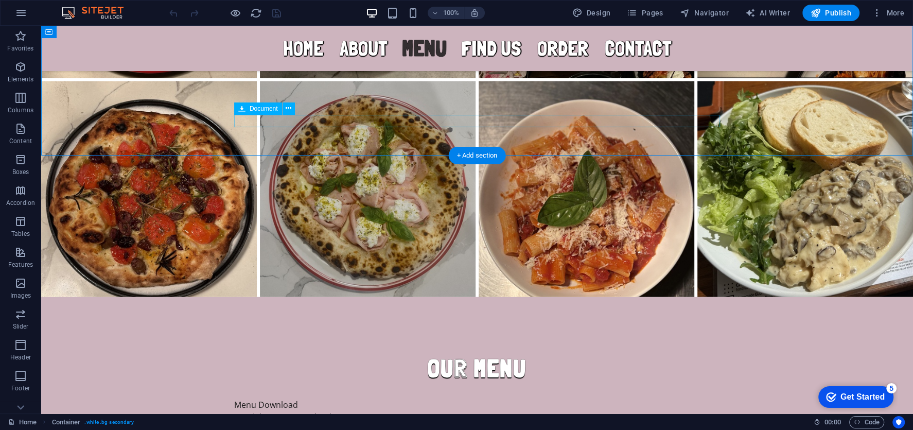
click at [339, 411] on div "Specials Menu Download 102.65 KB" at bounding box center [477, 417] width 486 height 12
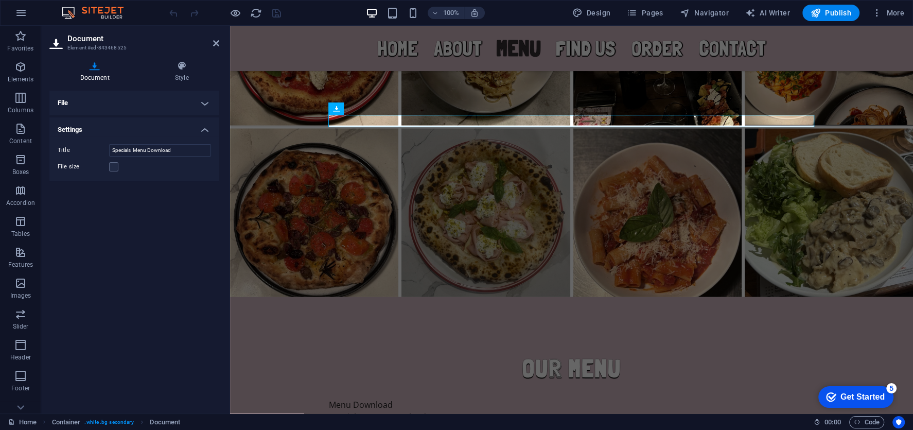
click at [167, 102] on h4 "File" at bounding box center [134, 103] width 170 height 25
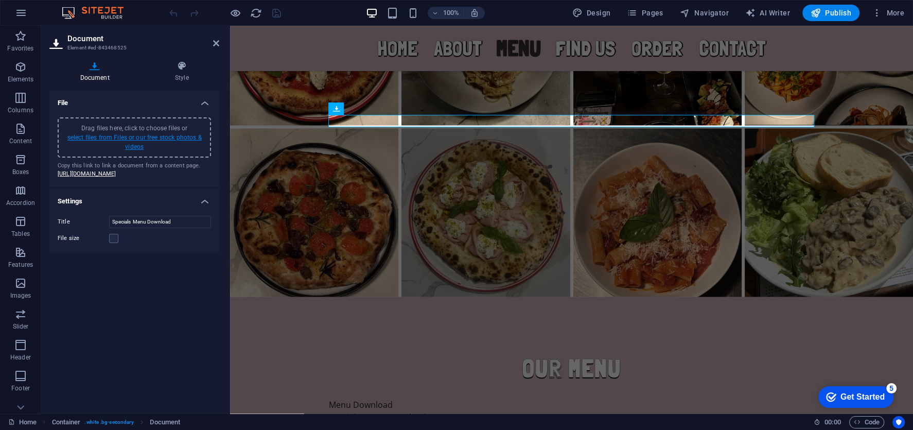
click at [132, 146] on link "select files from Files or our free stock photos & videos" at bounding box center [134, 142] width 134 height 16
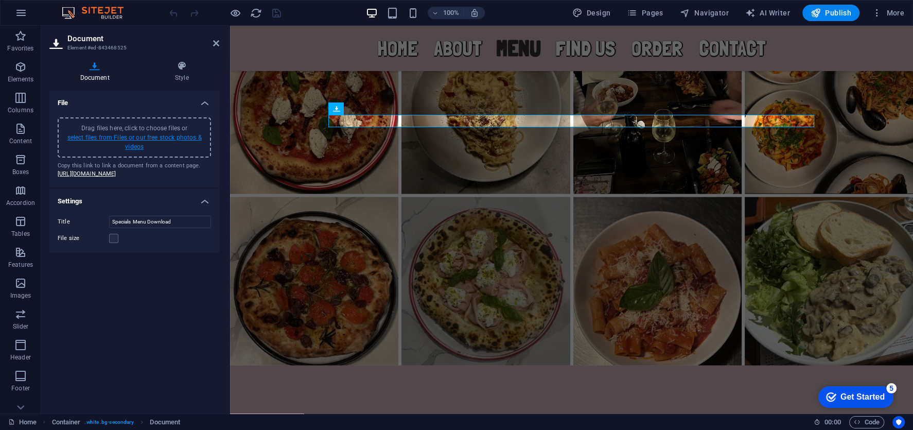
scroll to position [1815, 0]
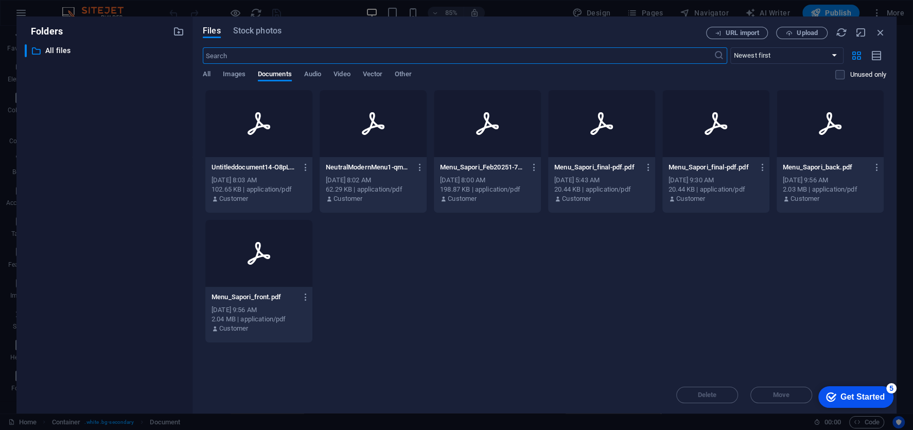
click at [793, 40] on div "Files Stock photos URL import Upload ​ Newest first Oldest first Name (A-Z) Nam…" at bounding box center [545, 215] width 684 height 376
click at [795, 33] on span "Upload" at bounding box center [802, 33] width 42 height 7
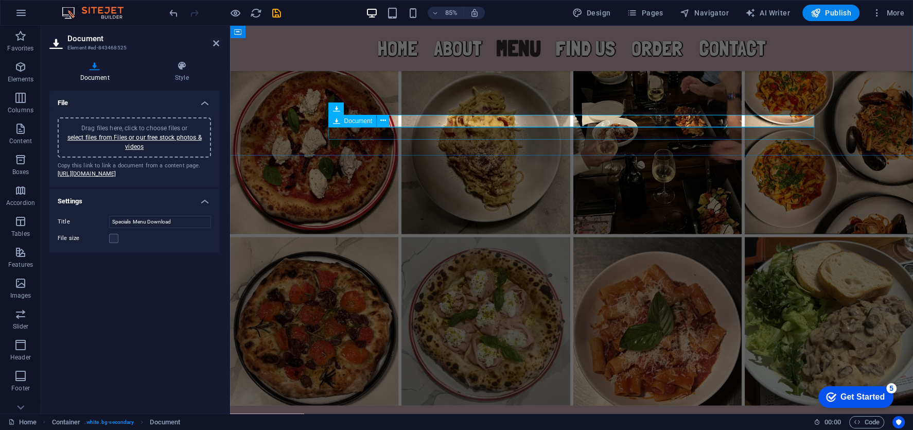
scroll to position [1923, 0]
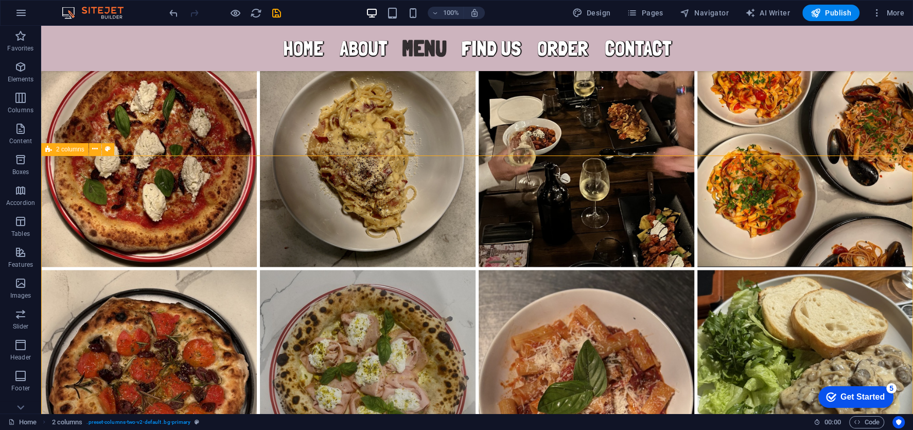
scroll to position [2112, 0]
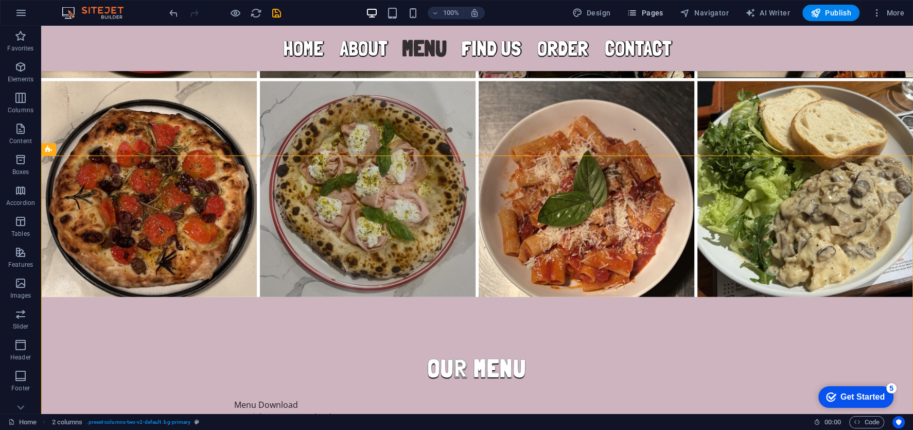
click at [648, 20] on button "Pages" at bounding box center [645, 13] width 44 height 16
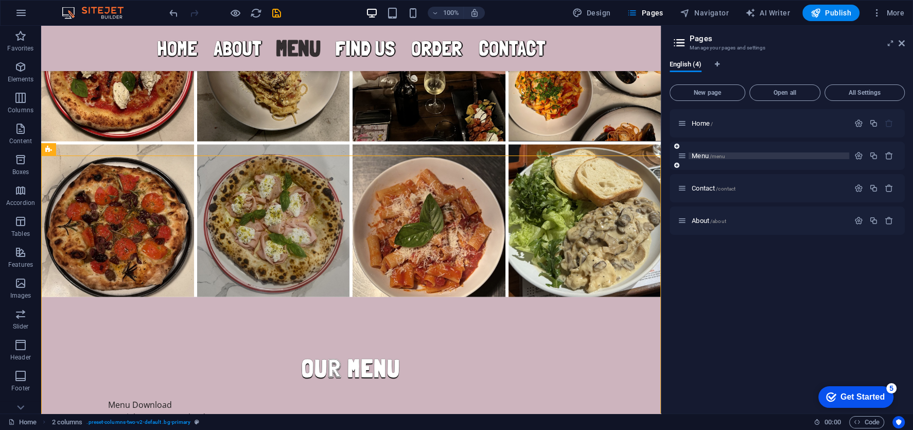
click at [717, 155] on span "/menu" at bounding box center [718, 156] width 16 height 6
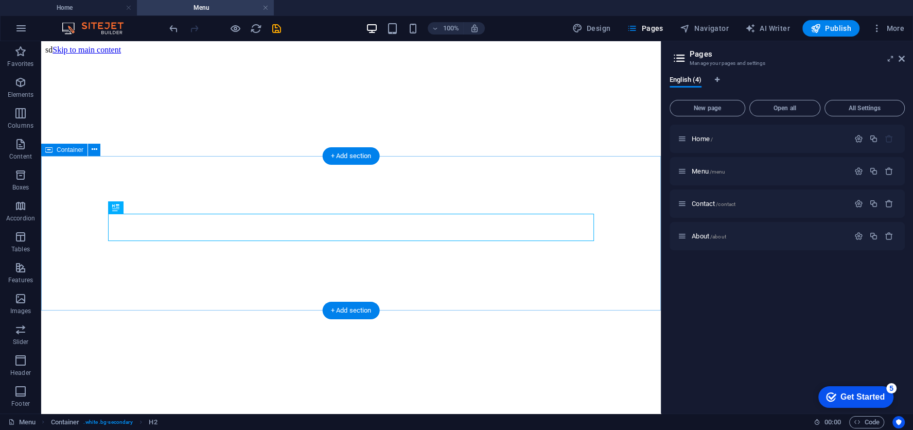
scroll to position [280, 0]
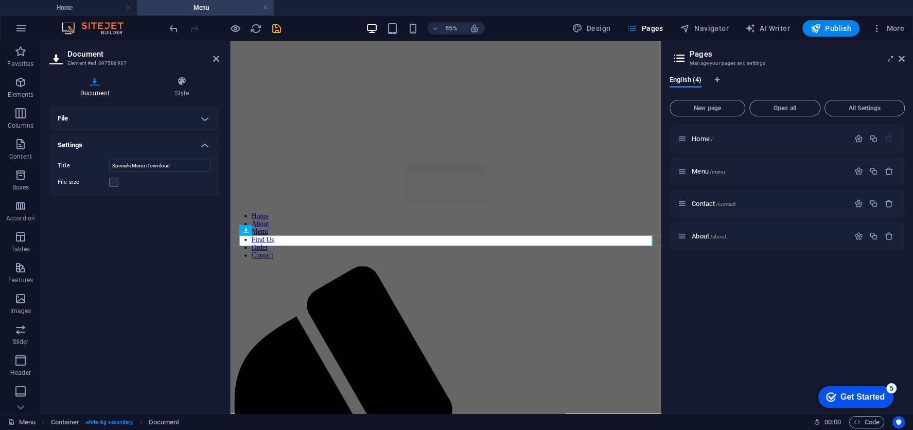
click at [149, 125] on h4 "File" at bounding box center [134, 118] width 170 height 25
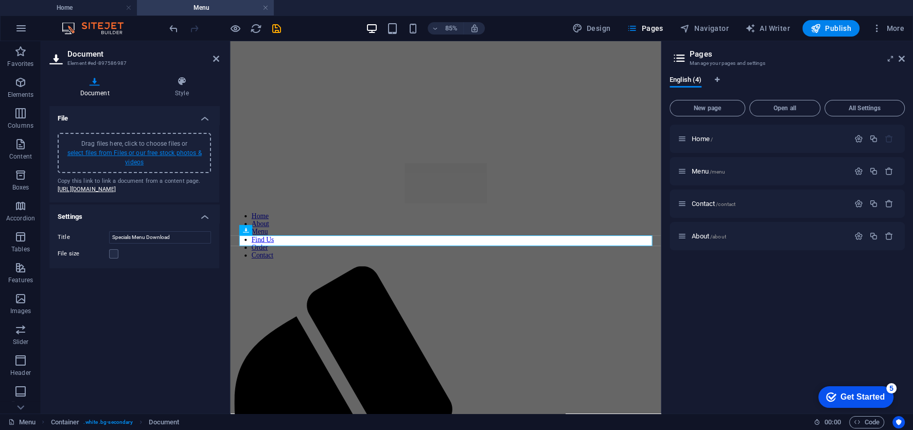
click at [137, 155] on link "select files from Files or our free stock photos & videos" at bounding box center [134, 157] width 134 height 16
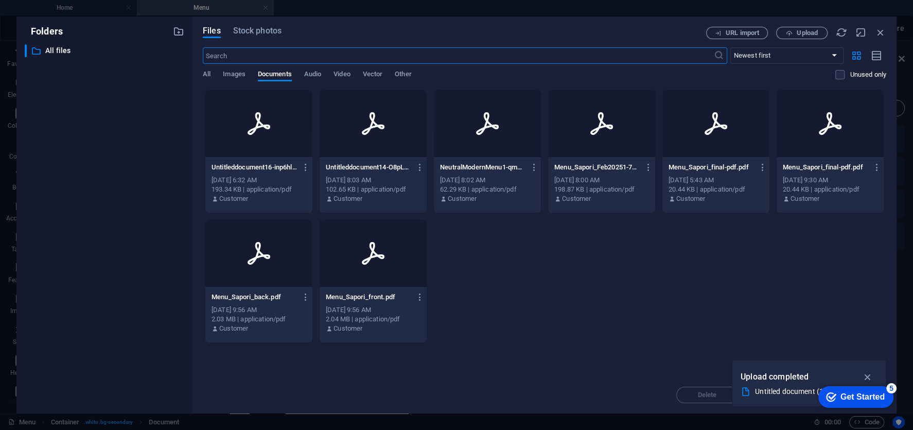
click at [245, 146] on div at bounding box center [258, 123] width 107 height 67
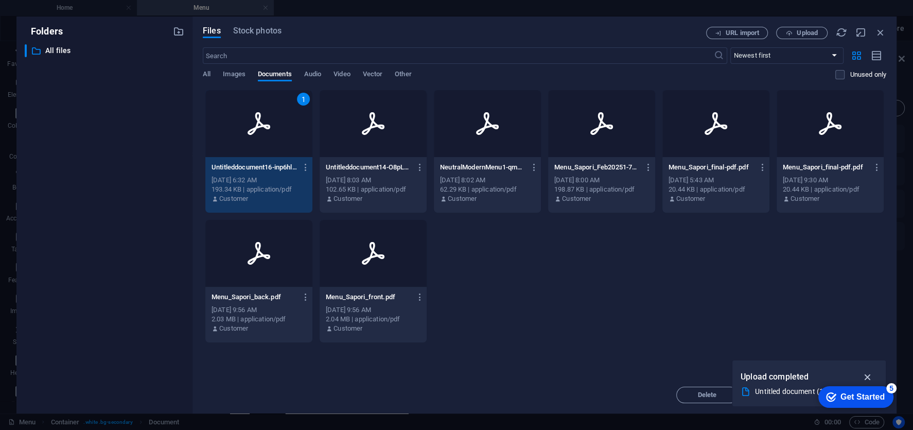
click at [864, 374] on icon "button" at bounding box center [868, 376] width 12 height 11
click at [879, 392] on div "Get Started" at bounding box center [863, 396] width 44 height 9
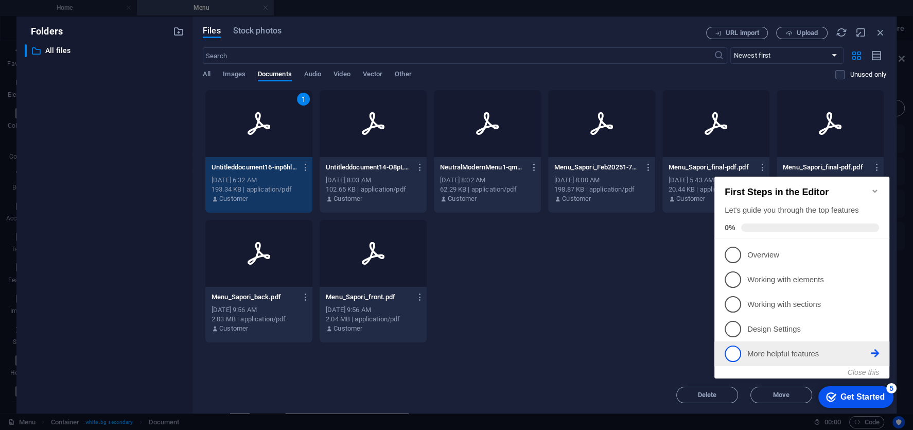
click at [769, 349] on p "More helpful features - incomplete" at bounding box center [810, 354] width 124 height 11
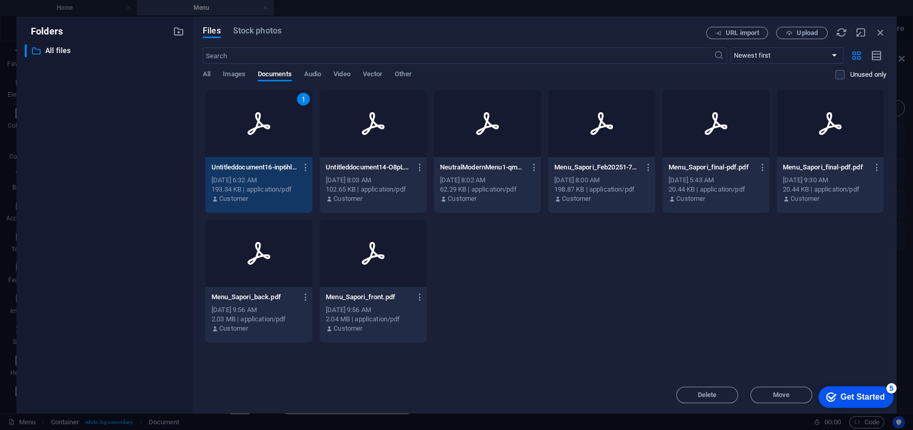
scroll to position [0, 0]
click at [259, 177] on div "[DATE] 6:32 AM" at bounding box center [259, 180] width 95 height 9
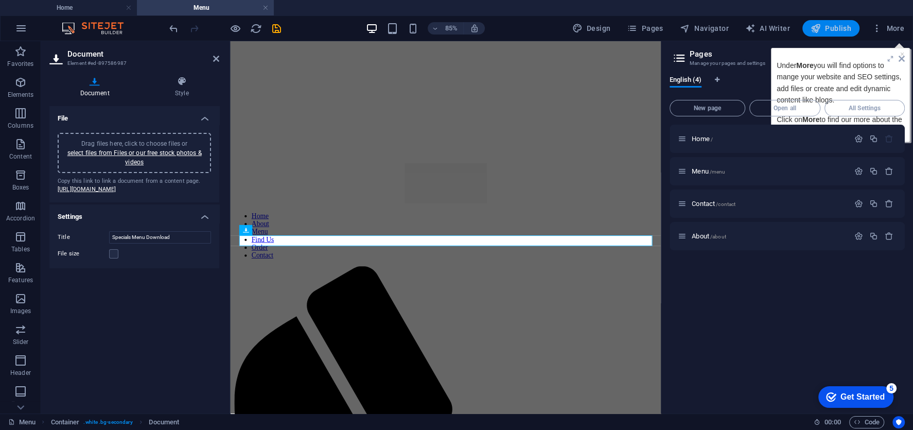
click at [834, 30] on span "Publish" at bounding box center [831, 28] width 41 height 10
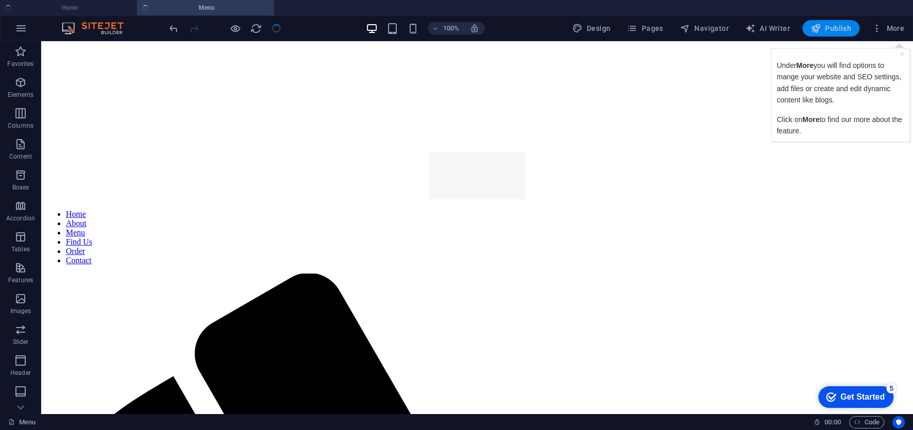
click at [833, 26] on span "Publish" at bounding box center [831, 28] width 41 height 10
